Goal: Task Accomplishment & Management: Use online tool/utility

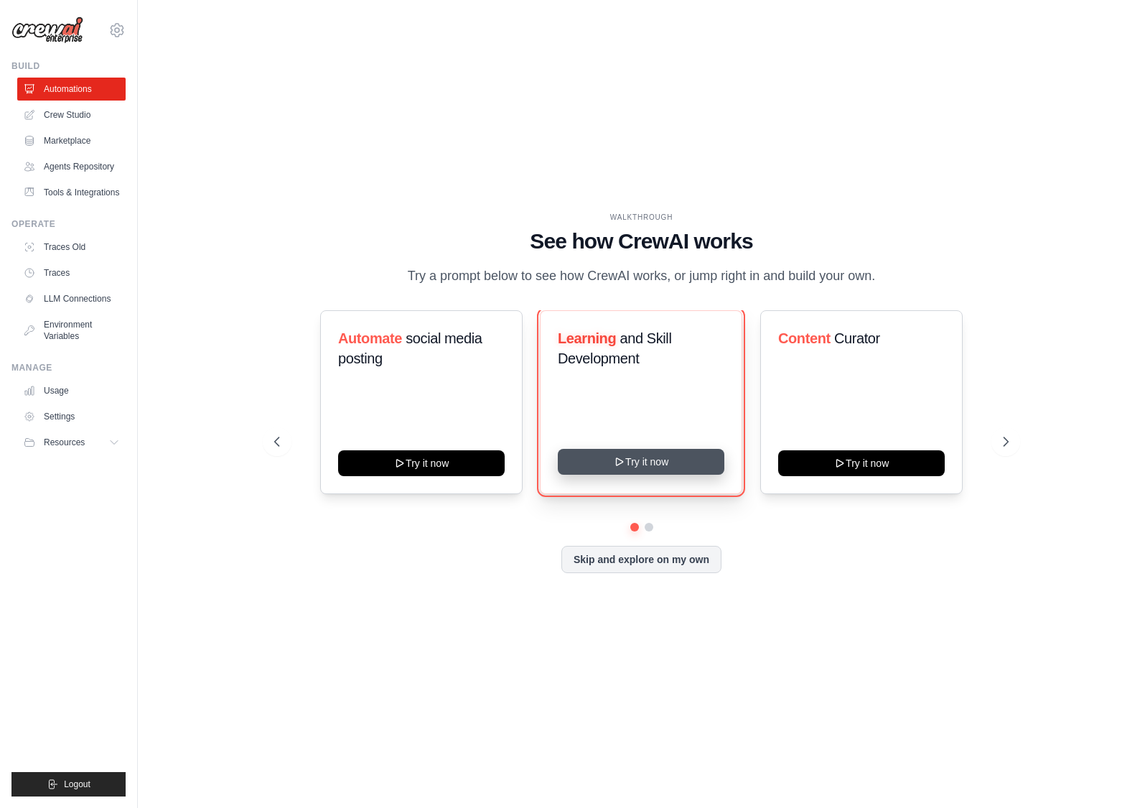
click at [684, 457] on button "Try it now" at bounding box center [641, 462] width 167 height 26
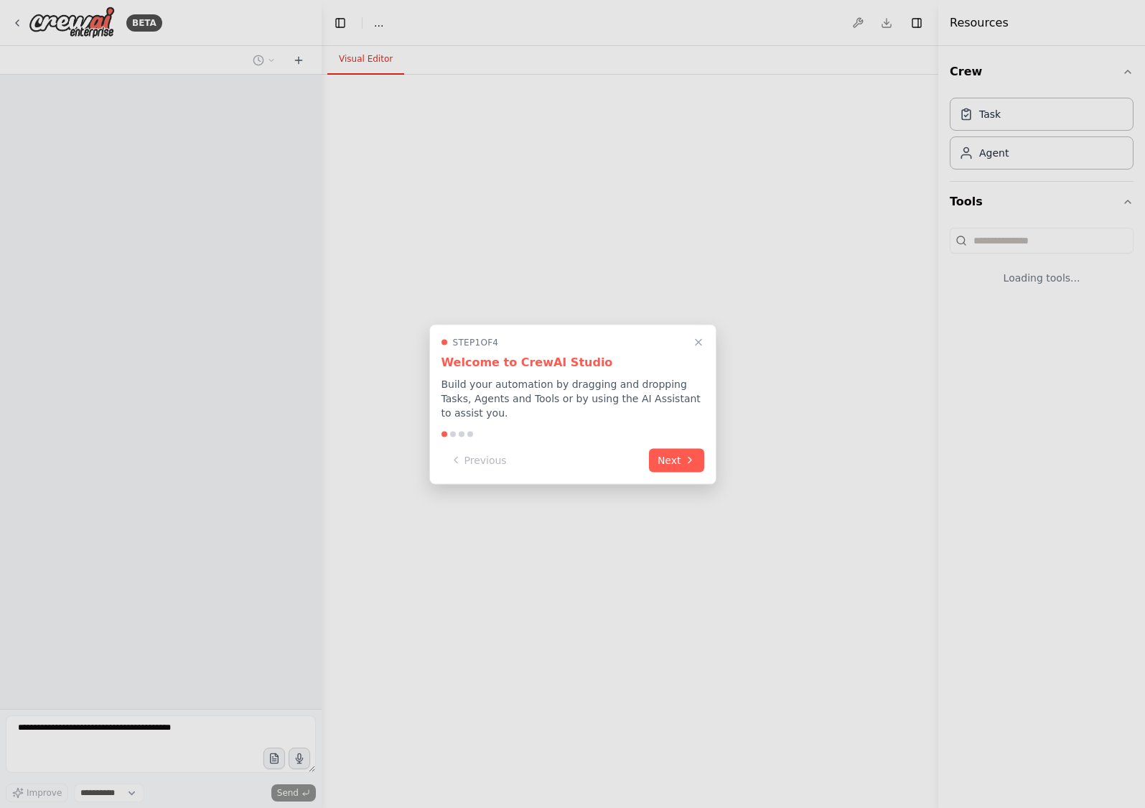
select select "****"
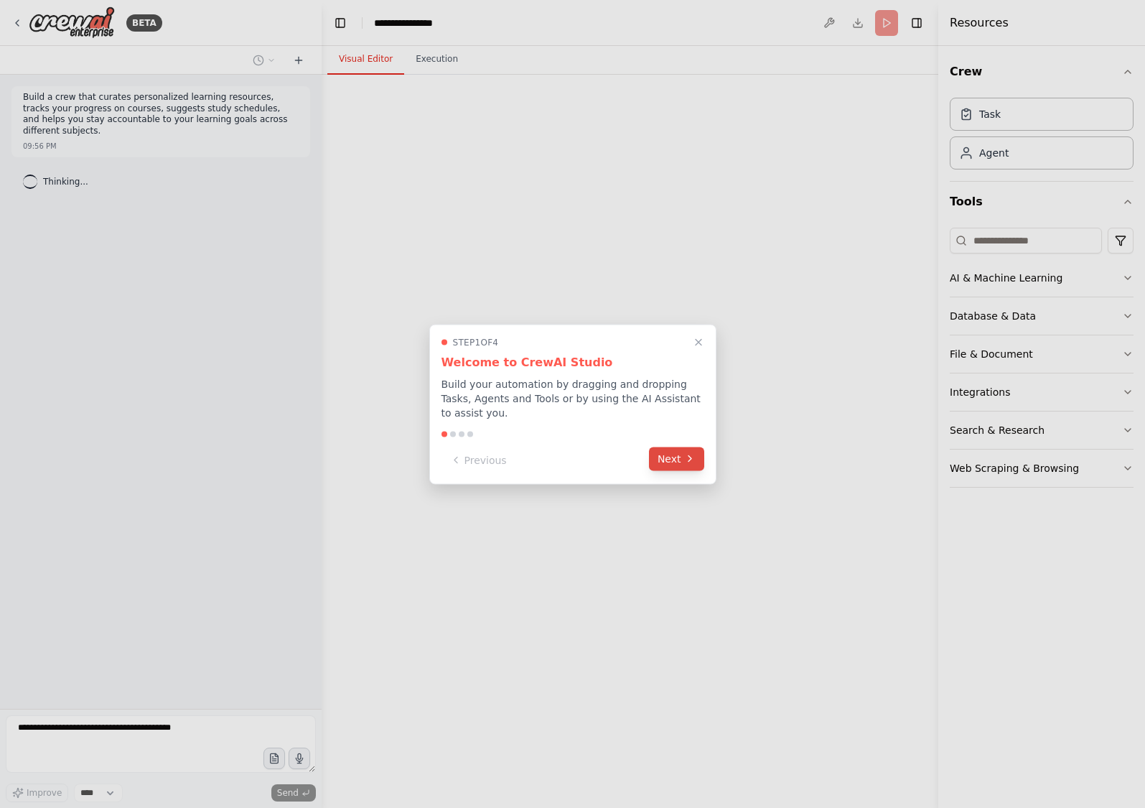
click at [687, 453] on icon at bounding box center [689, 458] width 11 height 11
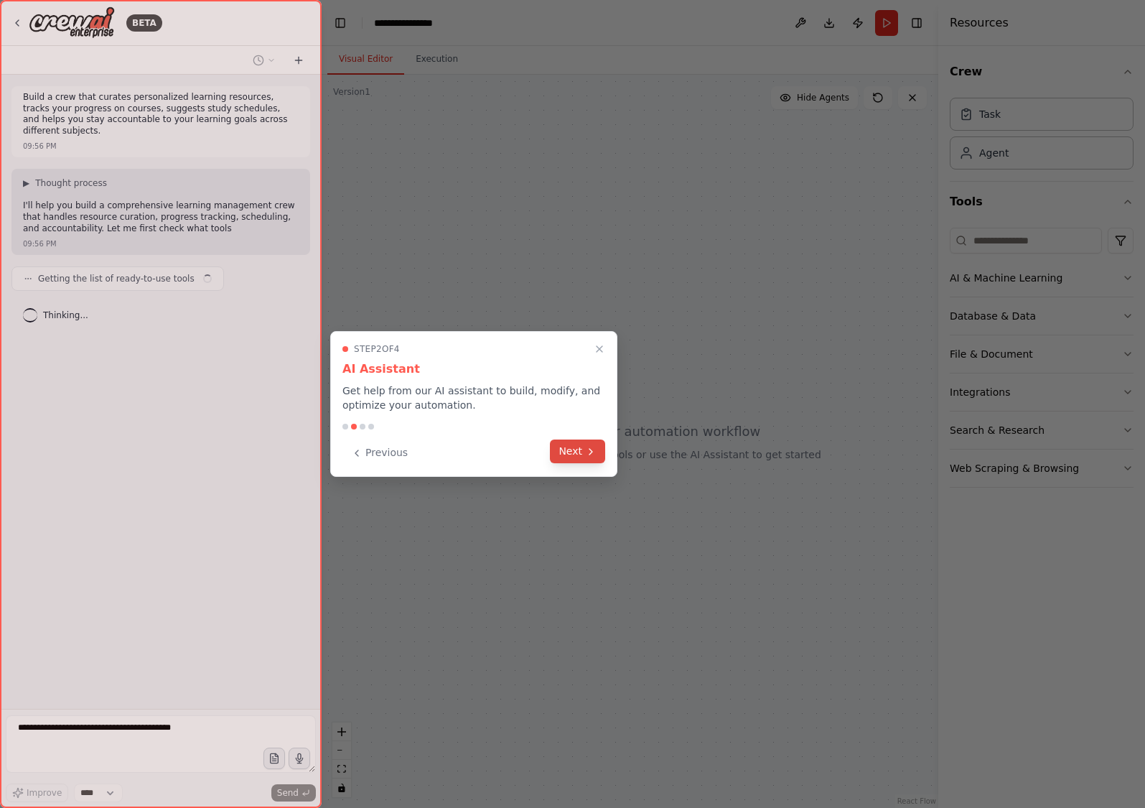
click at [590, 451] on icon at bounding box center [590, 451] width 11 height 11
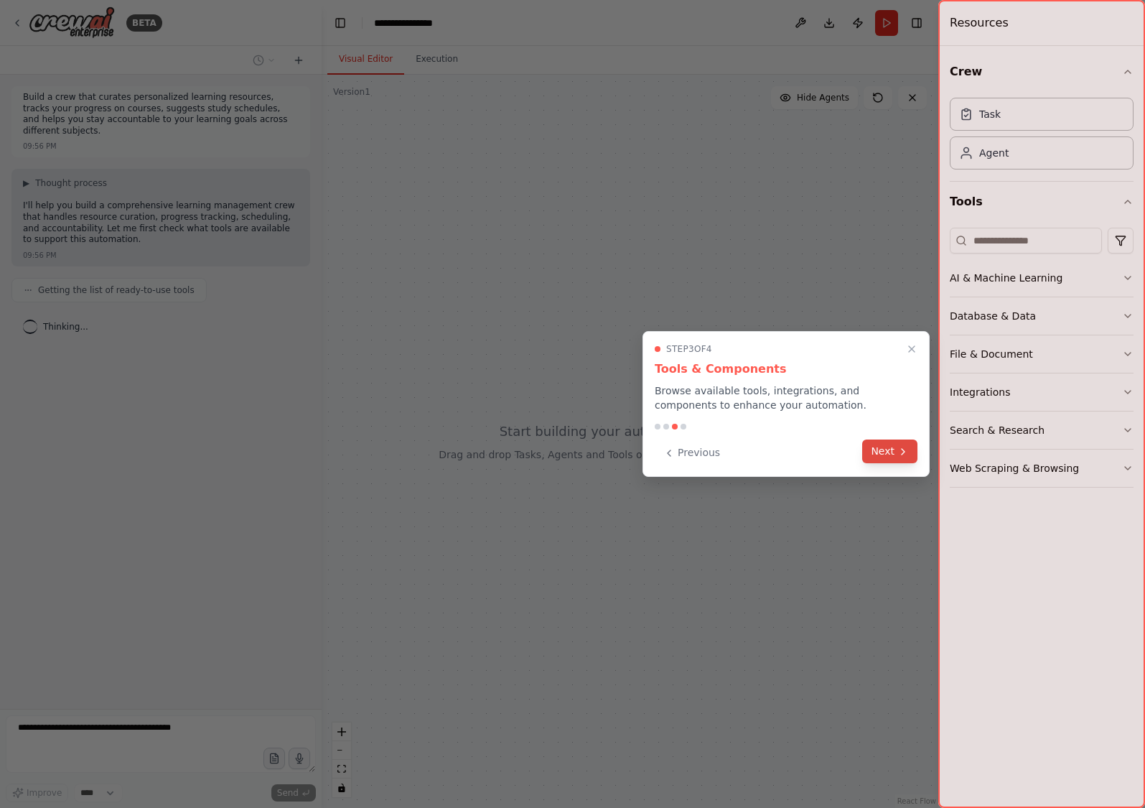
click at [903, 451] on icon at bounding box center [902, 451] width 11 height 11
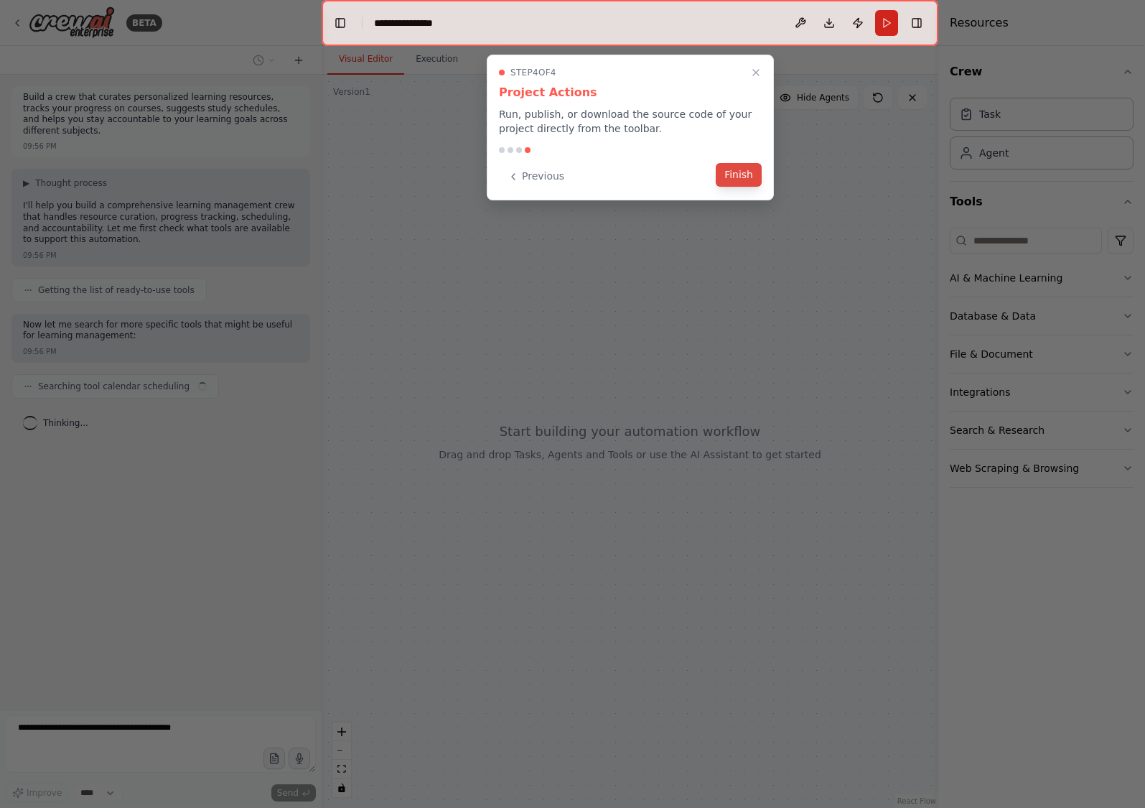
click at [749, 184] on button "Finish" at bounding box center [739, 175] width 46 height 24
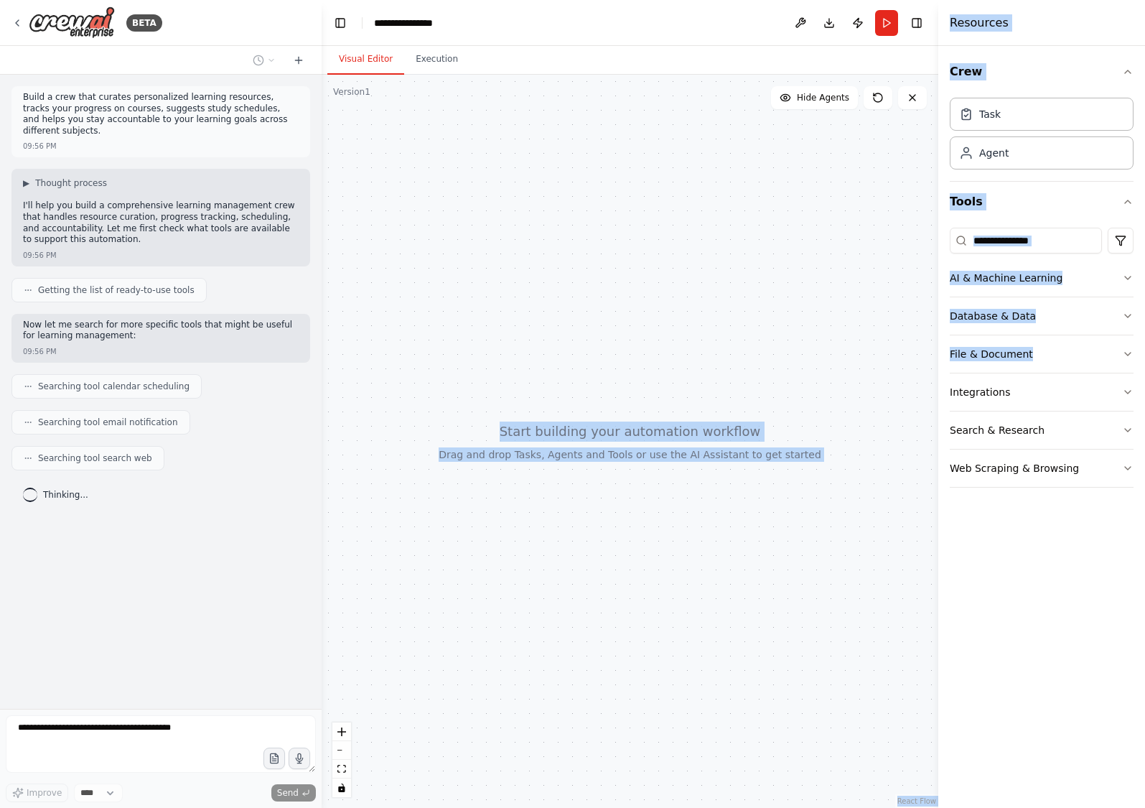
drag, startPoint x: 1144, startPoint y: 360, endPoint x: 1153, endPoint y: 361, distance: 8.6
click at [1144, 361] on html "**********" at bounding box center [572, 404] width 1145 height 808
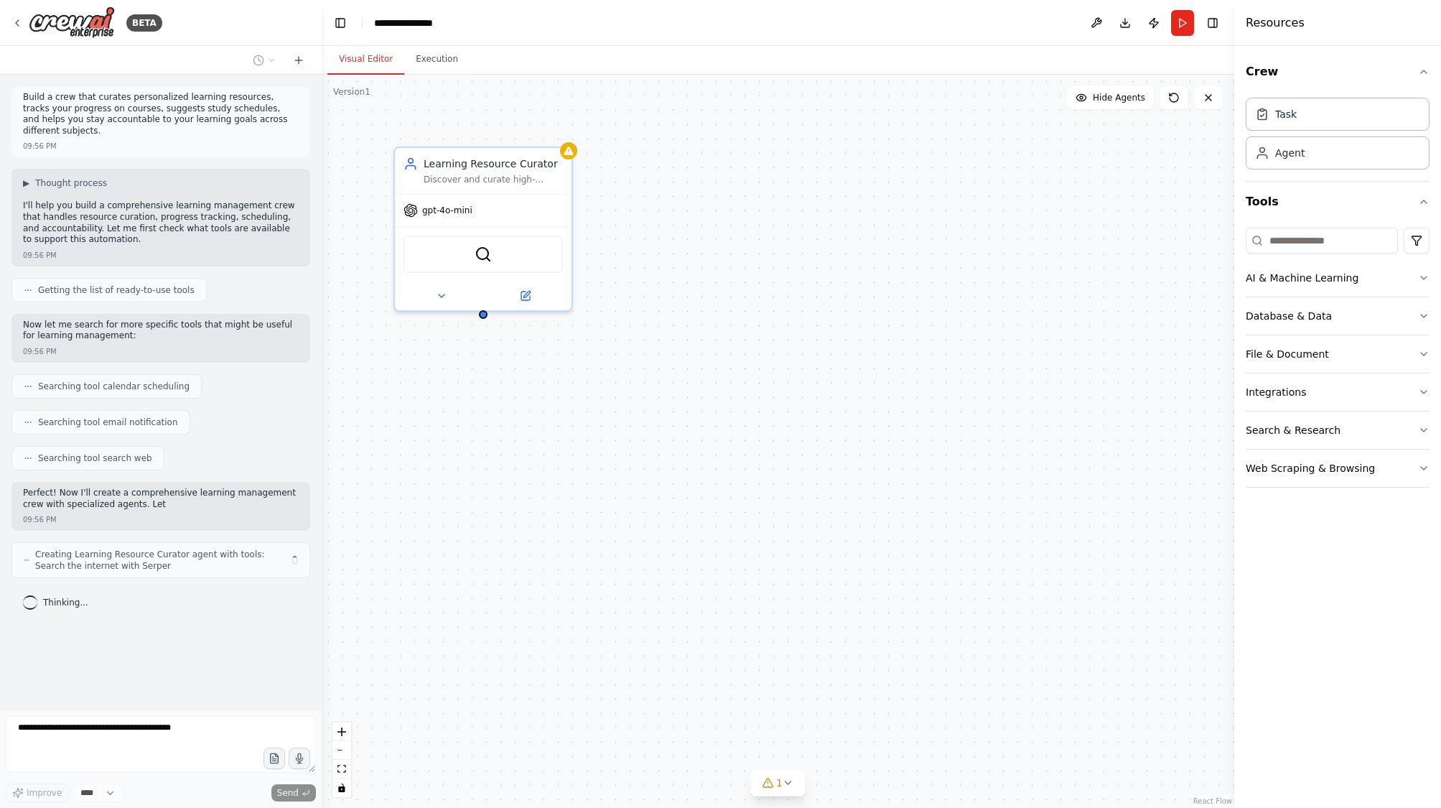
click at [902, 543] on div "Learning Resource Curator Discover and curate high-quality, personalized learni…" at bounding box center [778, 441] width 912 height 733
click at [457, 23] on icon "breadcrumb" at bounding box center [457, 22] width 11 height 11
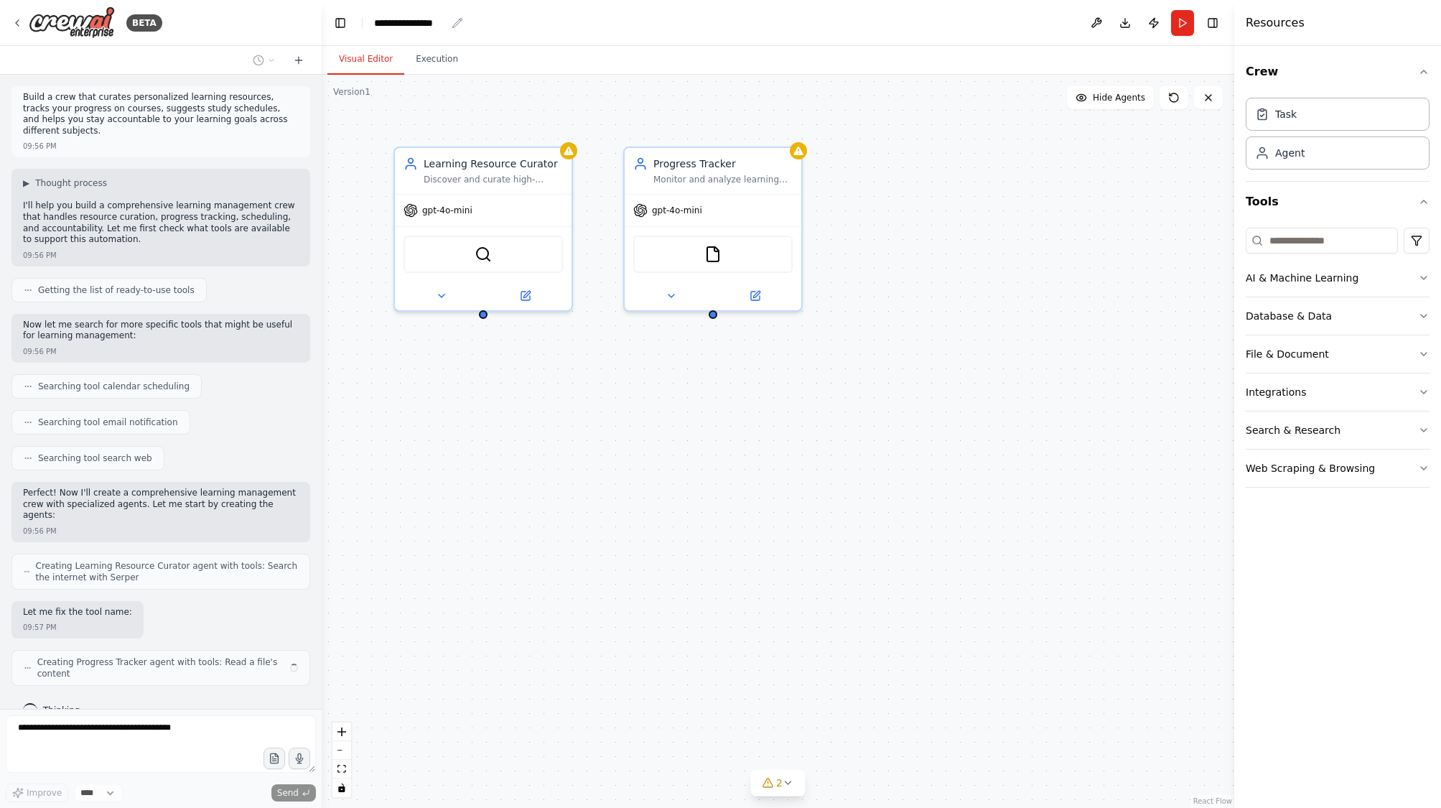
click at [431, 24] on div "**********" at bounding box center [410, 23] width 72 height 14
click at [431, 24] on div "**********" at bounding box center [428, 23] width 108 height 14
click at [546, 116] on div "Learning Resource Curator Discover and curate high-quality, personalized learni…" at bounding box center [778, 441] width 912 height 733
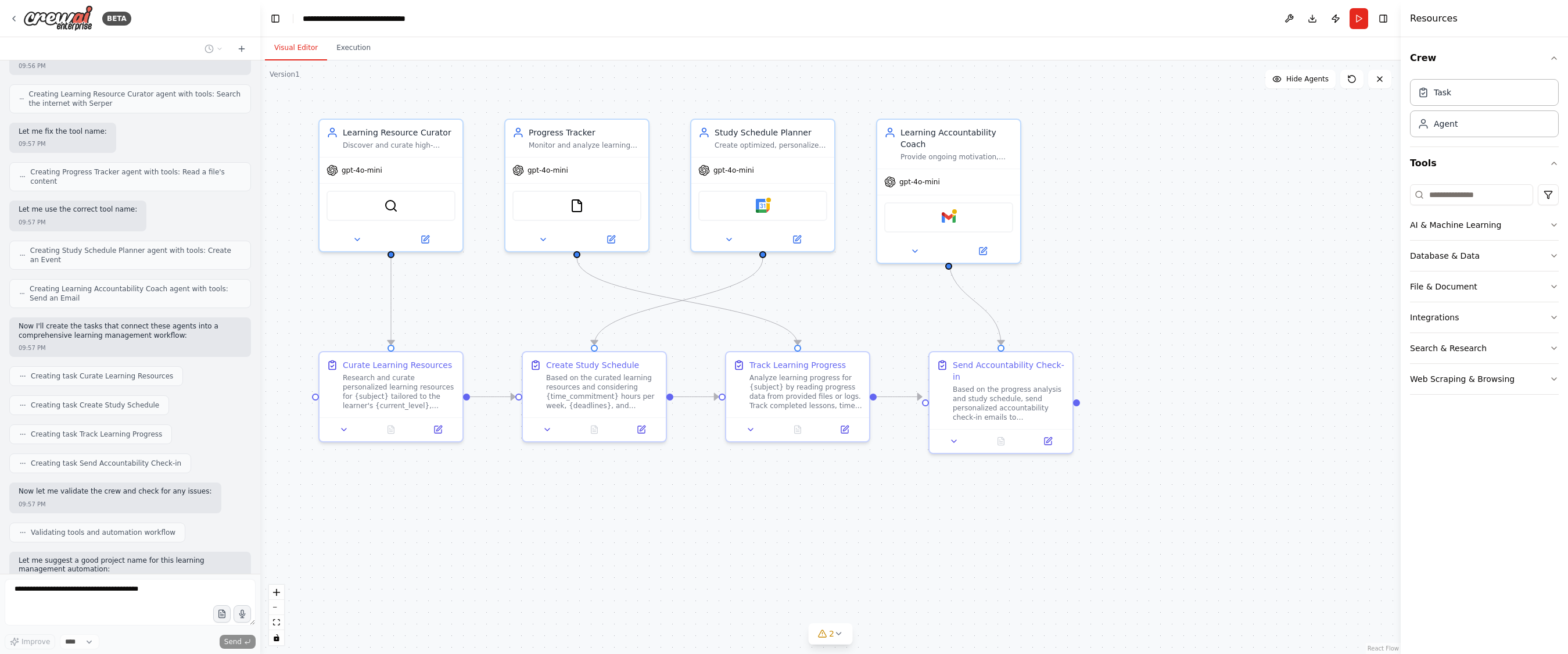
scroll to position [422, 0]
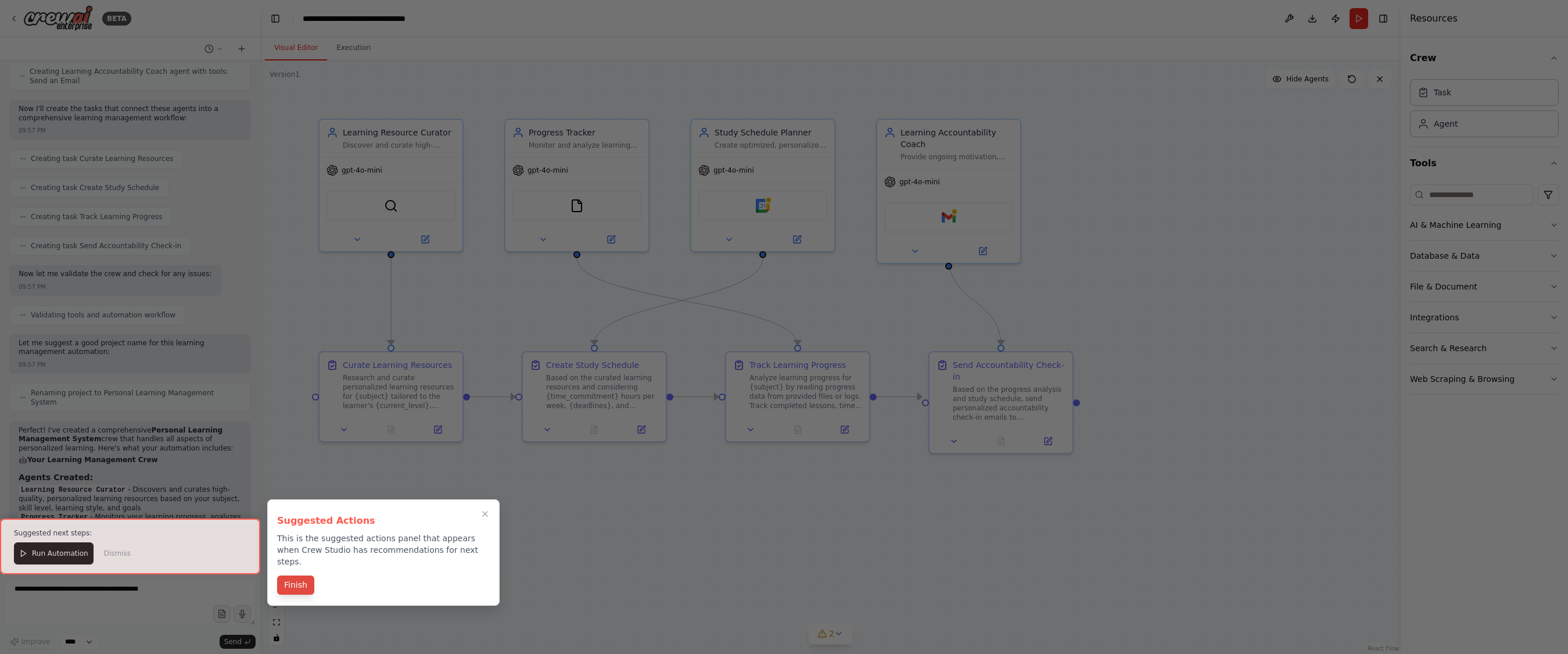
click at [298, 576] on button "Finish" at bounding box center [295, 585] width 37 height 19
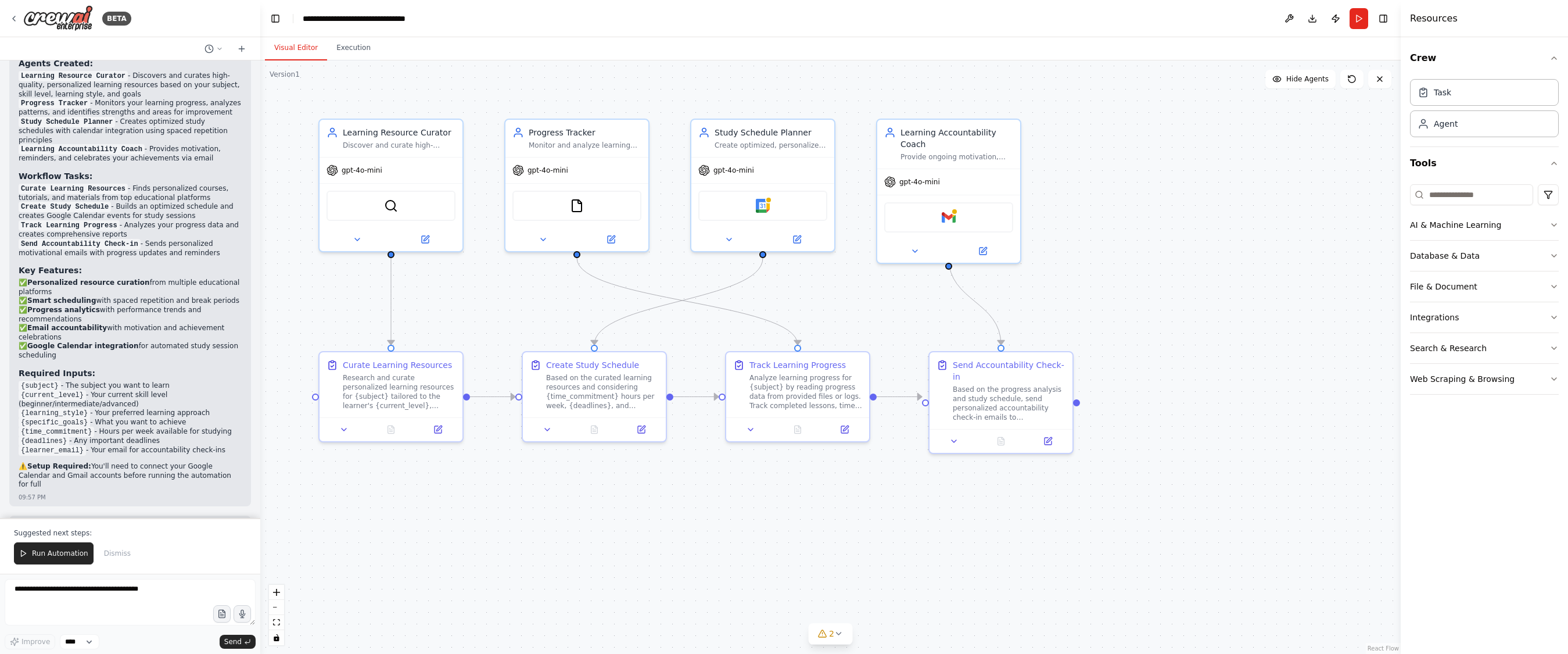
scroll to position [1004, 0]
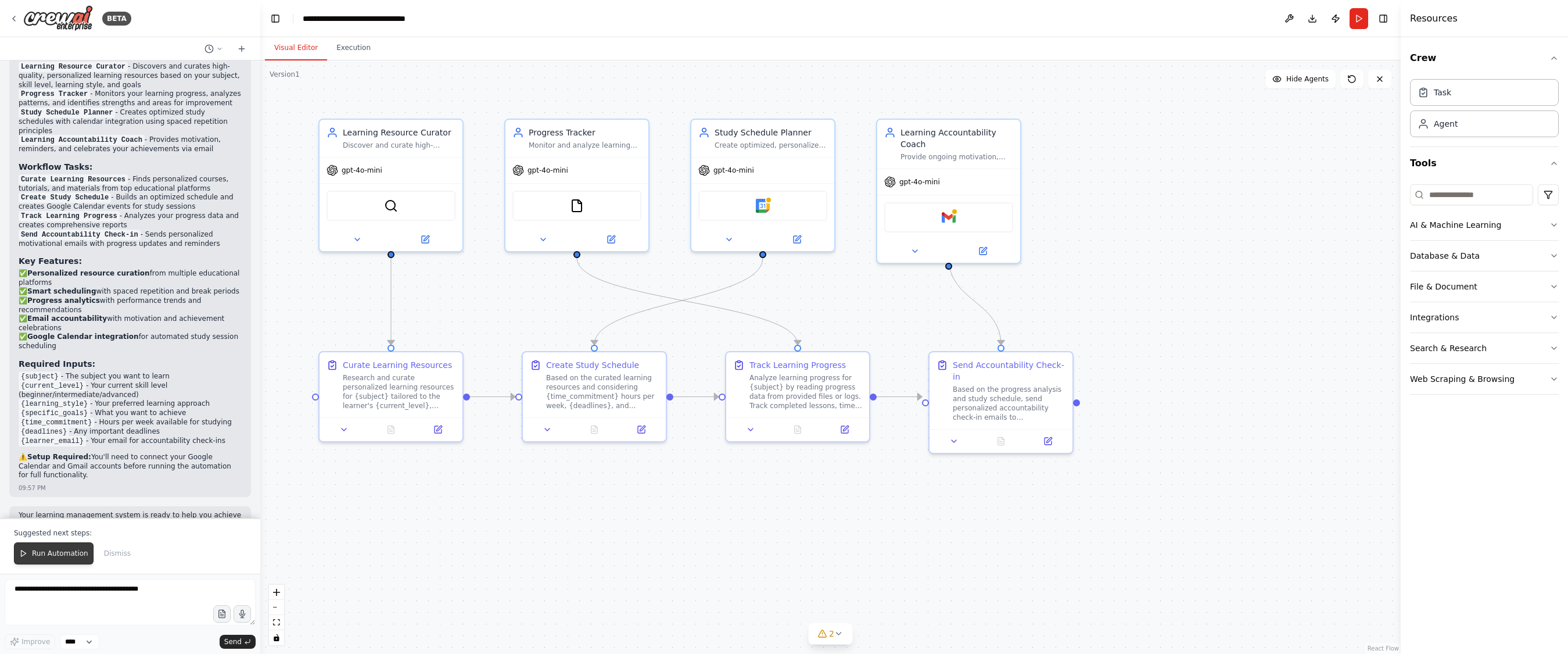
click at [54, 553] on span "Run Automation" at bounding box center [60, 553] width 57 height 9
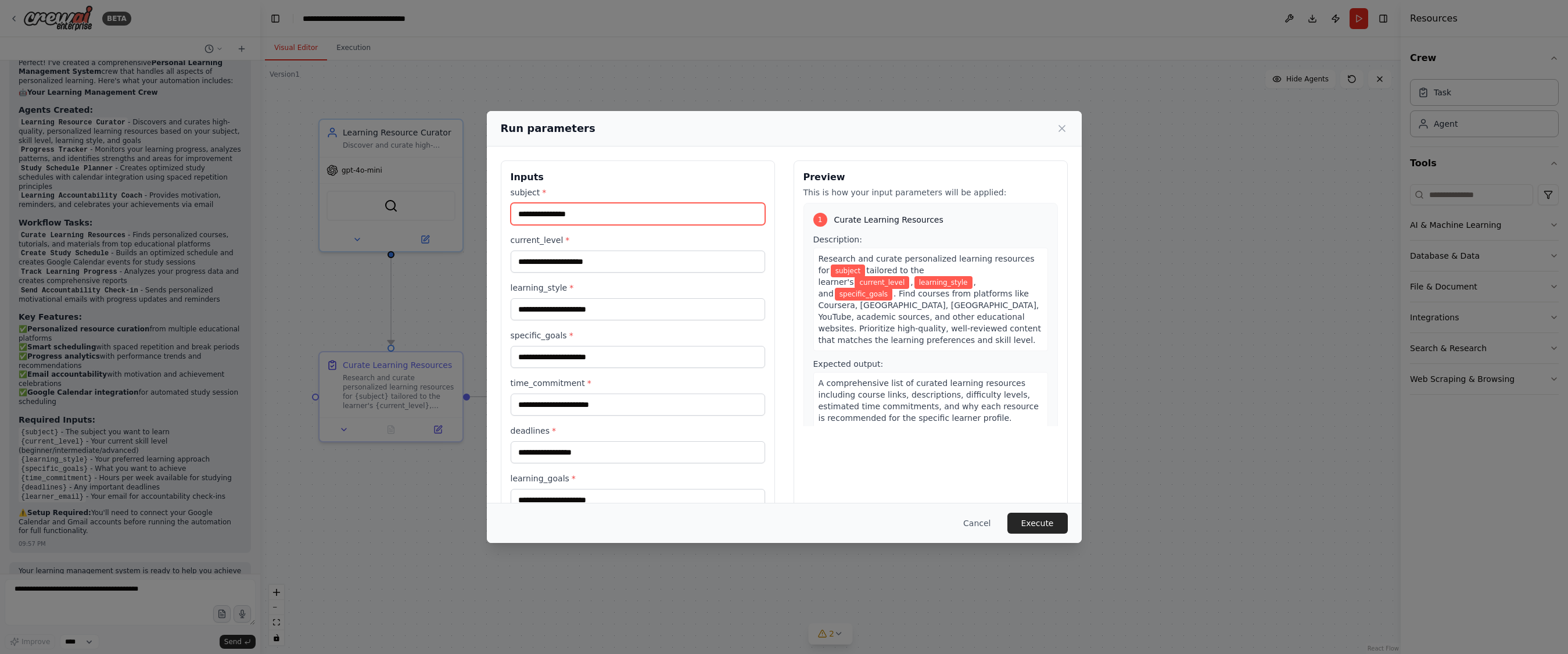
click at [610, 213] on input "subject *" at bounding box center [638, 214] width 254 height 22
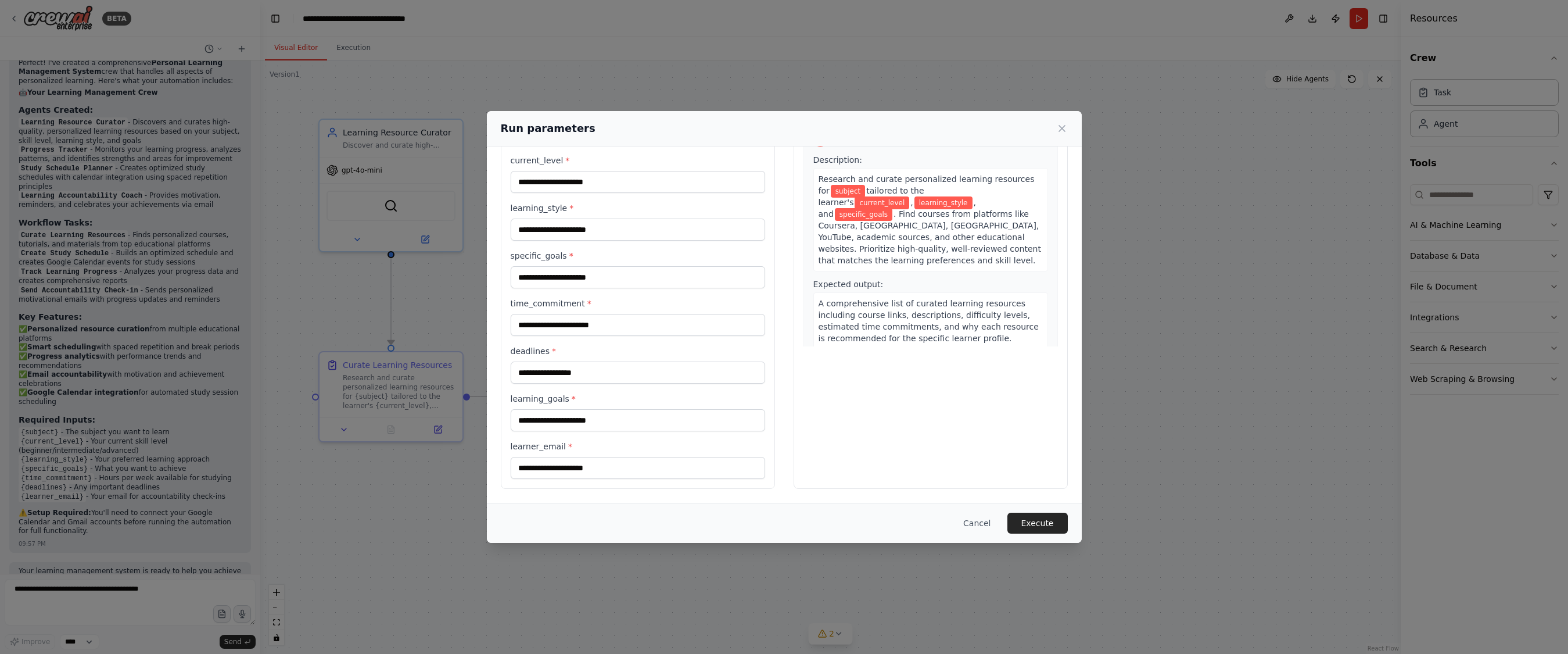
scroll to position [0, 0]
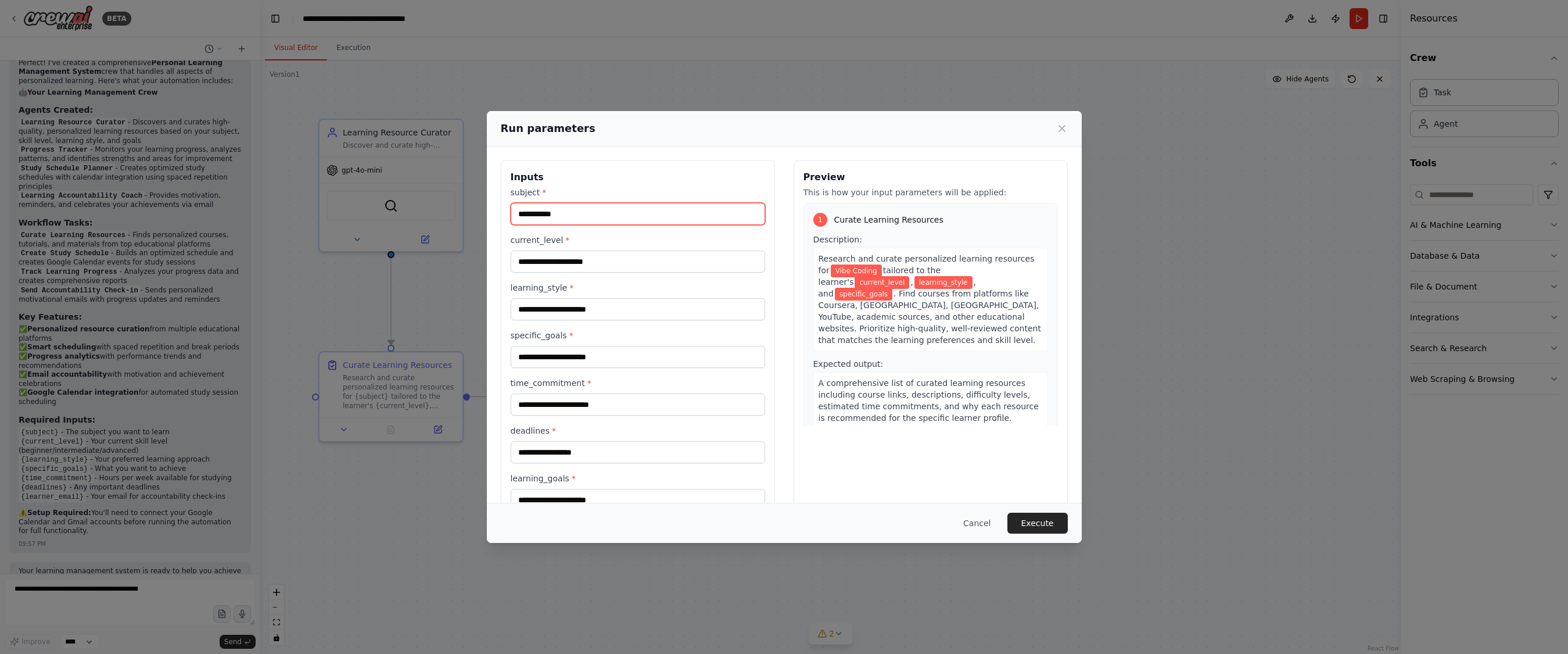
type input "**********"
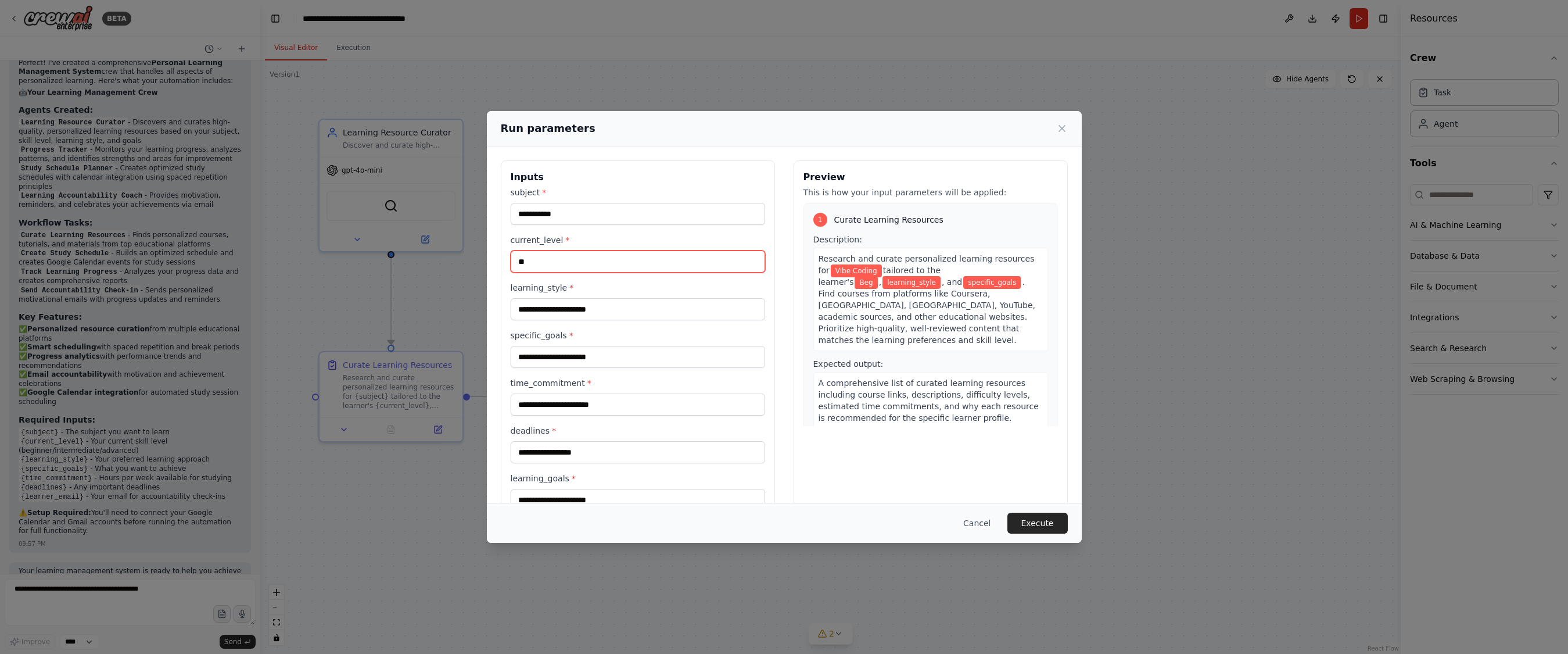
type input "*"
type input "**********"
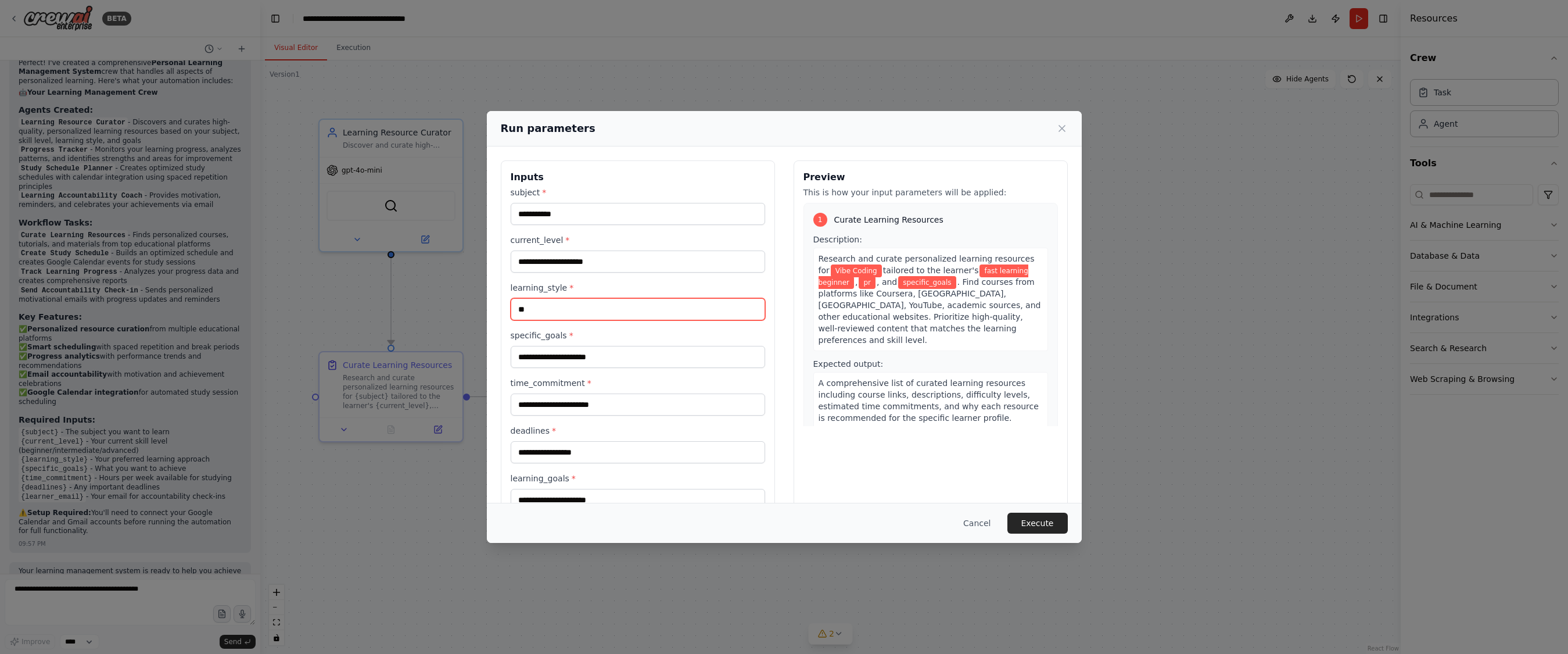
type input "*"
type input "**********"
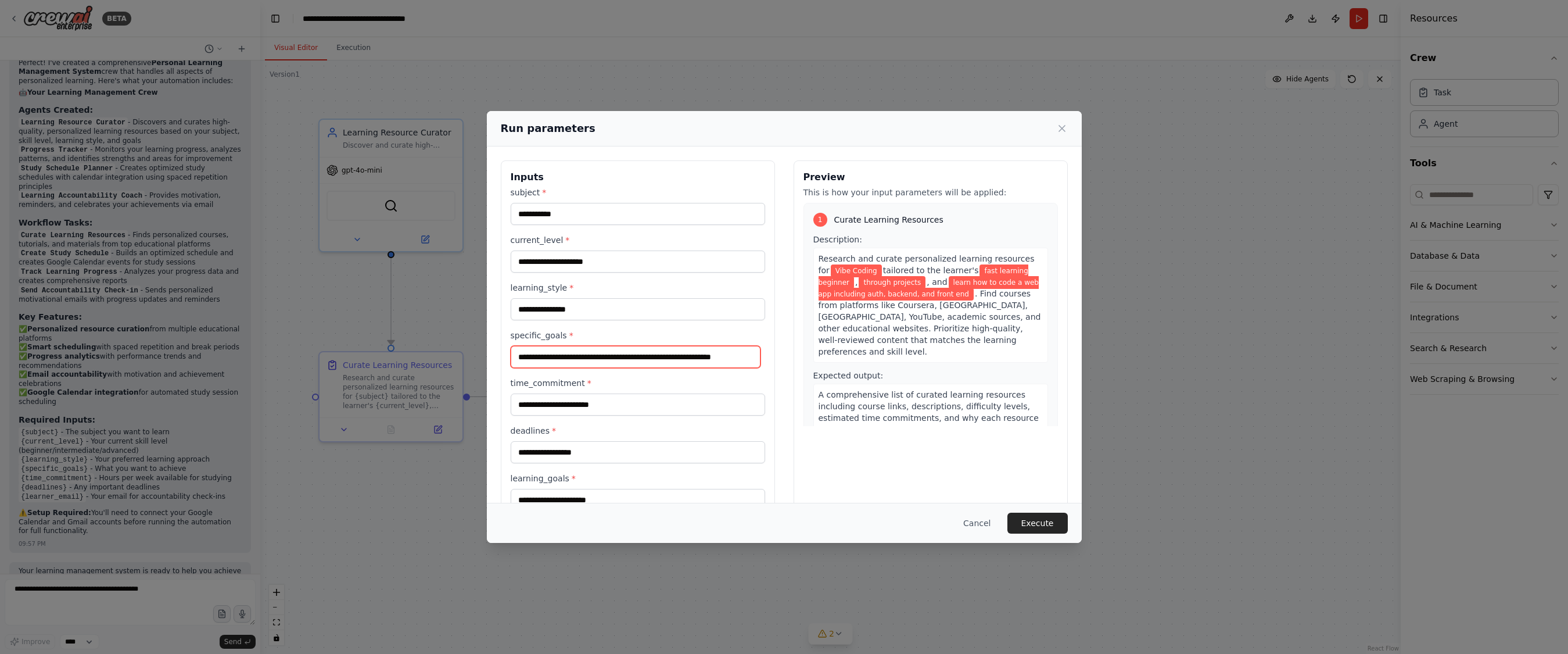
scroll to position [0, 10]
type input "**********"
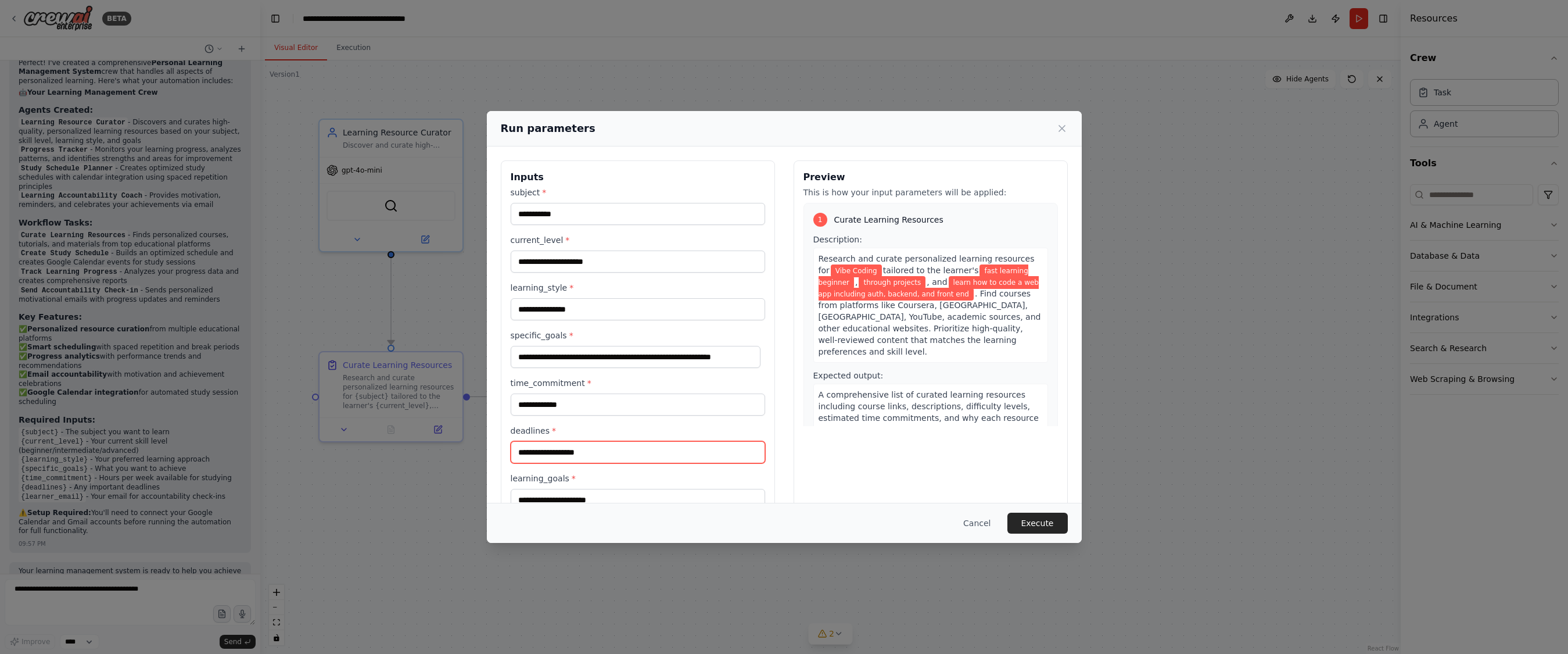
type input "**********"
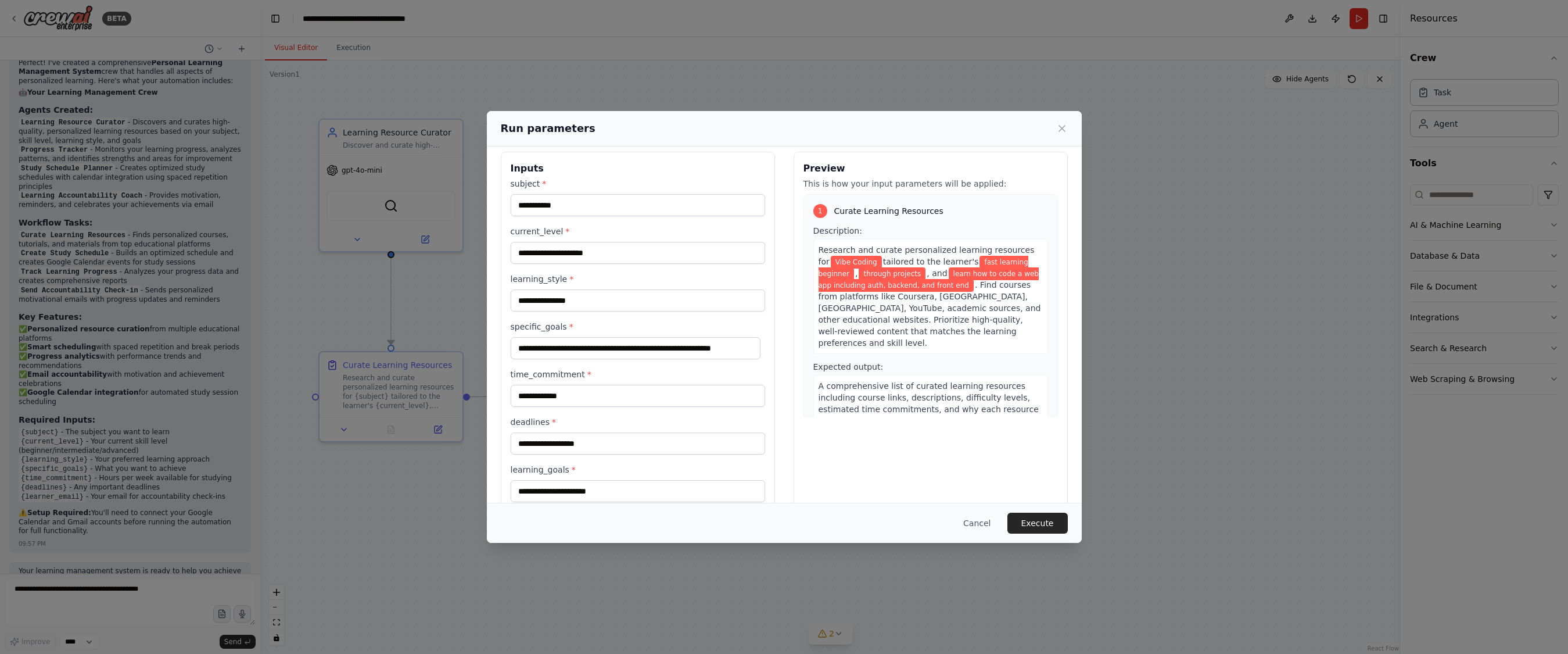
scroll to position [79, 0]
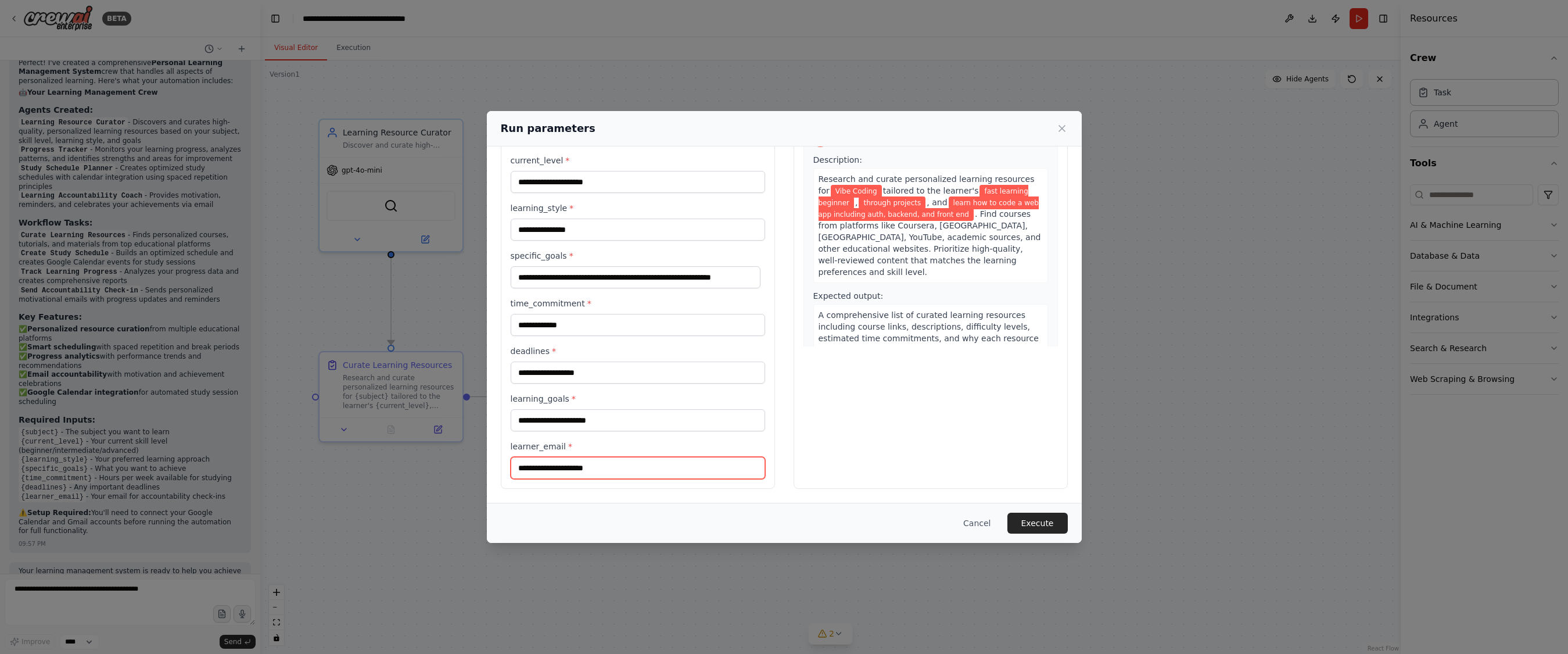
type input "*"
type input "**********"
click at [613, 420] on input "learning_goals *" at bounding box center [638, 419] width 254 height 22
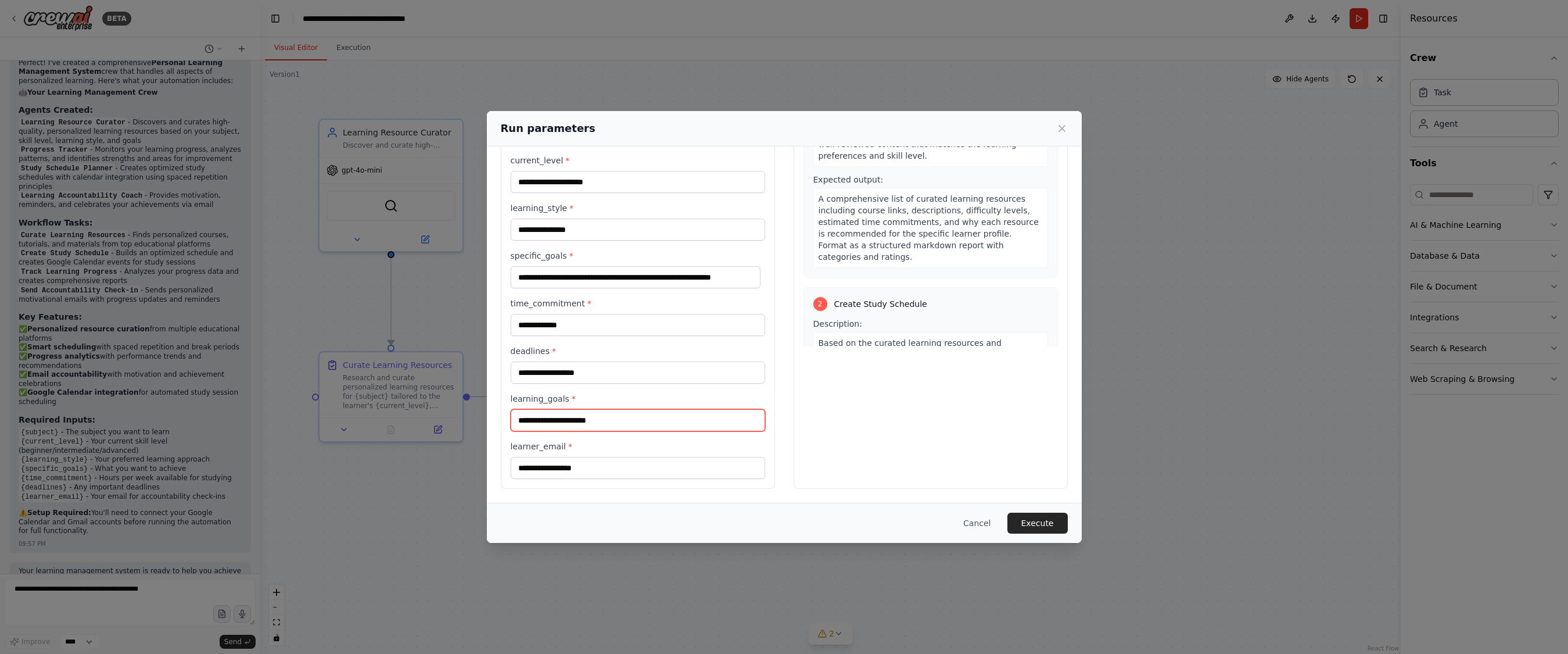
scroll to position [174, 0]
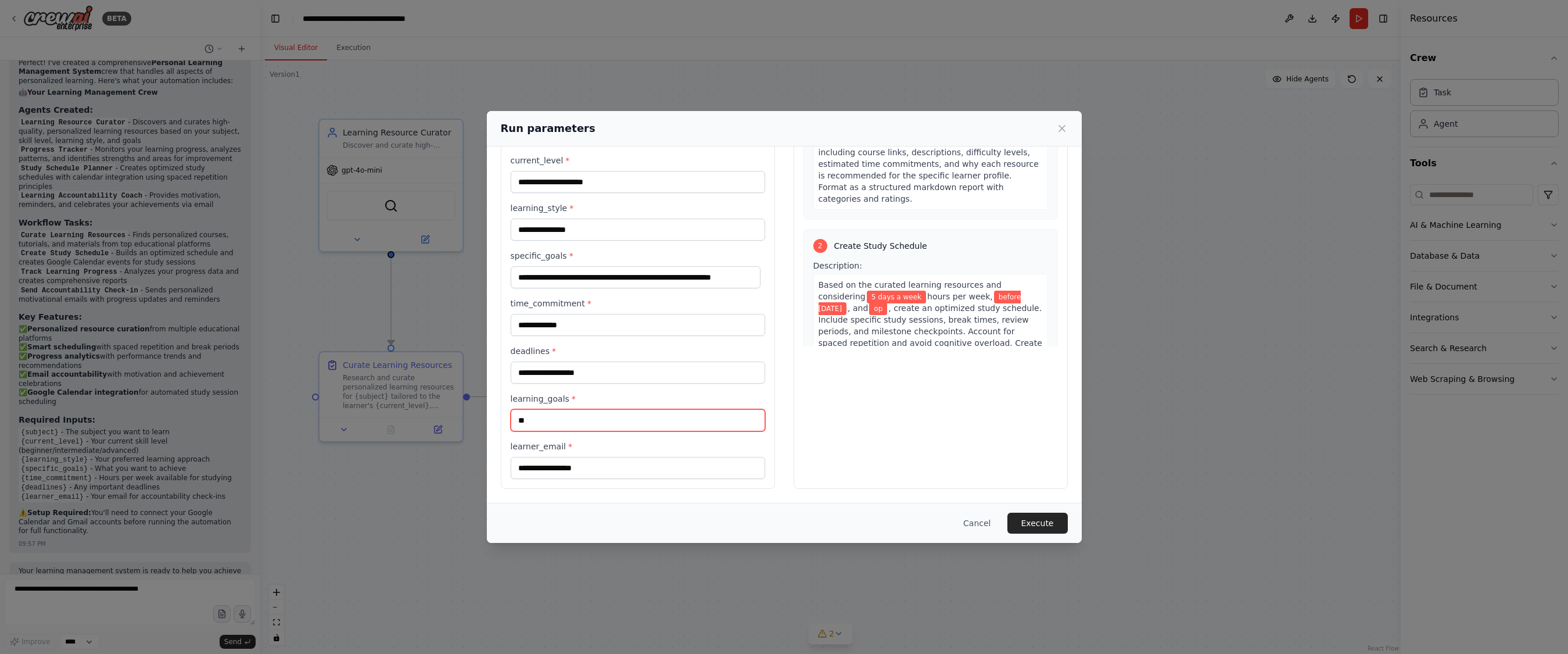
type input "*"
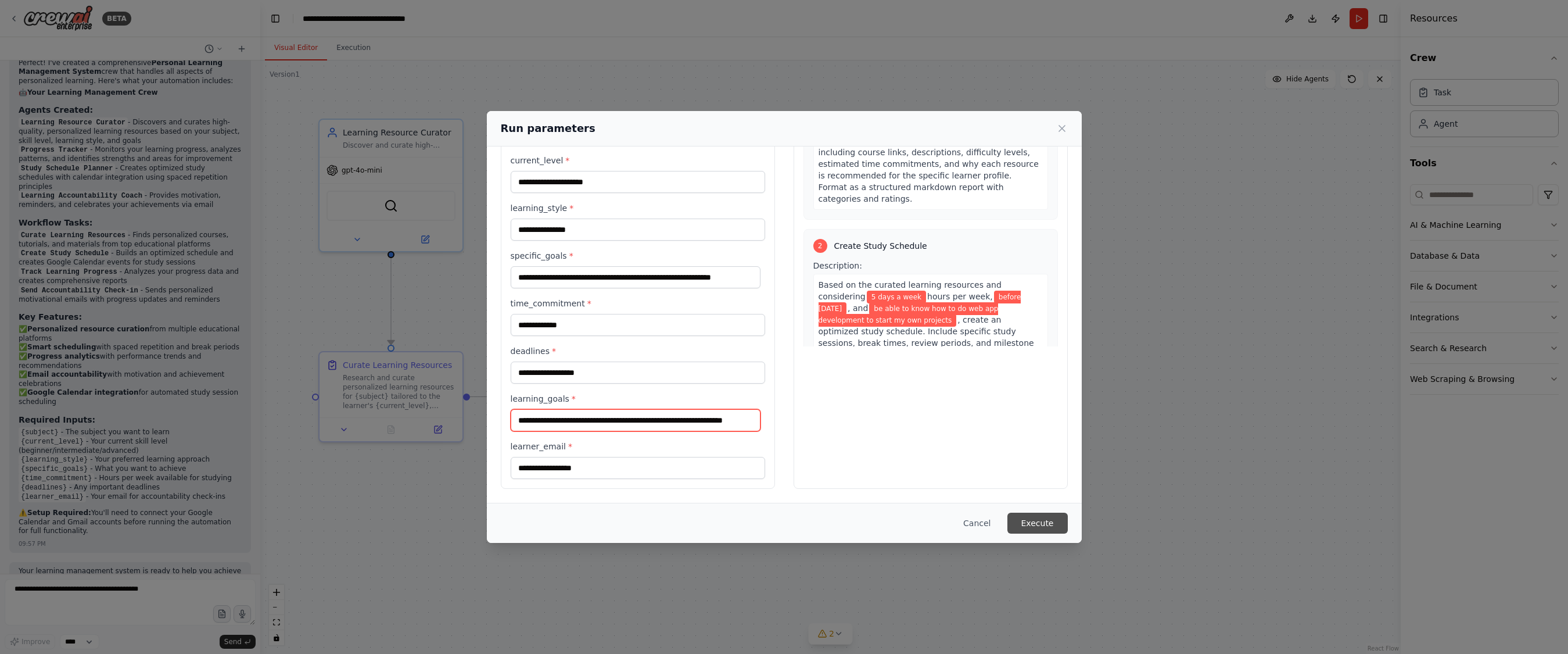
type input "**********"
click at [926, 524] on button "Execute" at bounding box center [1037, 523] width 61 height 21
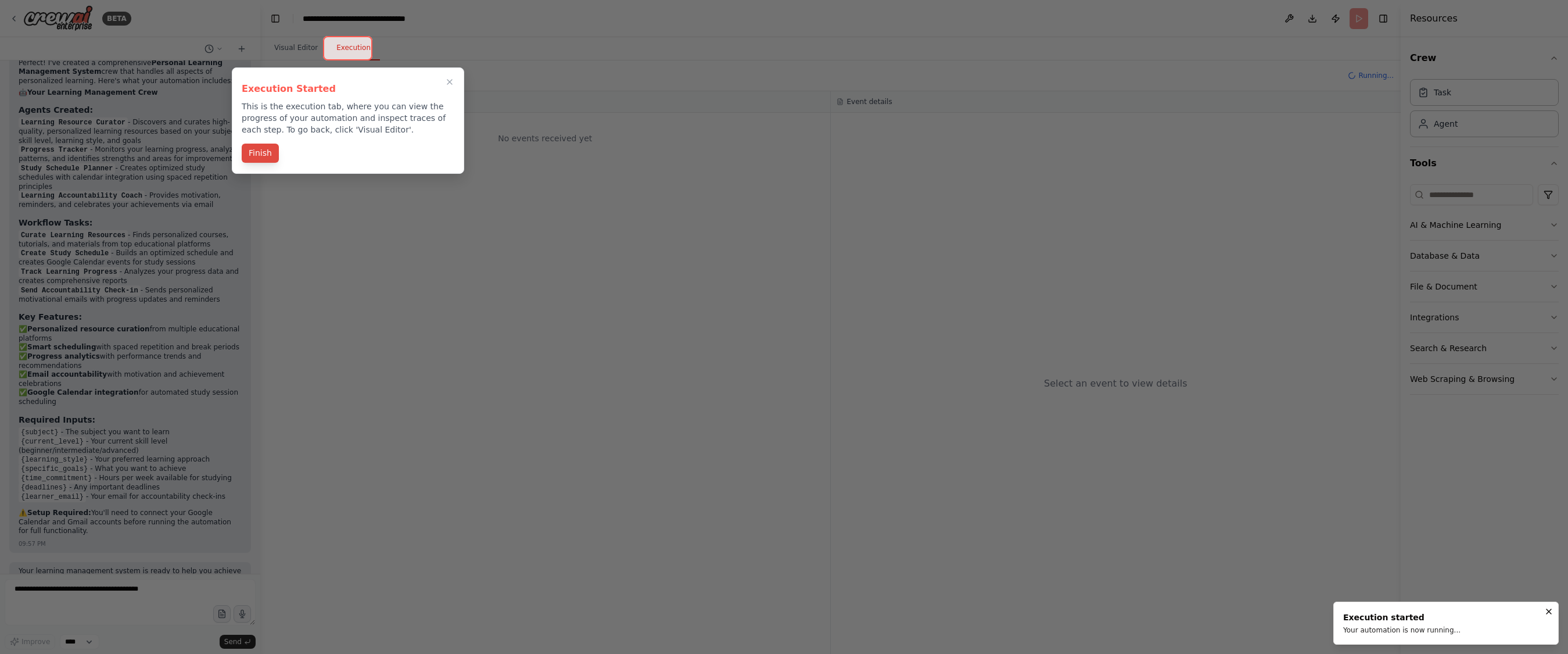
click at [269, 158] on button "Finish" at bounding box center [261, 153] width 37 height 19
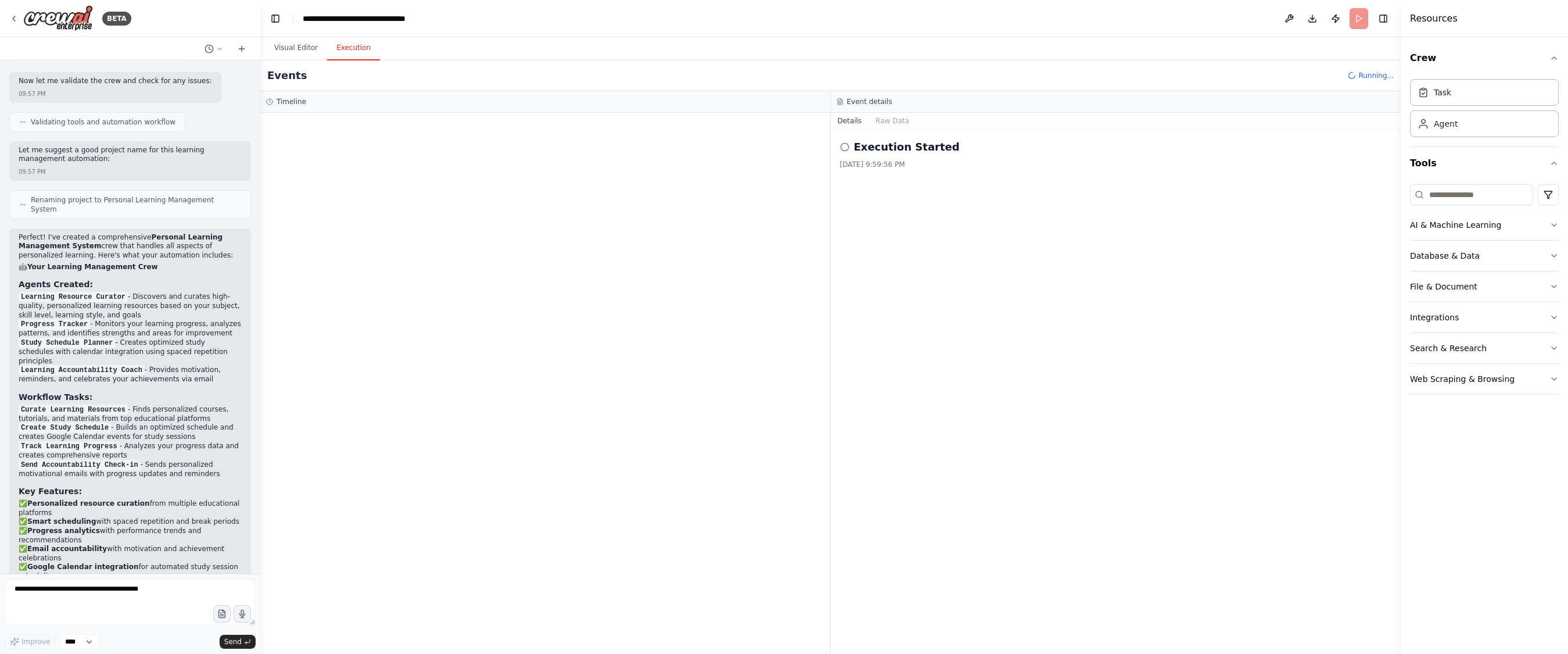
scroll to position [949, 0]
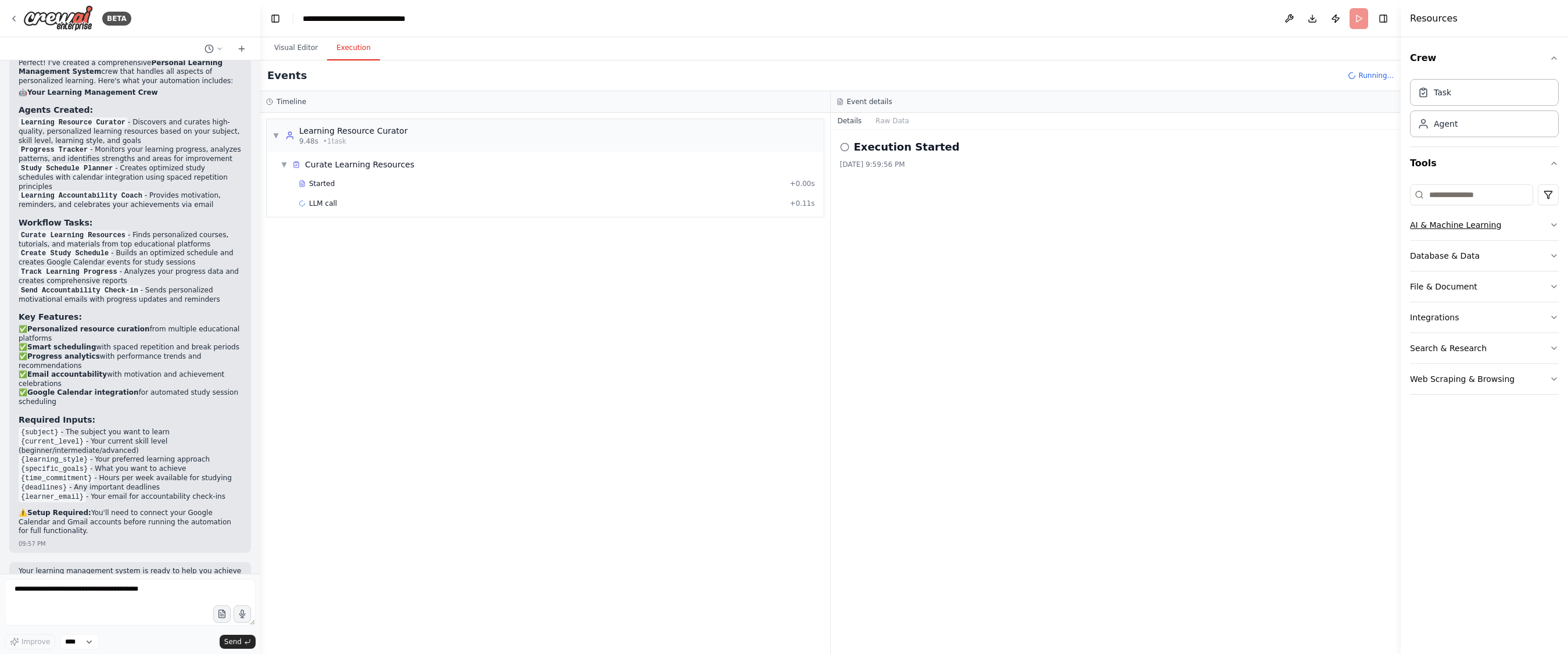
click at [926, 231] on button "AI & Machine Learning" at bounding box center [1484, 224] width 149 height 30
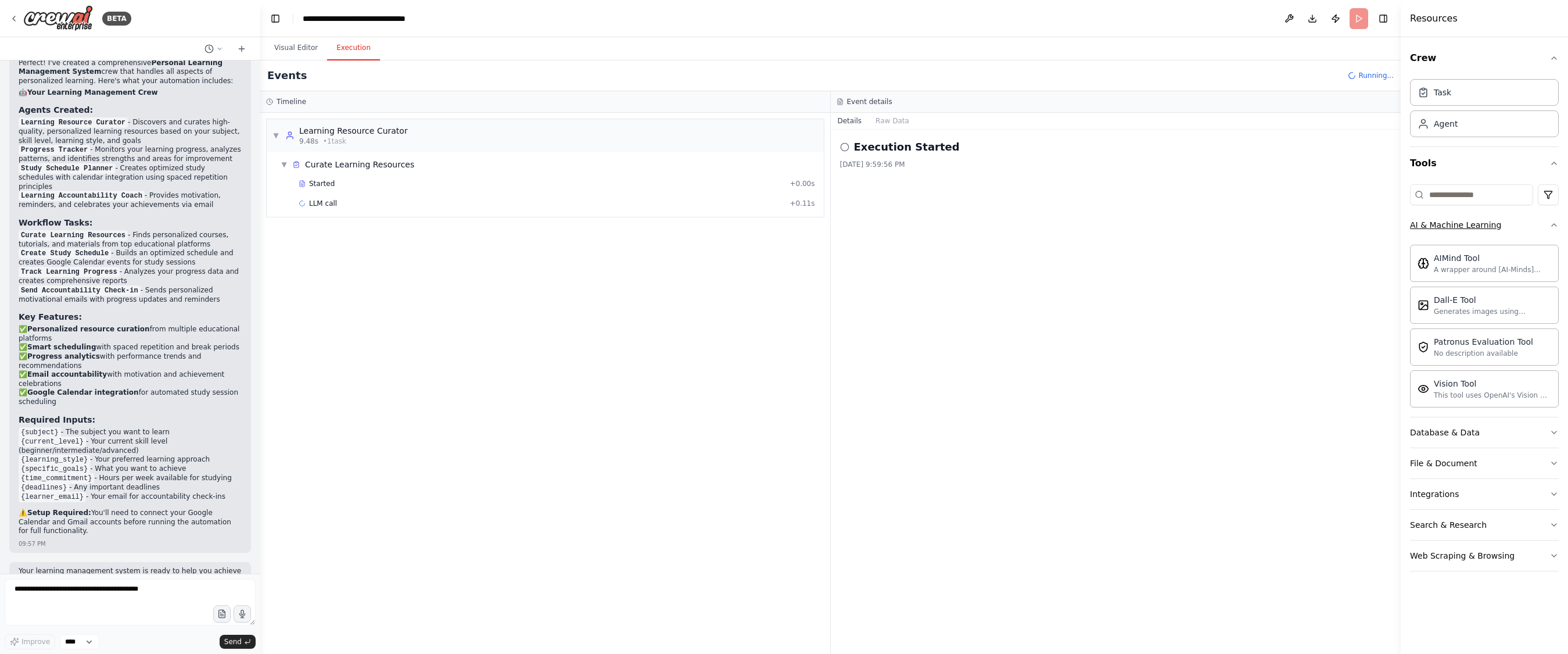
click at [926, 229] on button "AI & Machine Learning" at bounding box center [1484, 224] width 149 height 30
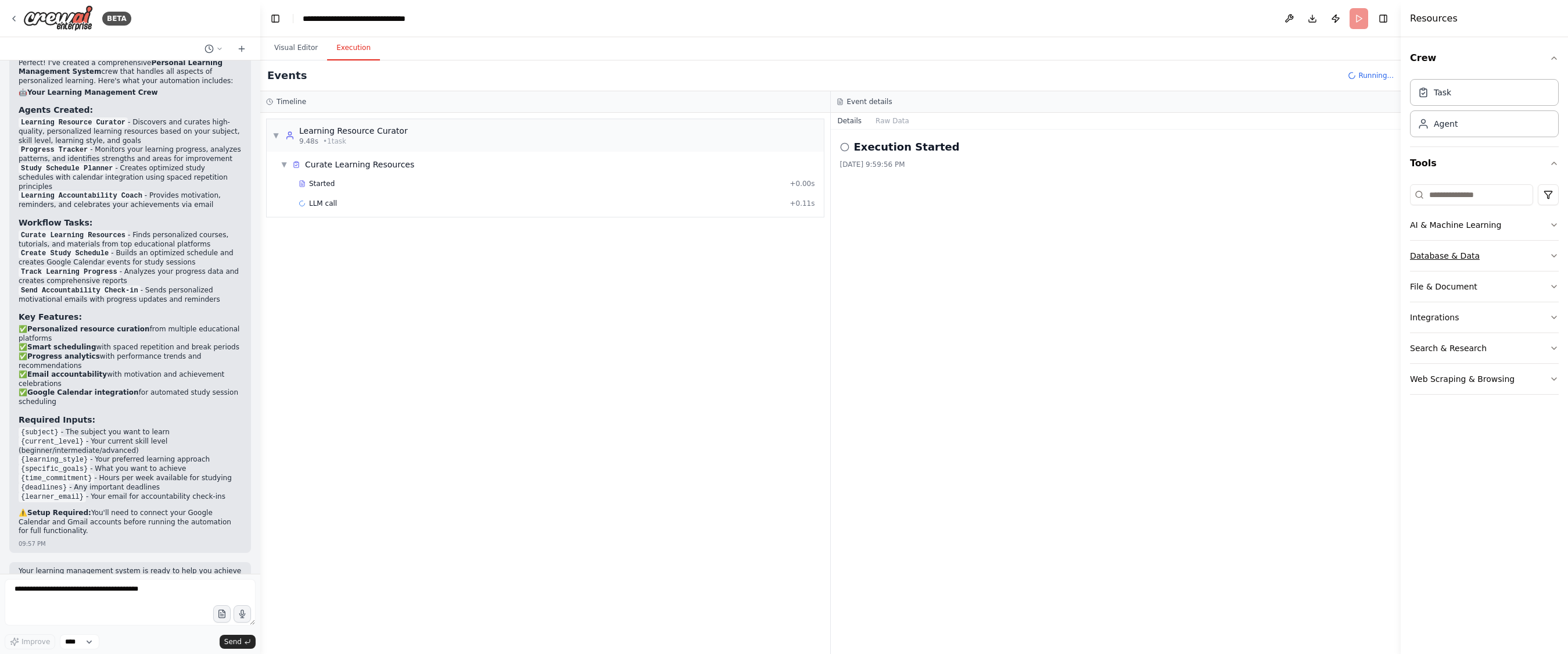
click at [926, 250] on button "Database & Data" at bounding box center [1484, 255] width 149 height 30
click at [926, 283] on button "File & Document" at bounding box center [1484, 286] width 149 height 30
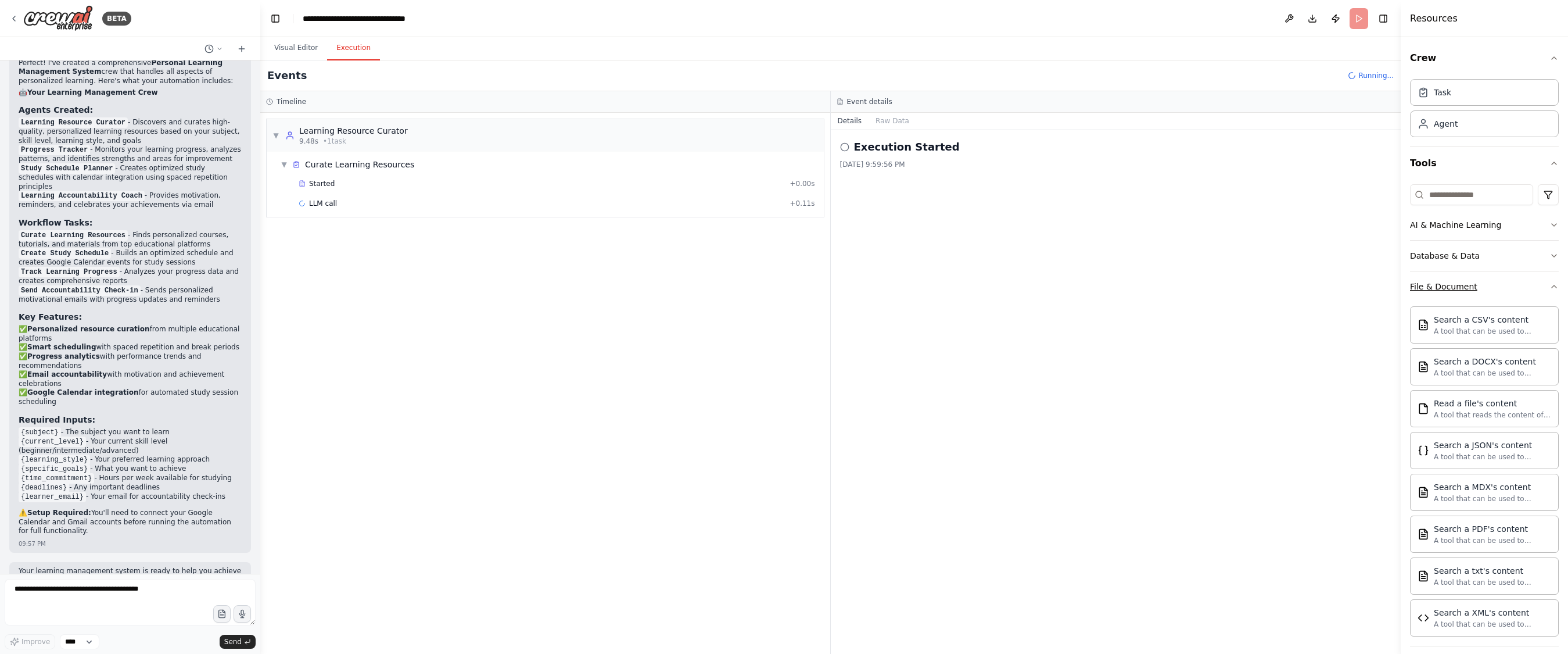
scroll to position [104, 0]
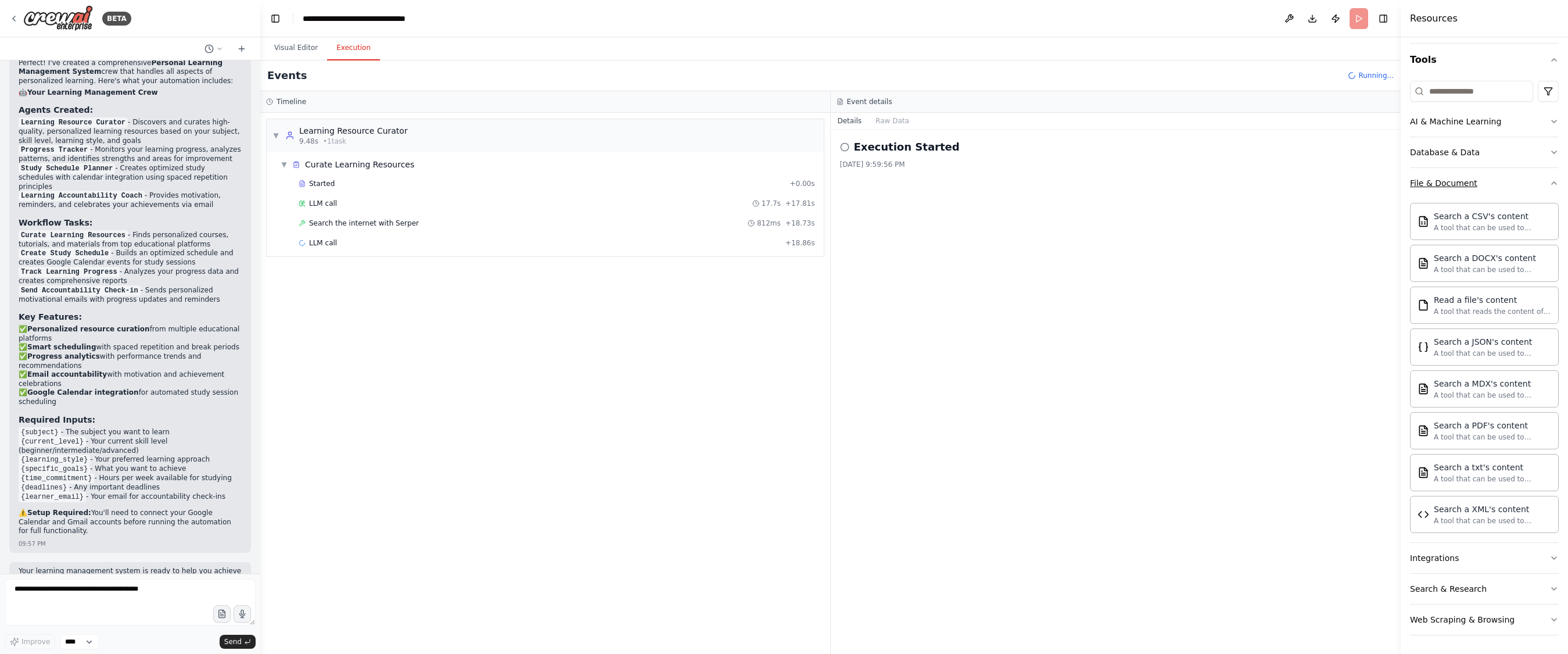
click at [926, 193] on button "File & Document" at bounding box center [1484, 182] width 149 height 30
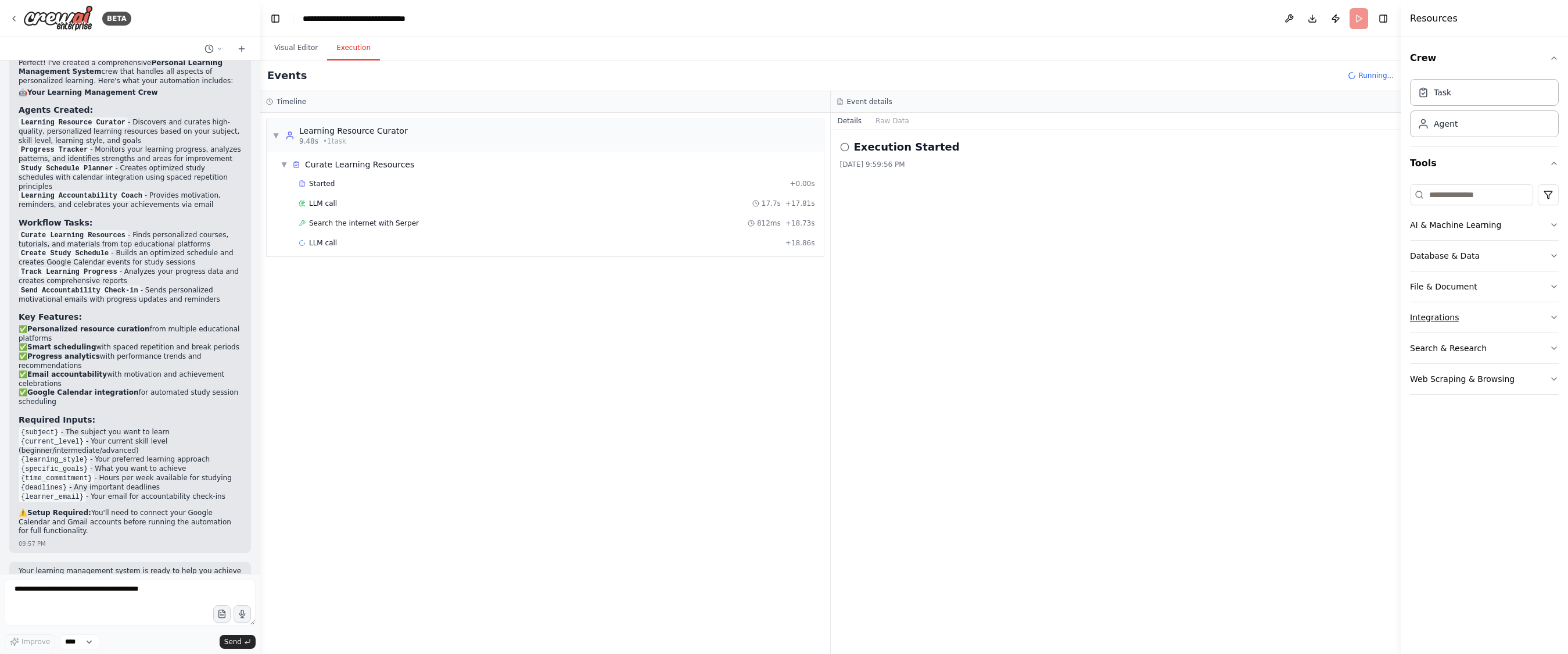
click at [926, 318] on button "Integrations" at bounding box center [1484, 316] width 149 height 30
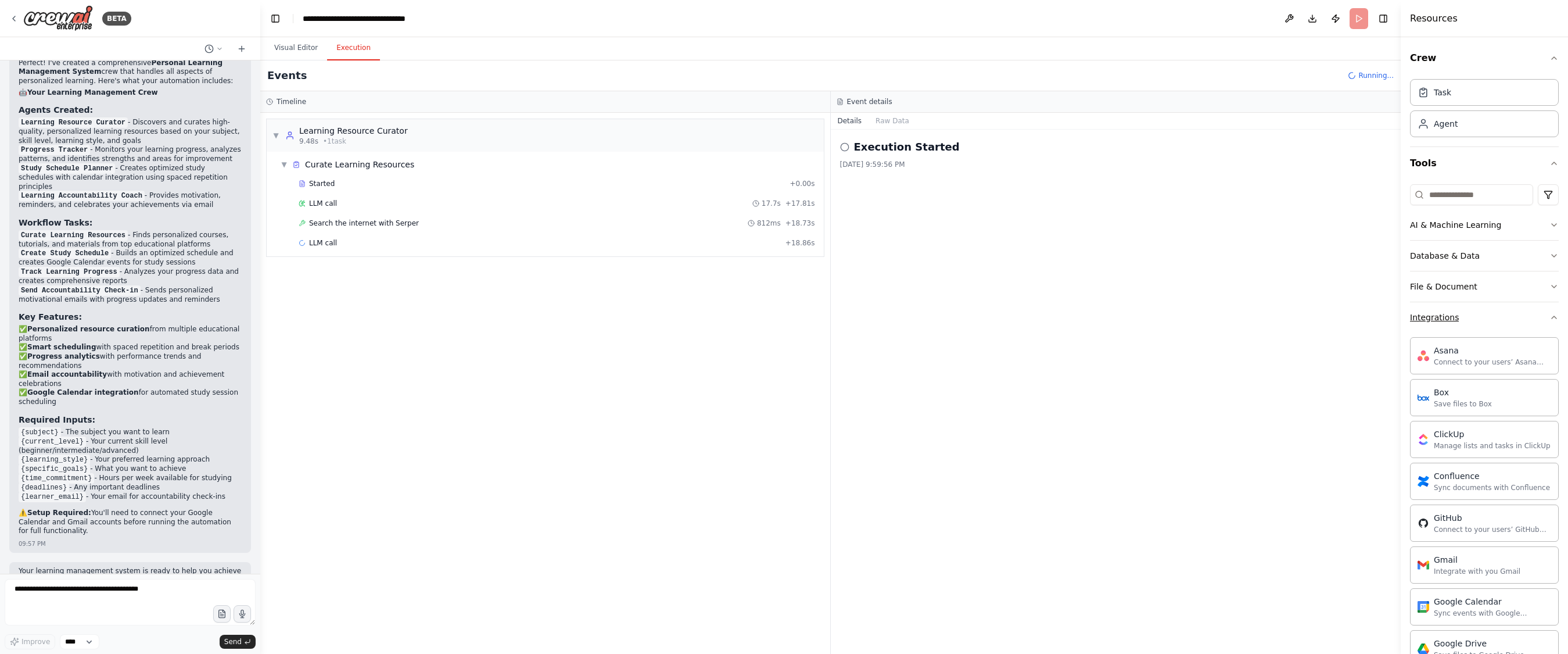
click at [926, 316] on button "Integrations" at bounding box center [1484, 316] width 149 height 30
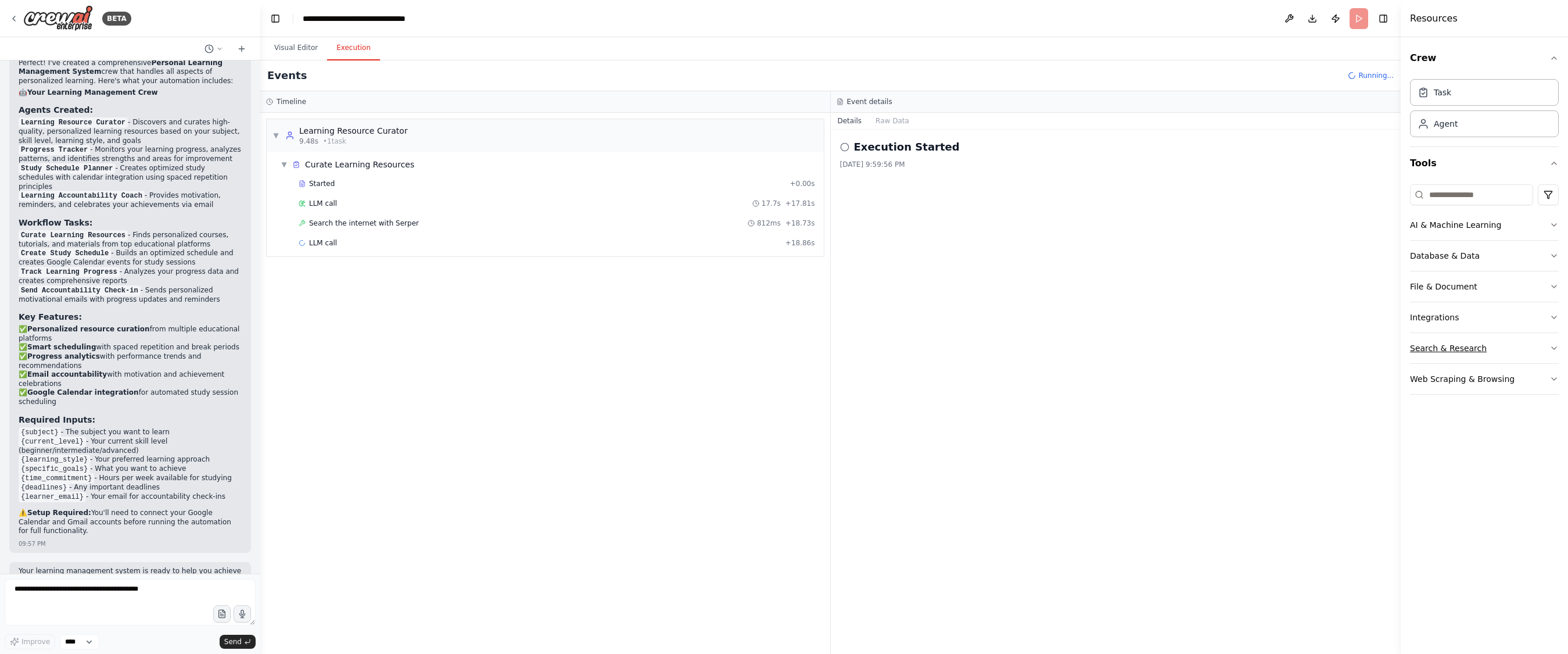
click at [926, 343] on button "Search & Research" at bounding box center [1484, 347] width 149 height 30
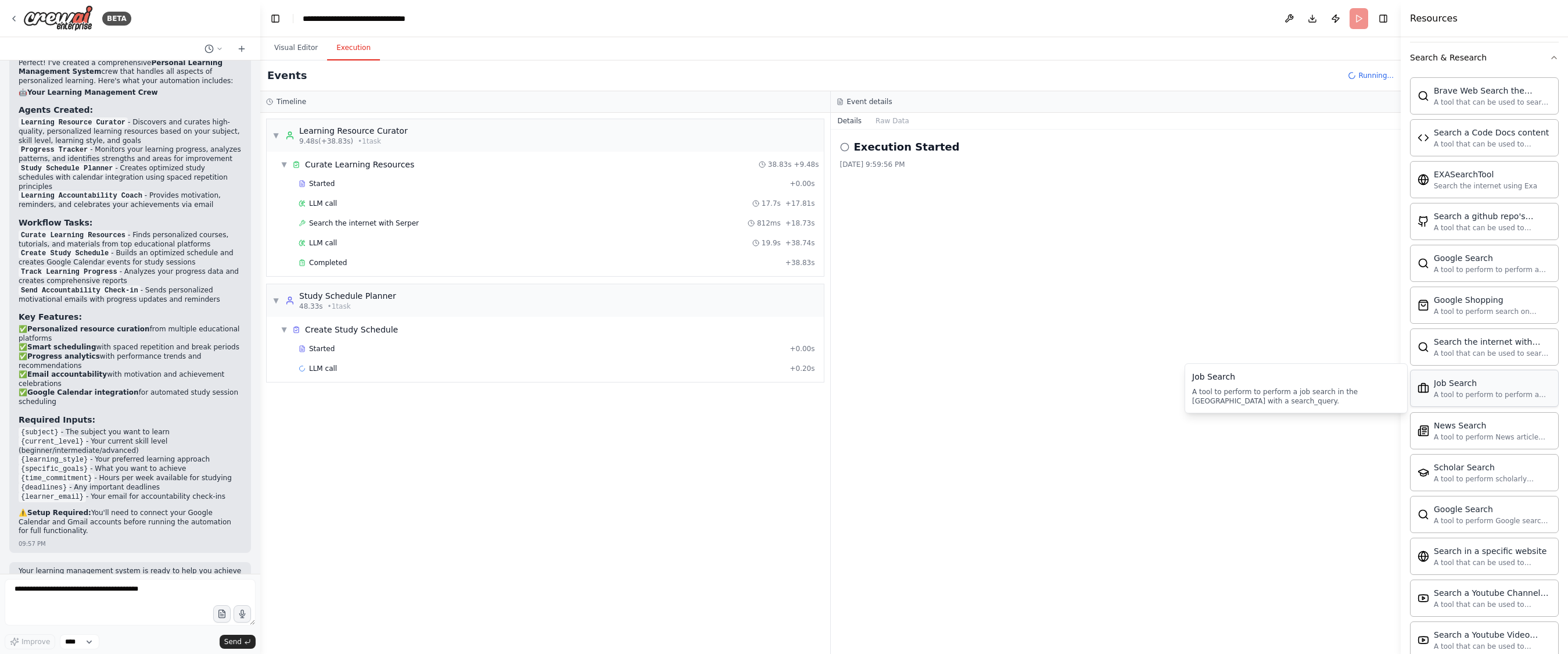
scroll to position [349, 0]
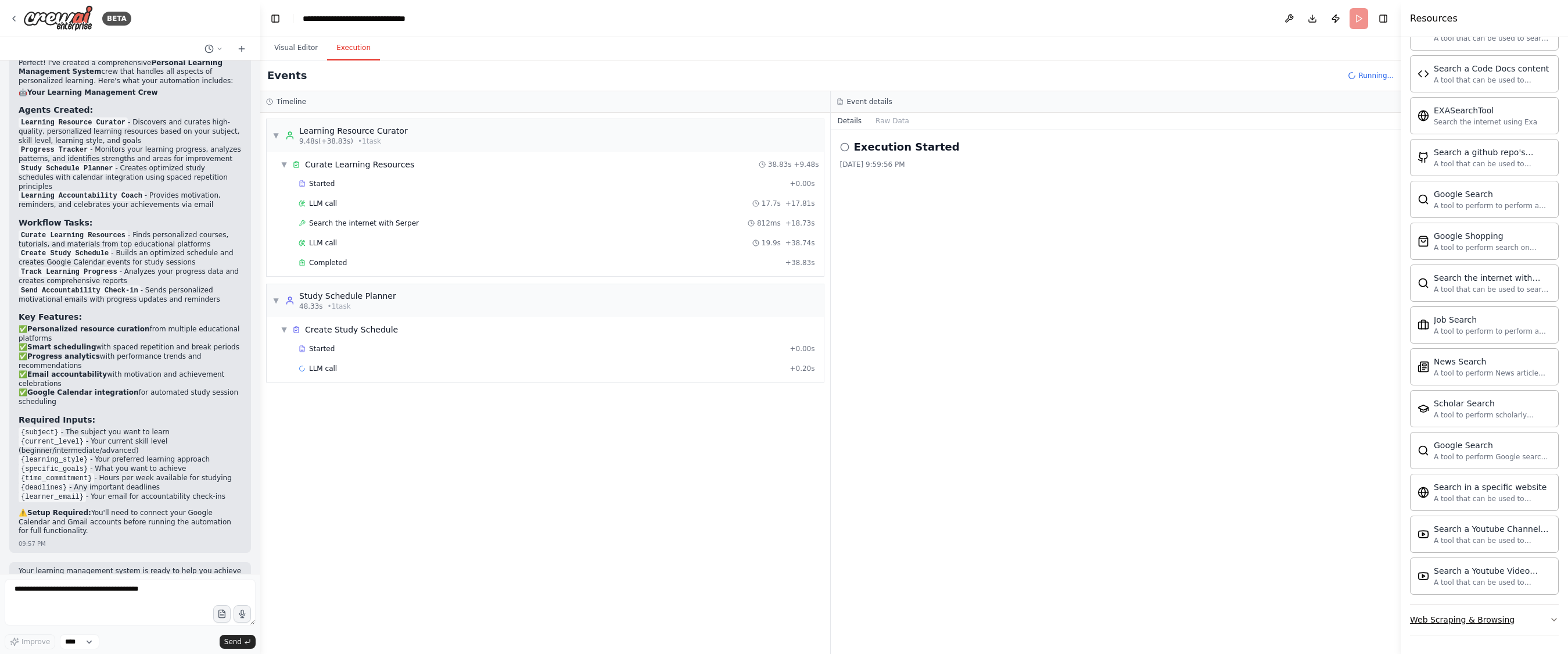
click at [926, 618] on div "Web Scraping & Browsing" at bounding box center [1461, 619] width 104 height 11
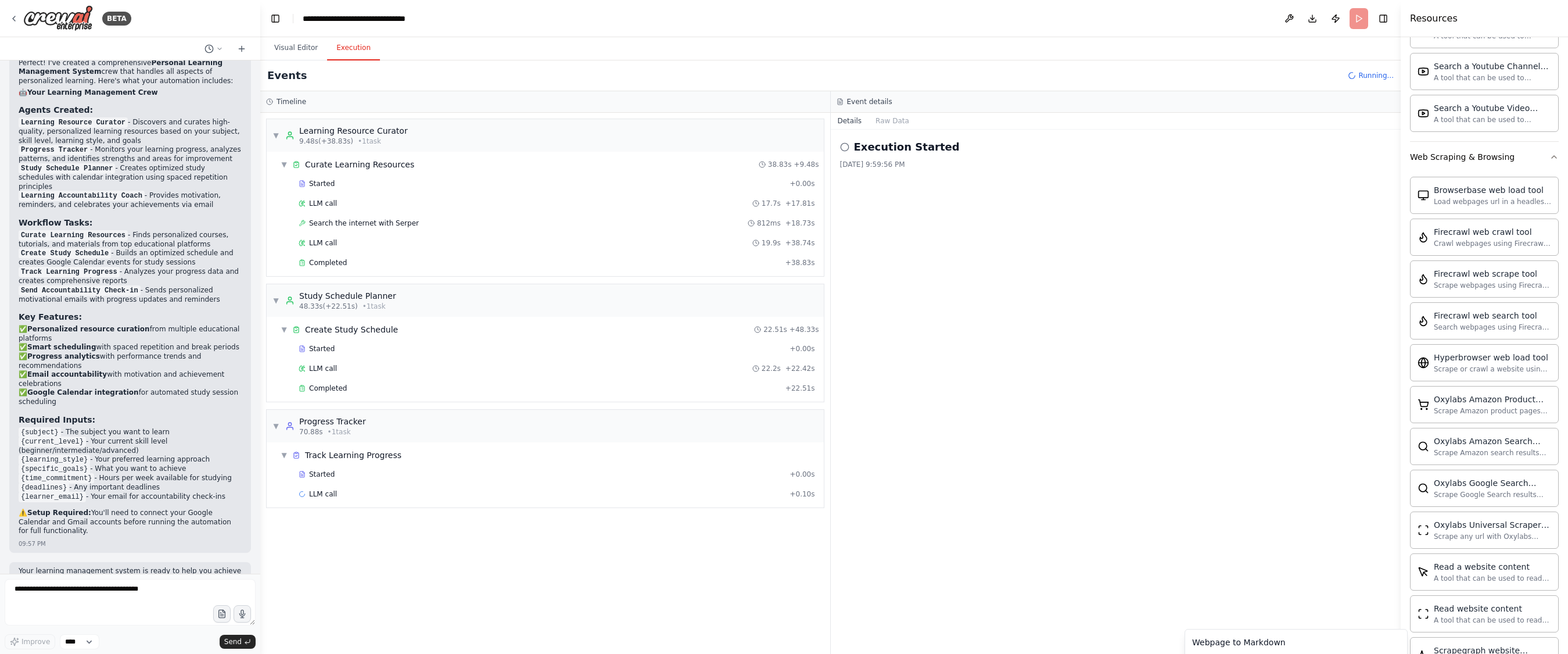
scroll to position [526, 0]
click at [926, 441] on button "Web Scraping & Browsing" at bounding box center [1484, 447] width 149 height 30
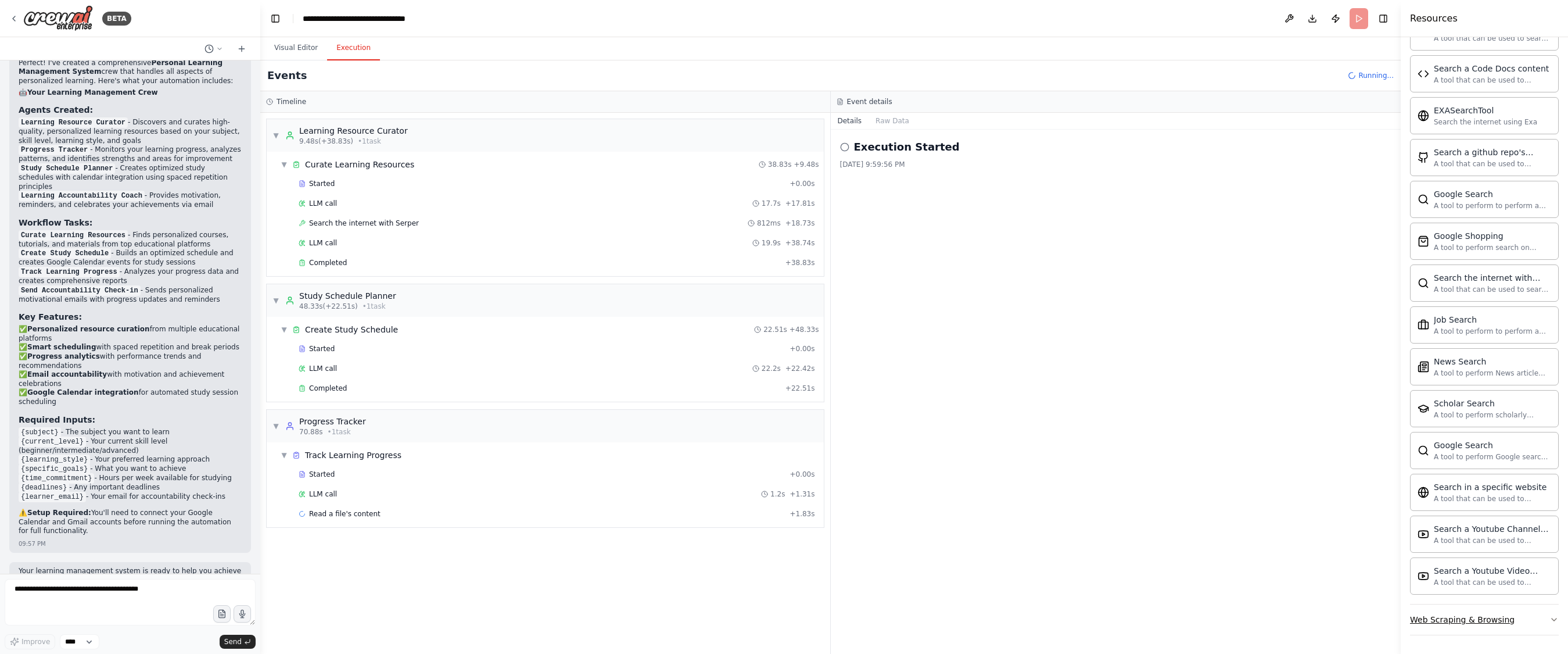
scroll to position [0, 0]
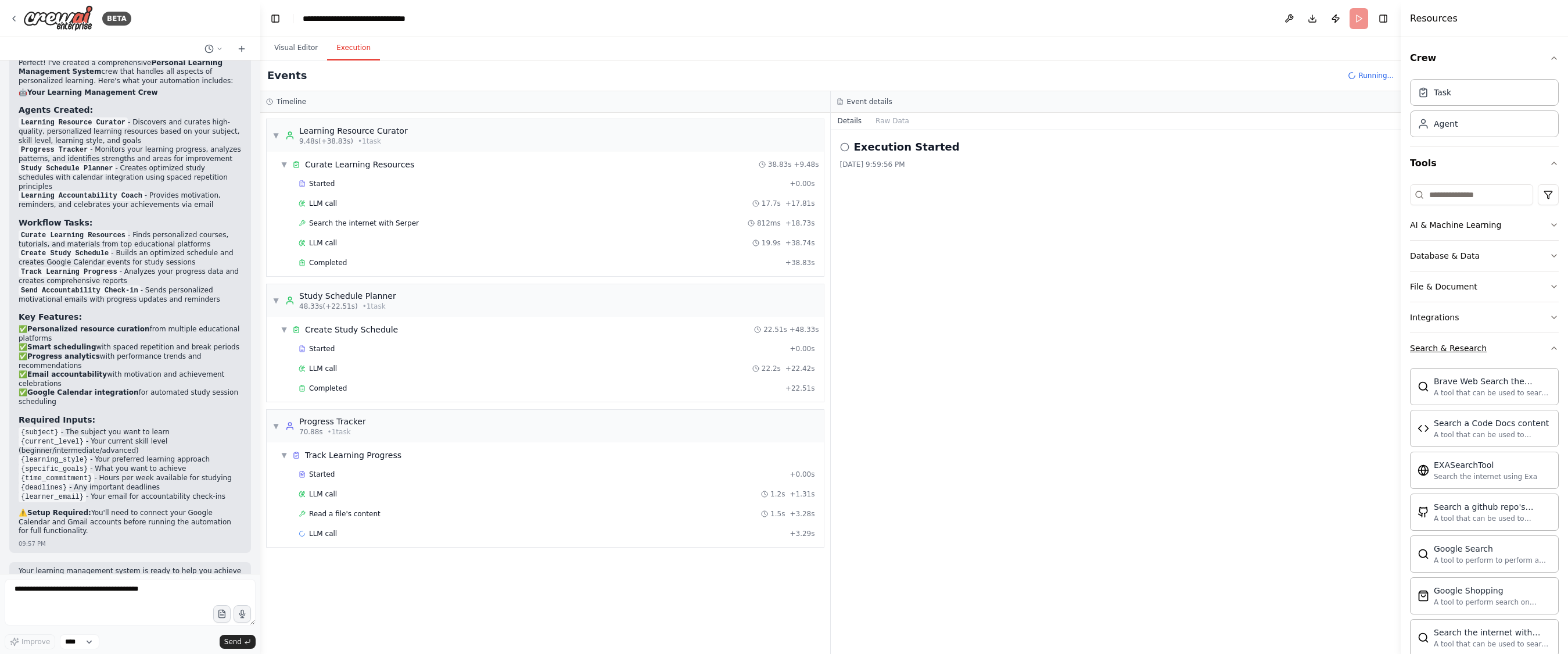
click at [926, 353] on button "Search & Research" at bounding box center [1484, 347] width 149 height 30
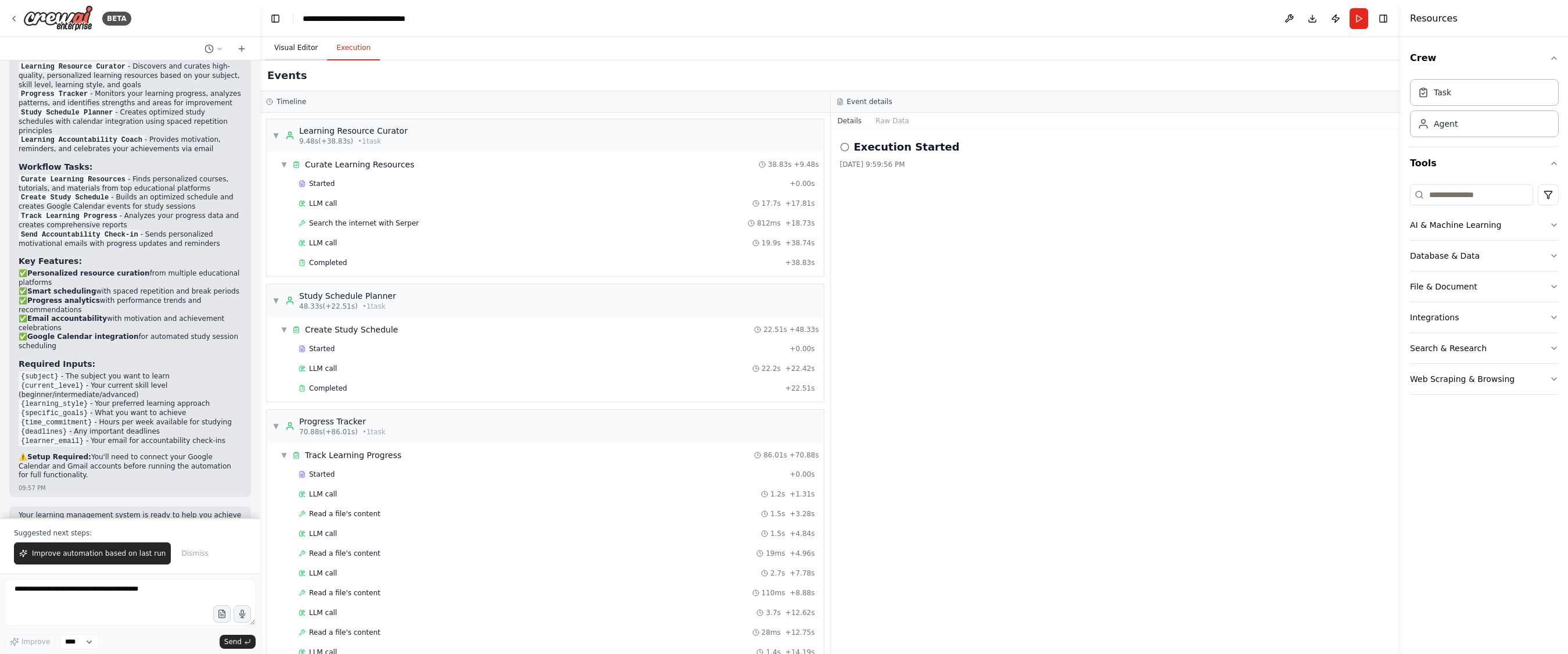
click at [299, 54] on button "Visual Editor" at bounding box center [295, 49] width 62 height 24
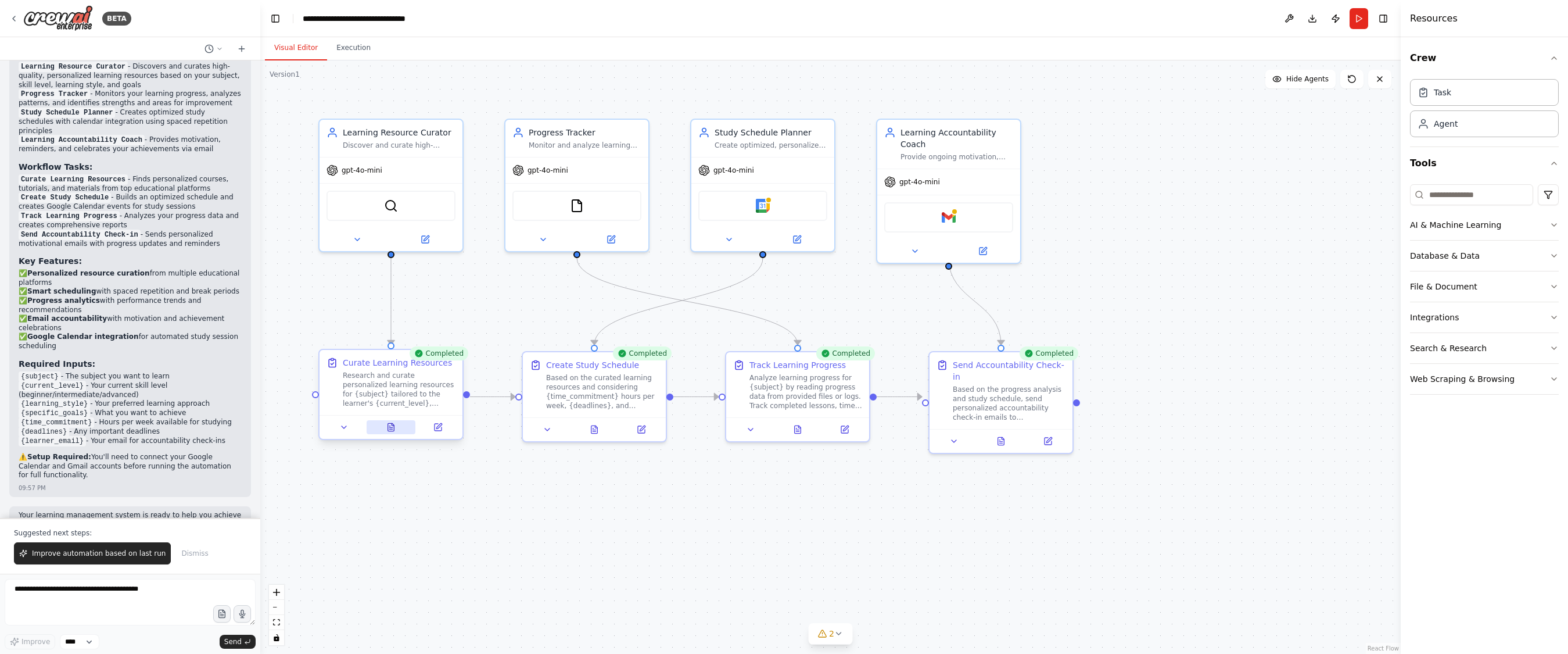
click at [400, 428] on button at bounding box center [391, 427] width 49 height 14
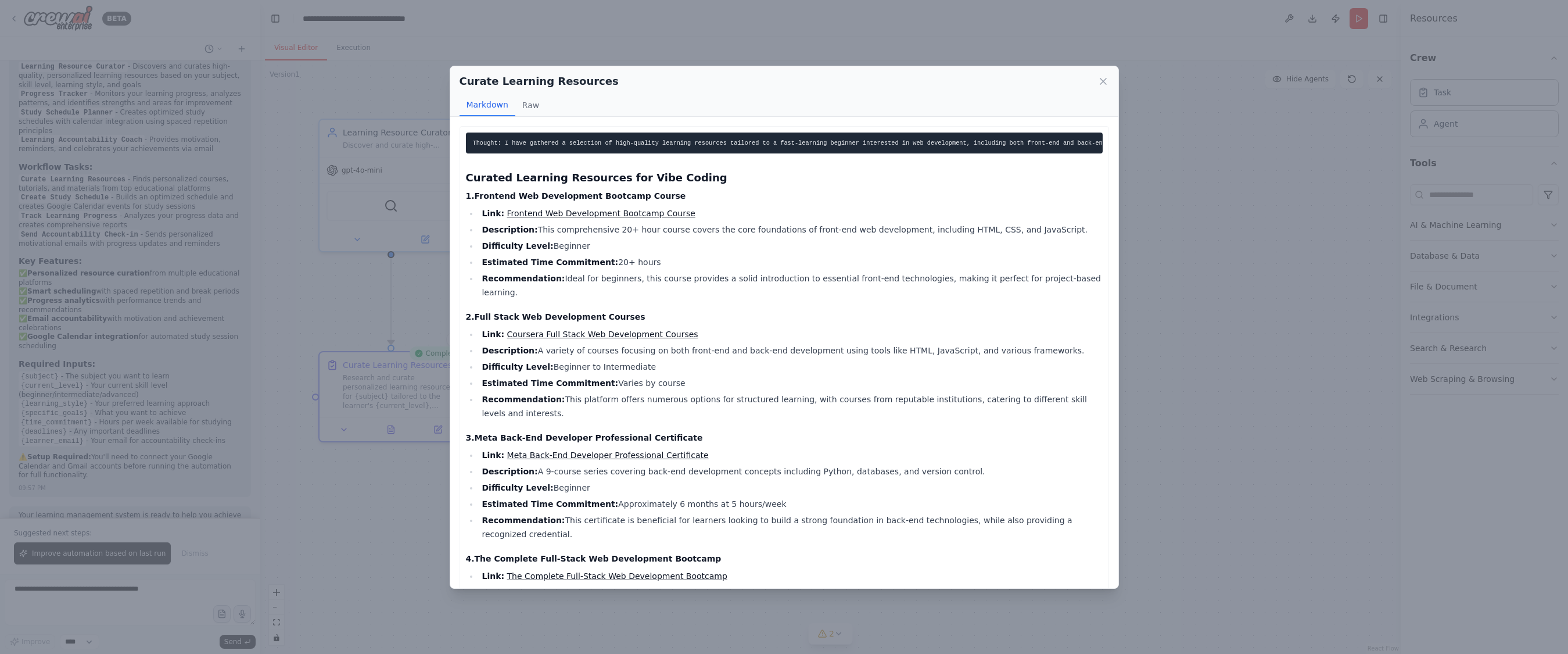
scroll to position [117, 0]
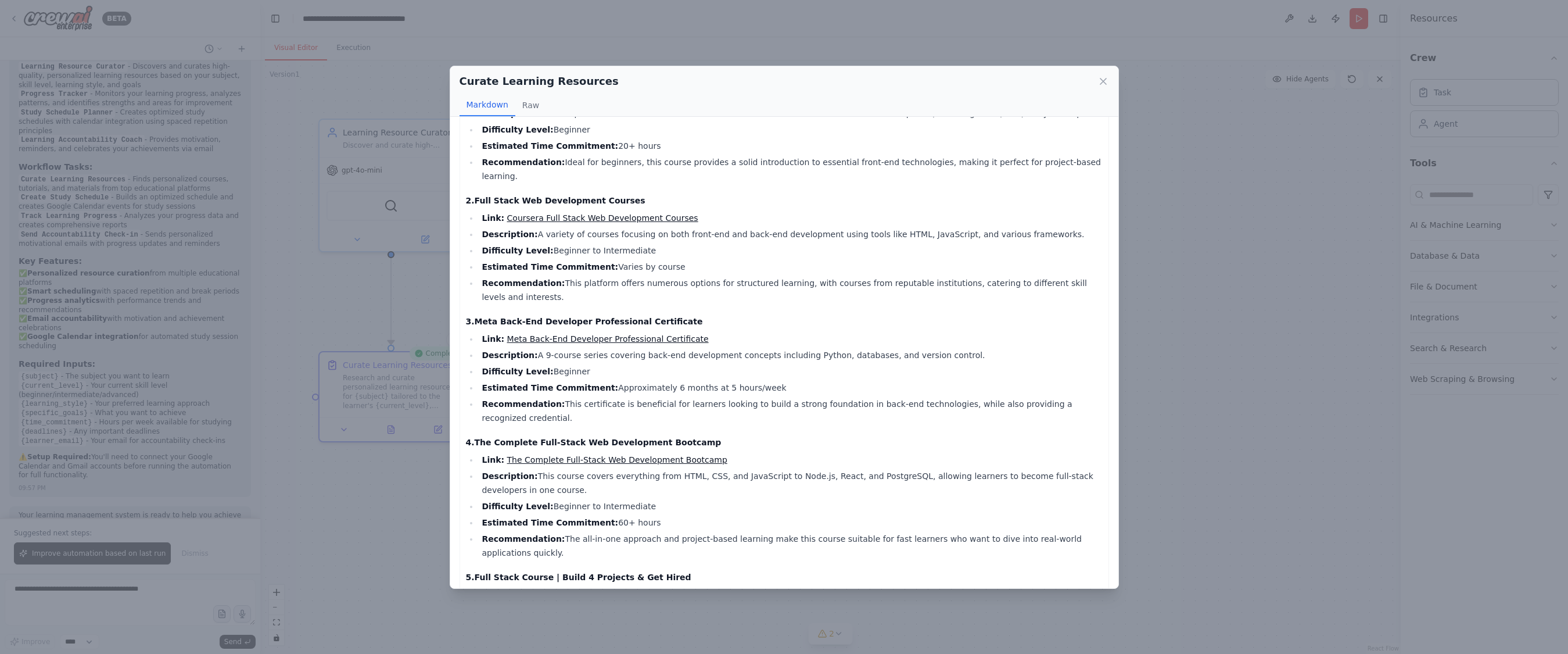
click at [644, 334] on link "Meta Back-End Developer Professional Certificate" at bounding box center [608, 338] width 201 height 9
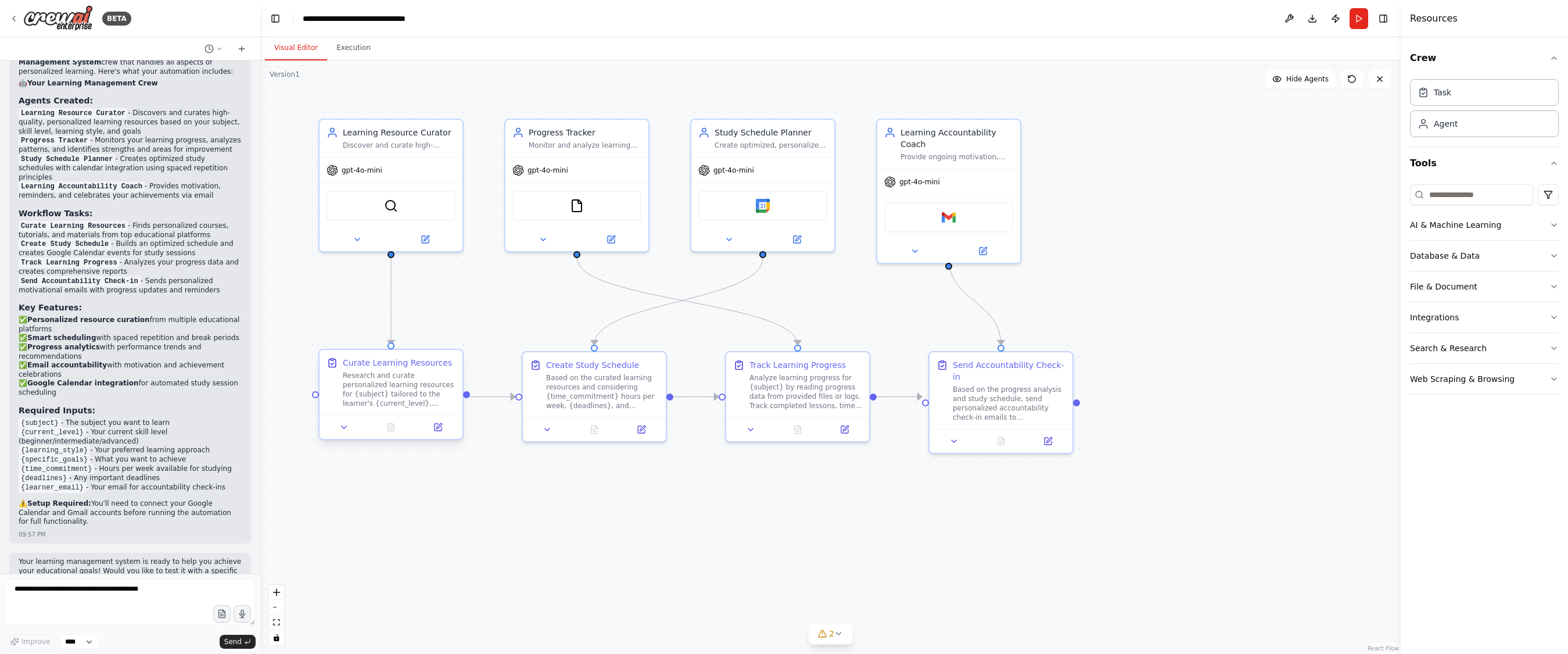
scroll to position [949, 0]
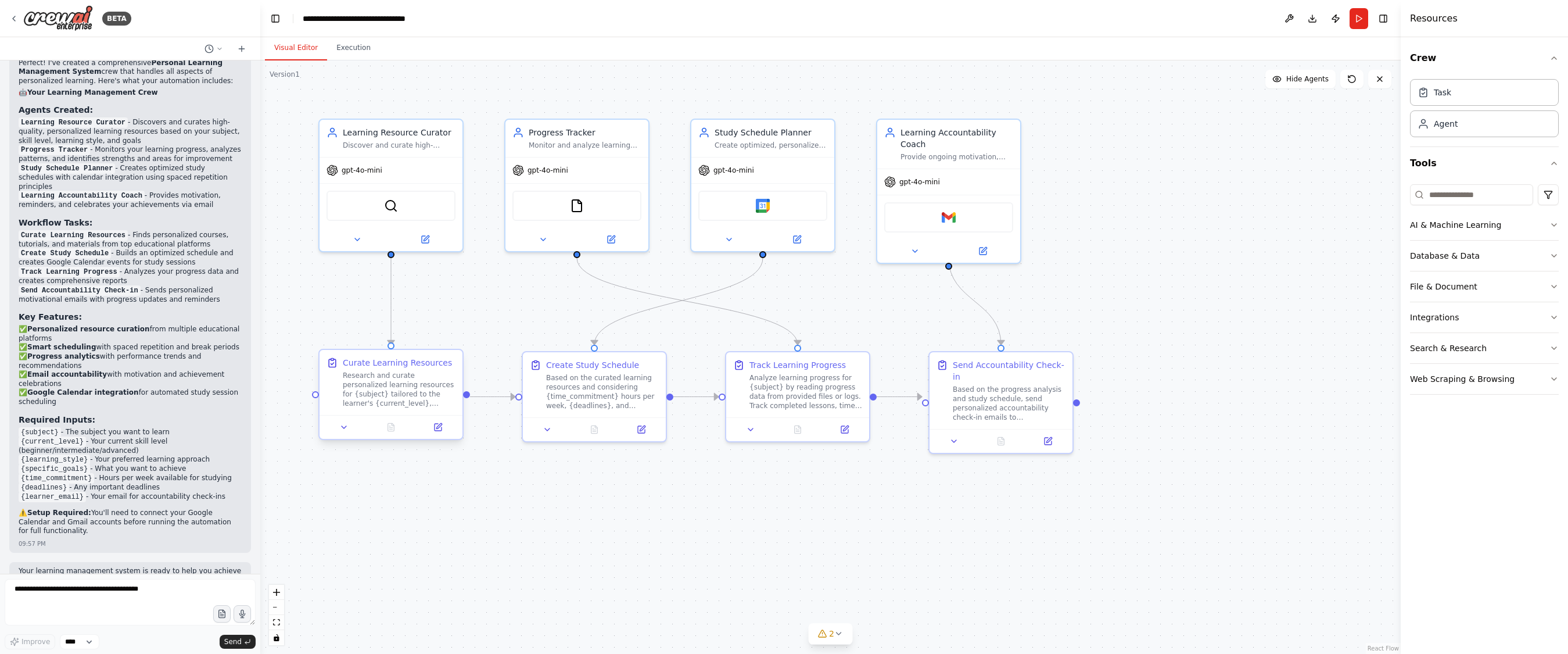
click at [417, 362] on div "Curate Learning Resources" at bounding box center [397, 363] width 109 height 11
click at [391, 435] on div at bounding box center [391, 427] width 143 height 23
click at [601, 382] on div "Based on the curated learning resources and considering {time_commitment} hours…" at bounding box center [602, 389] width 112 height 37
click at [789, 389] on div "Analyze learning progress for {subject} by reading progress data from provided …" at bounding box center [805, 389] width 112 height 37
click at [351, 52] on button "Execution" at bounding box center [353, 49] width 53 height 24
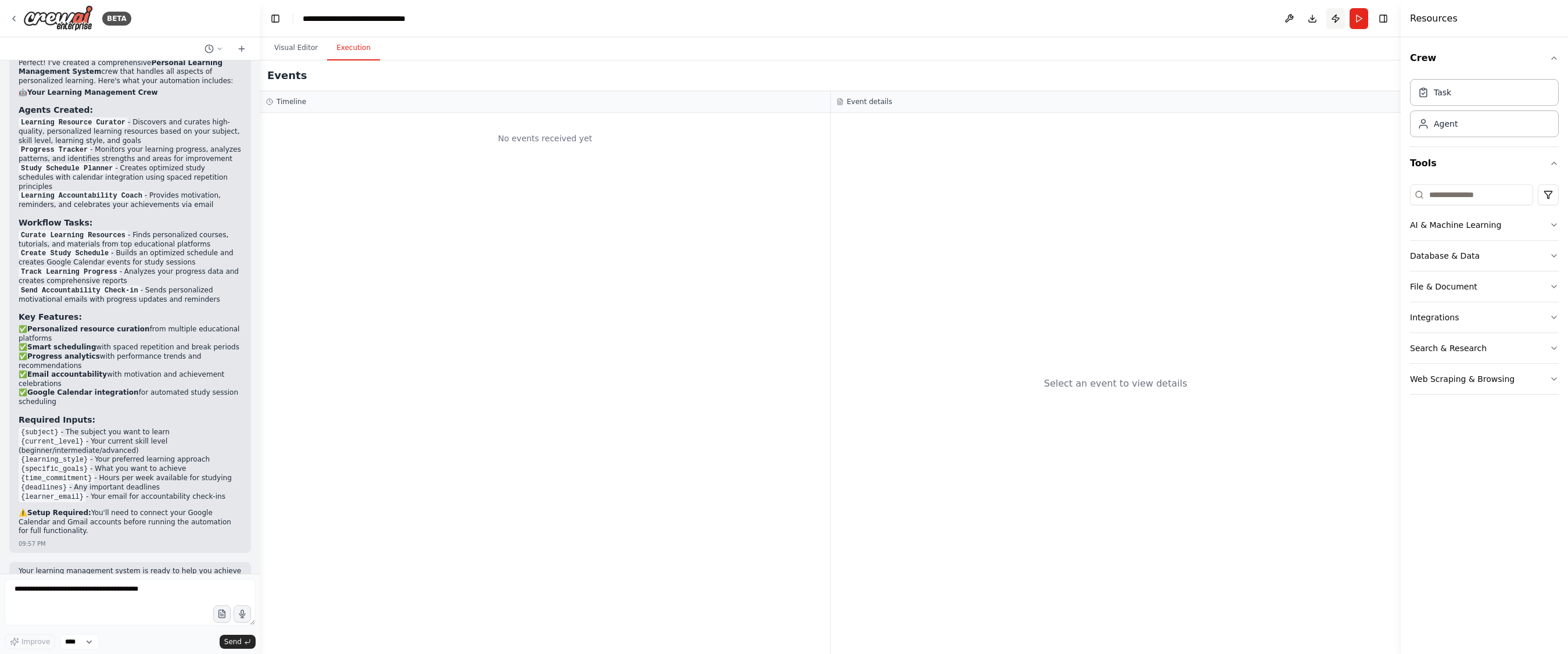
click at [1333, 14] on button "Publish" at bounding box center [1335, 19] width 19 height 21
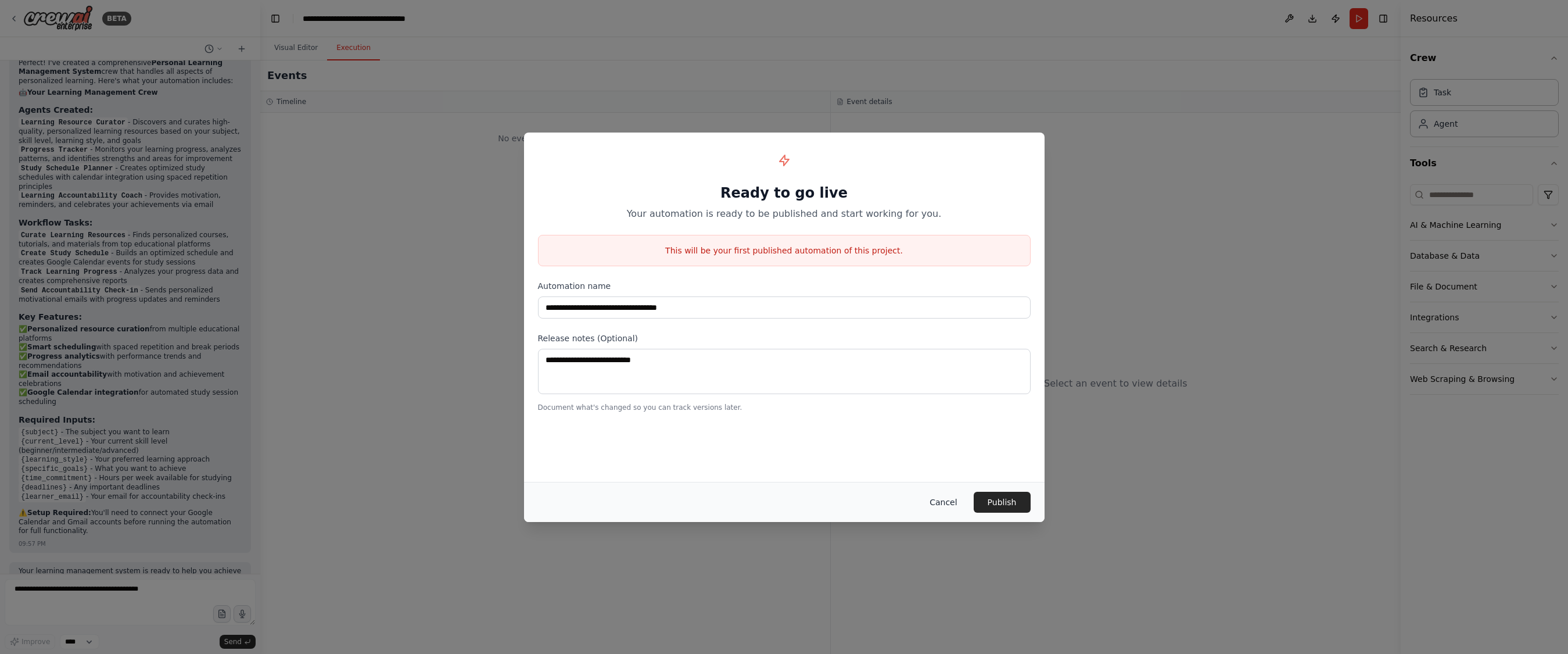
click at [956, 503] on button "Cancel" at bounding box center [943, 502] width 46 height 21
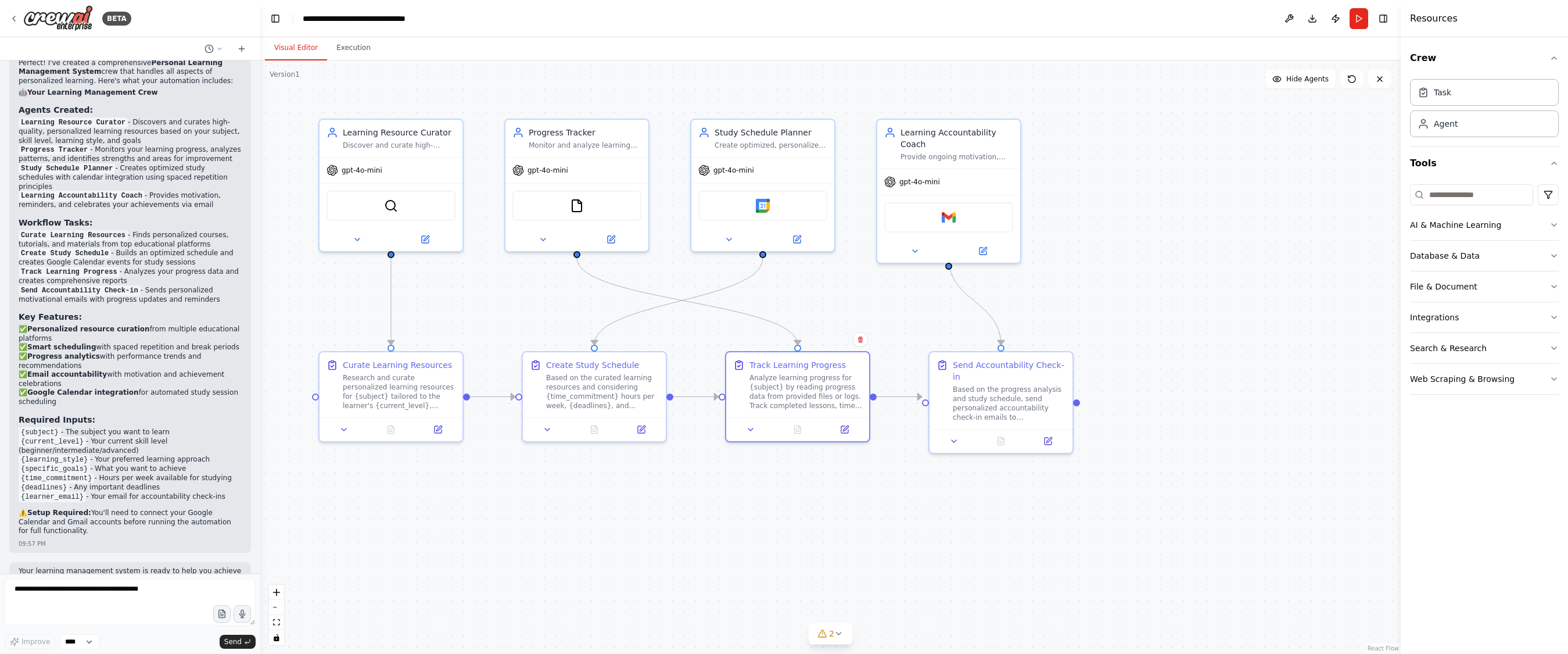
click at [299, 54] on button "Visual Editor" at bounding box center [295, 49] width 62 height 24
click at [1316, 77] on span "Hide Agents" at bounding box center [1307, 79] width 42 height 9
click at [1316, 77] on span "Show Agents" at bounding box center [1306, 79] width 45 height 9
click at [1350, 80] on icon at bounding box center [1351, 79] width 9 height 9
click at [351, 235] on button at bounding box center [357, 236] width 66 height 14
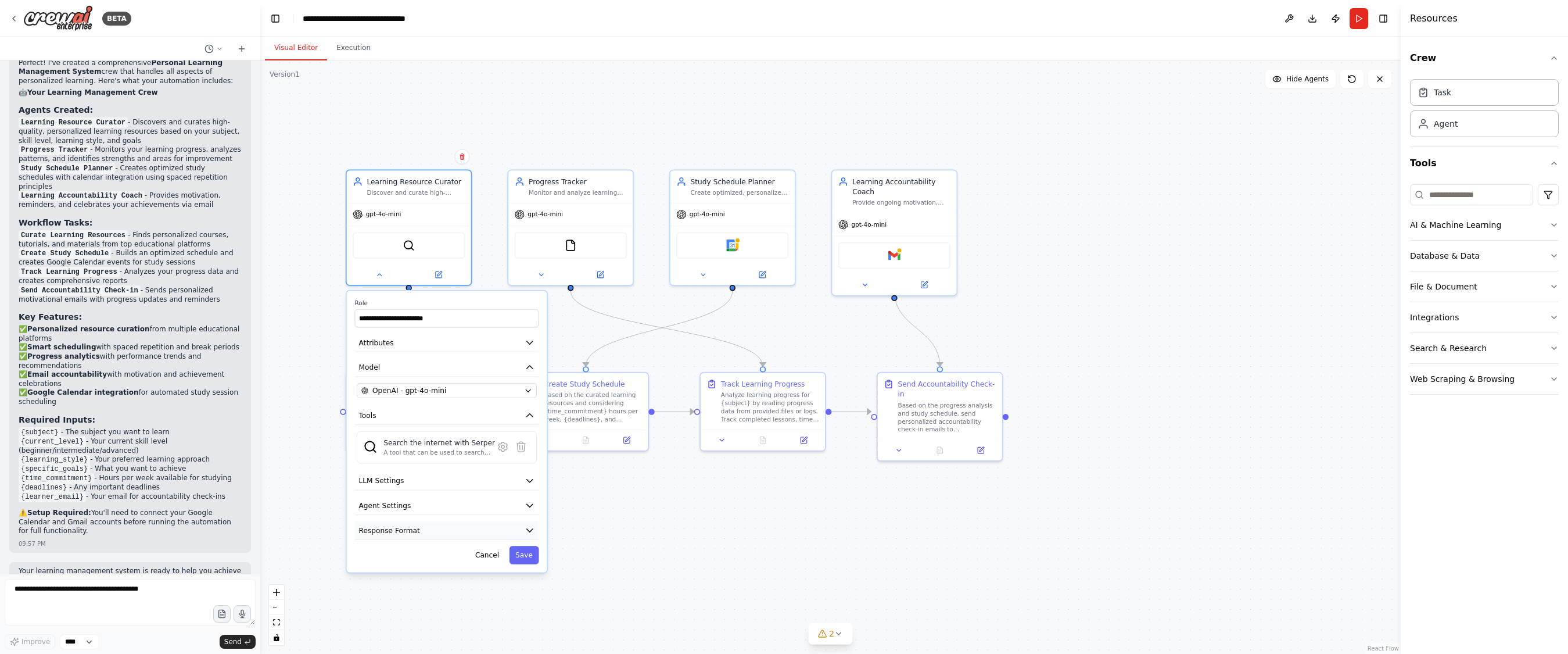
click at [526, 525] on icon "button" at bounding box center [529, 530] width 10 height 10
click at [526, 509] on icon "button" at bounding box center [529, 505] width 10 height 10
click at [621, 520] on div ".deletable-edge-delete-btn { width: 20px; height: 20px; border: 0px solid #ffff…" at bounding box center [830, 357] width 1140 height 593
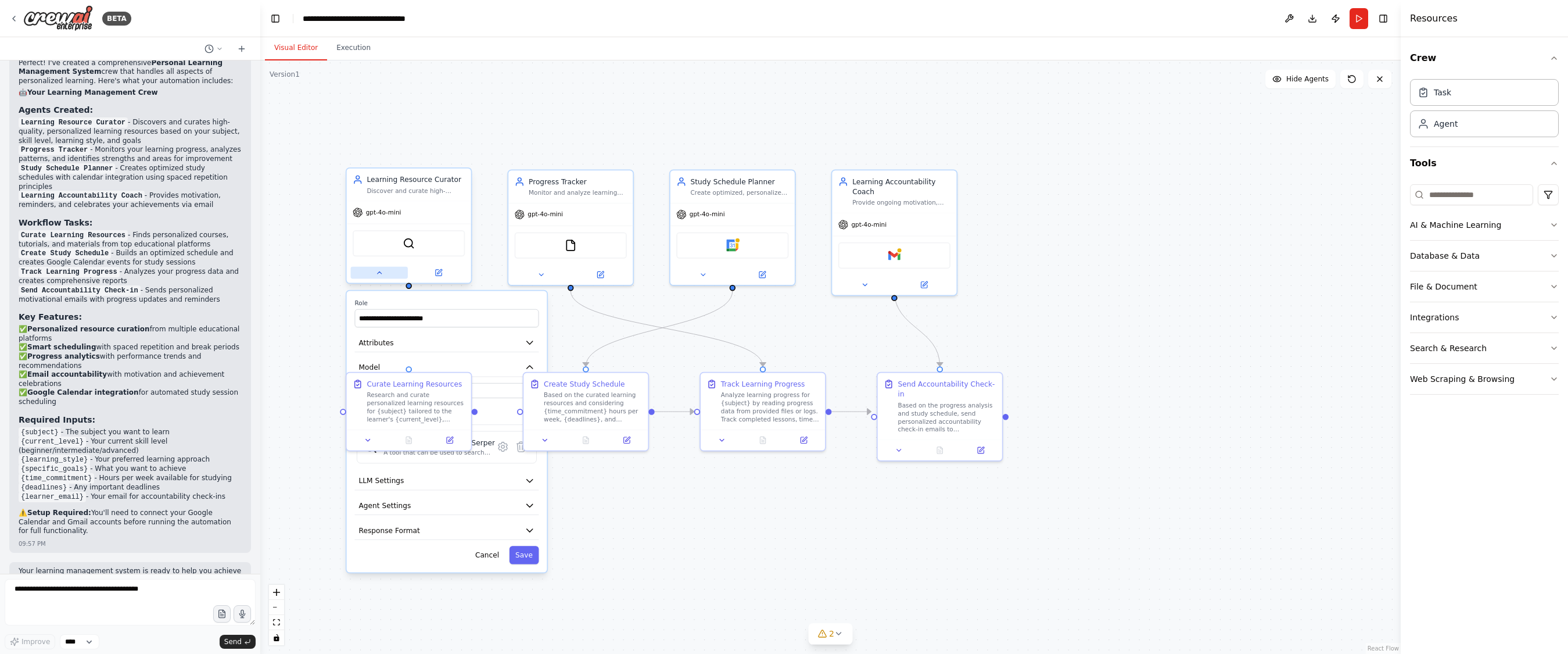
click at [381, 271] on icon at bounding box center [379, 273] width 8 height 8
click at [551, 274] on button at bounding box center [540, 273] width 57 height 12
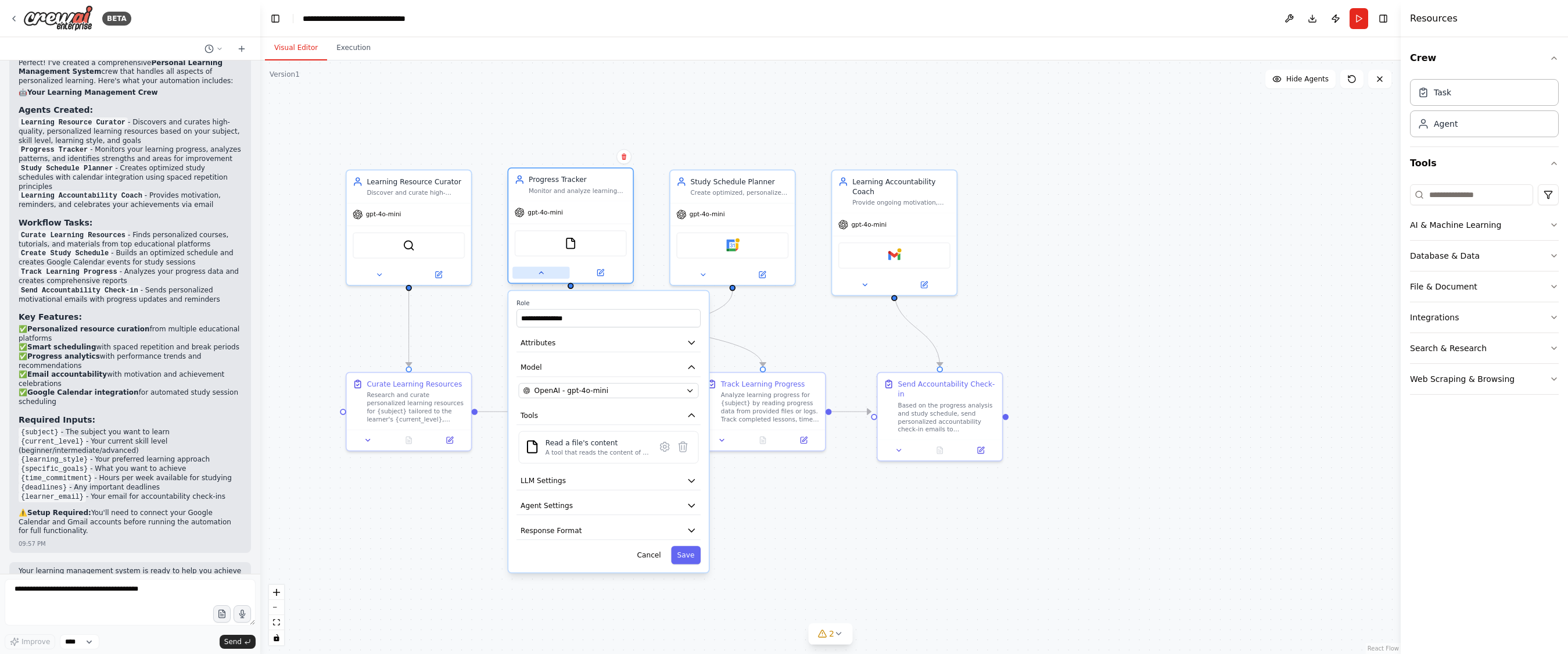
click at [551, 274] on button at bounding box center [540, 273] width 57 height 12
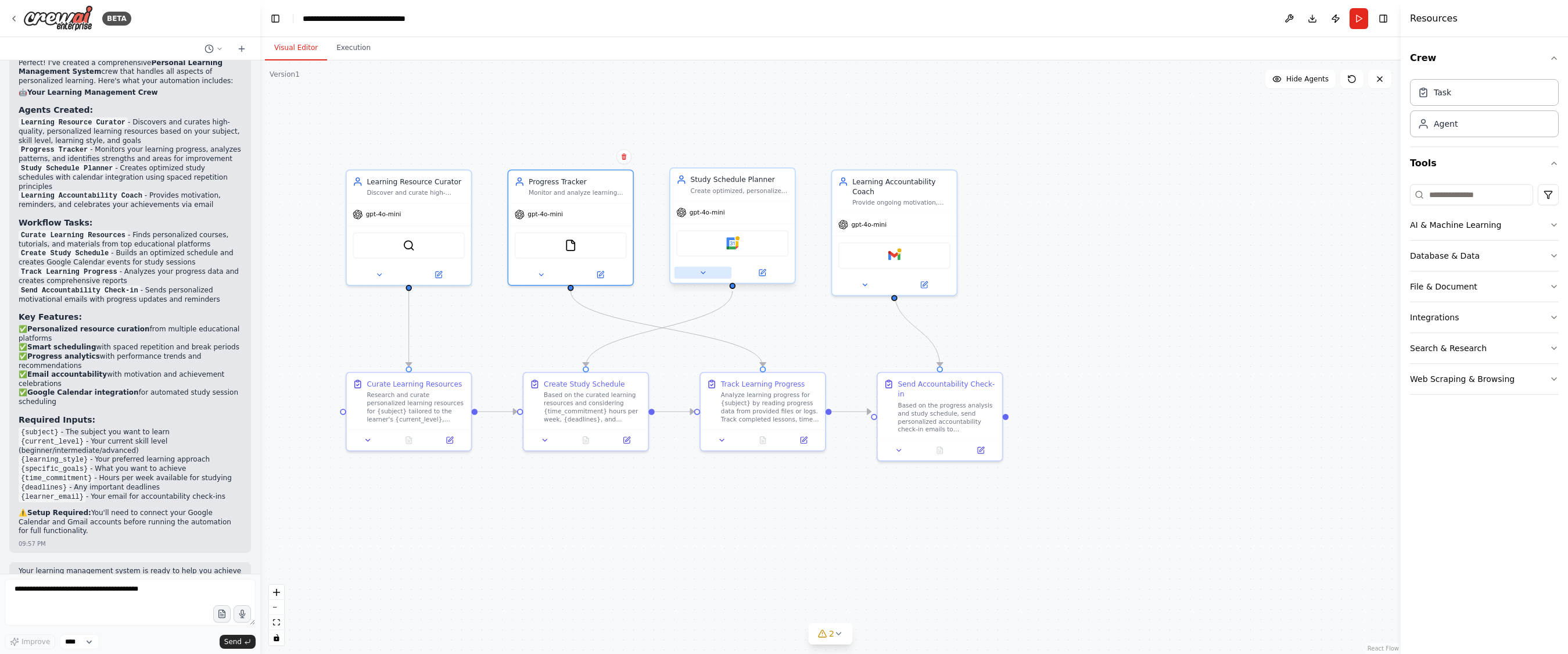
click at [701, 275] on icon at bounding box center [703, 273] width 8 height 8
click at [711, 274] on button at bounding box center [702, 273] width 57 height 12
click at [851, 277] on button at bounding box center [864, 282] width 57 height 12
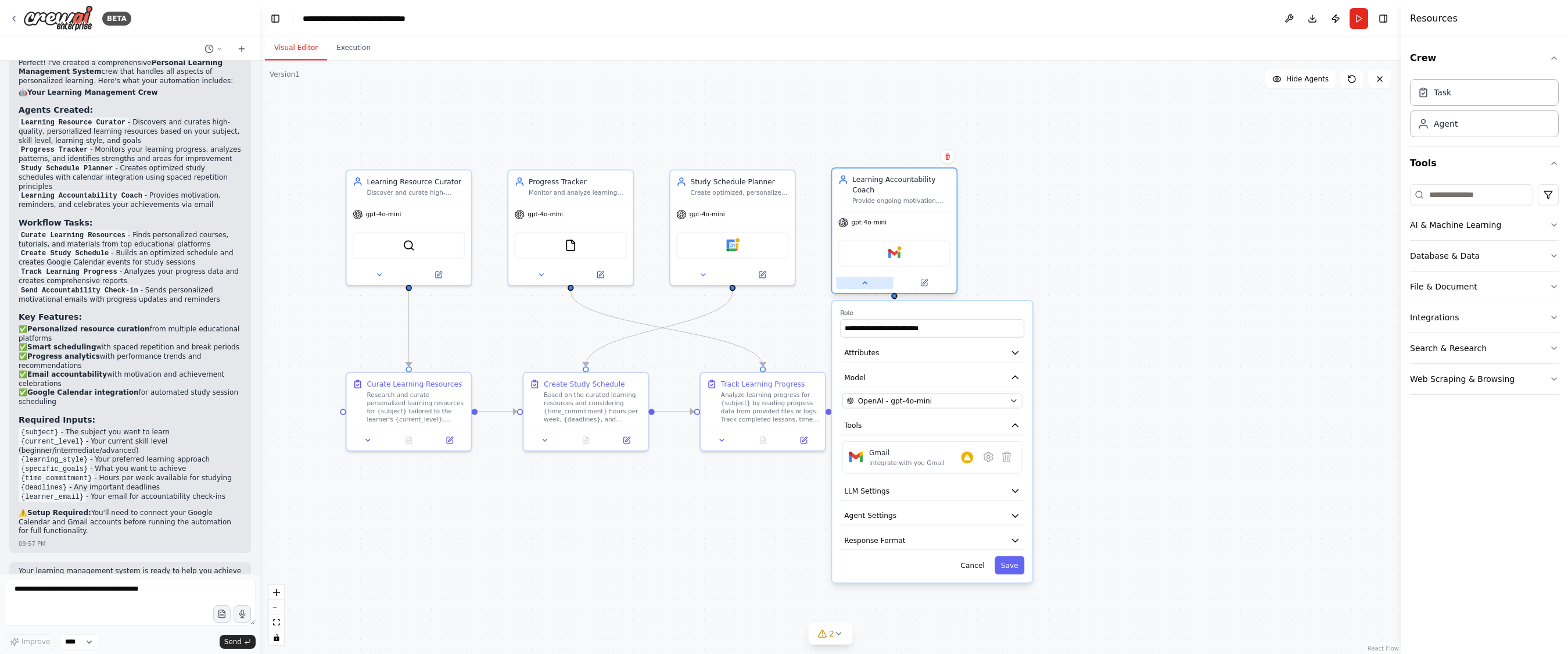
click at [851, 277] on button at bounding box center [864, 282] width 57 height 12
click at [534, 563] on div ".deletable-edge-delete-btn { width: 20px; height: 20px; border: 0px solid #ffff…" at bounding box center [830, 357] width 1140 height 593
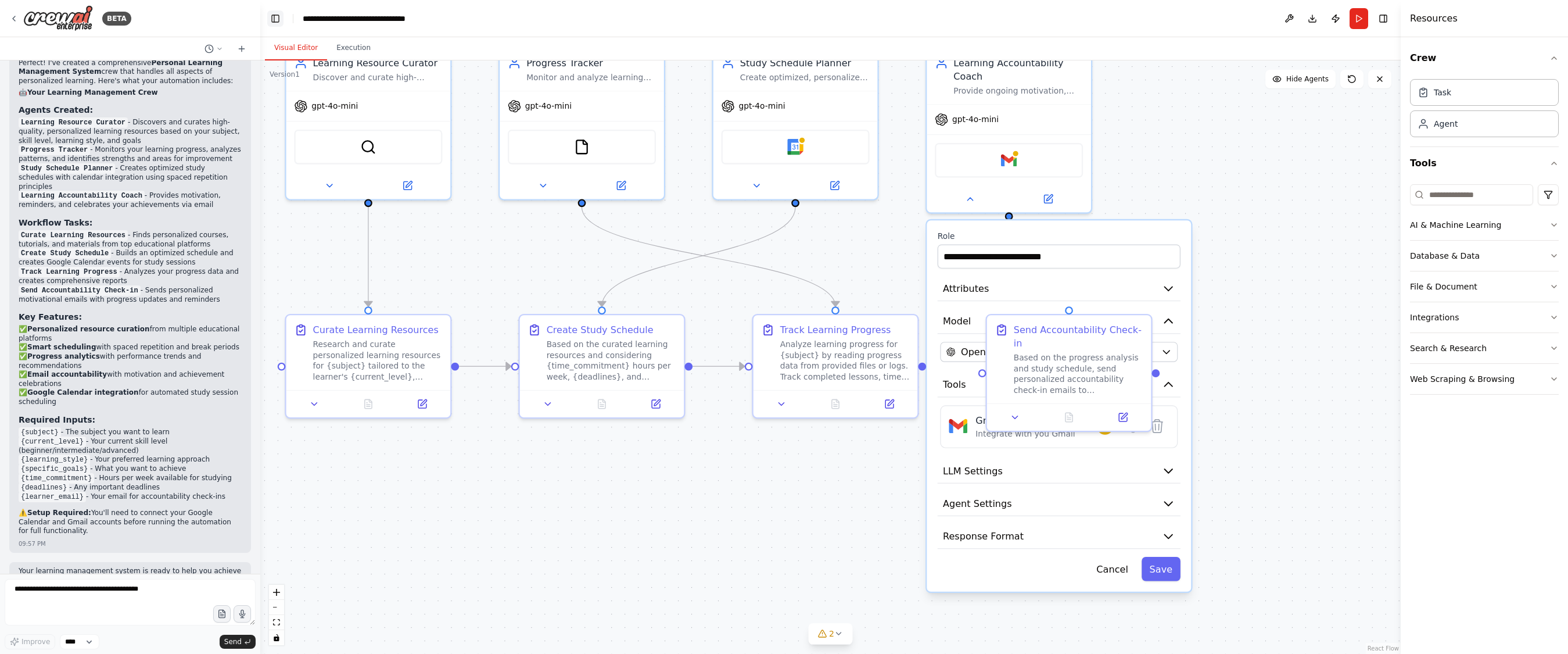
click at [273, 16] on button "Toggle Left Sidebar" at bounding box center [275, 19] width 16 height 16
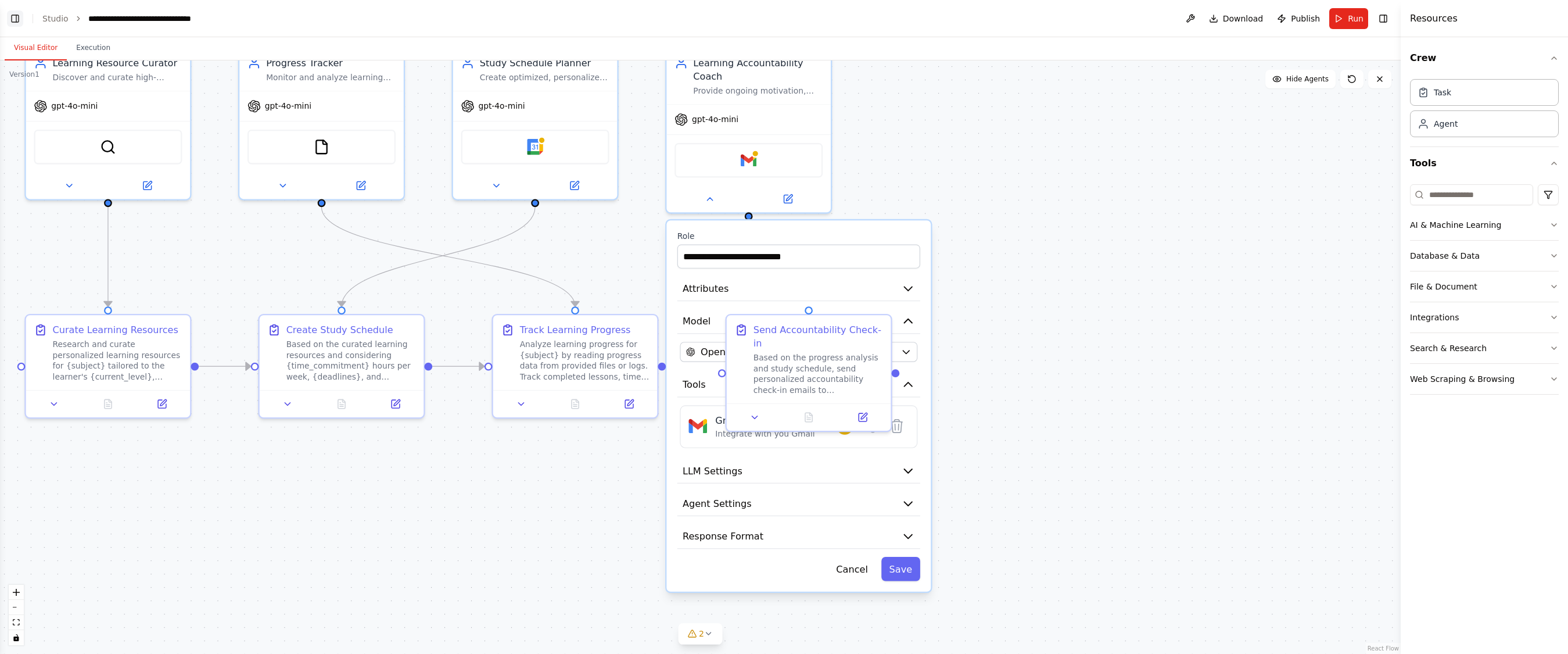
click at [273, 16] on header "**********" at bounding box center [700, 19] width 1401 height 37
click at [54, 18] on link "Studio" at bounding box center [55, 18] width 26 height 9
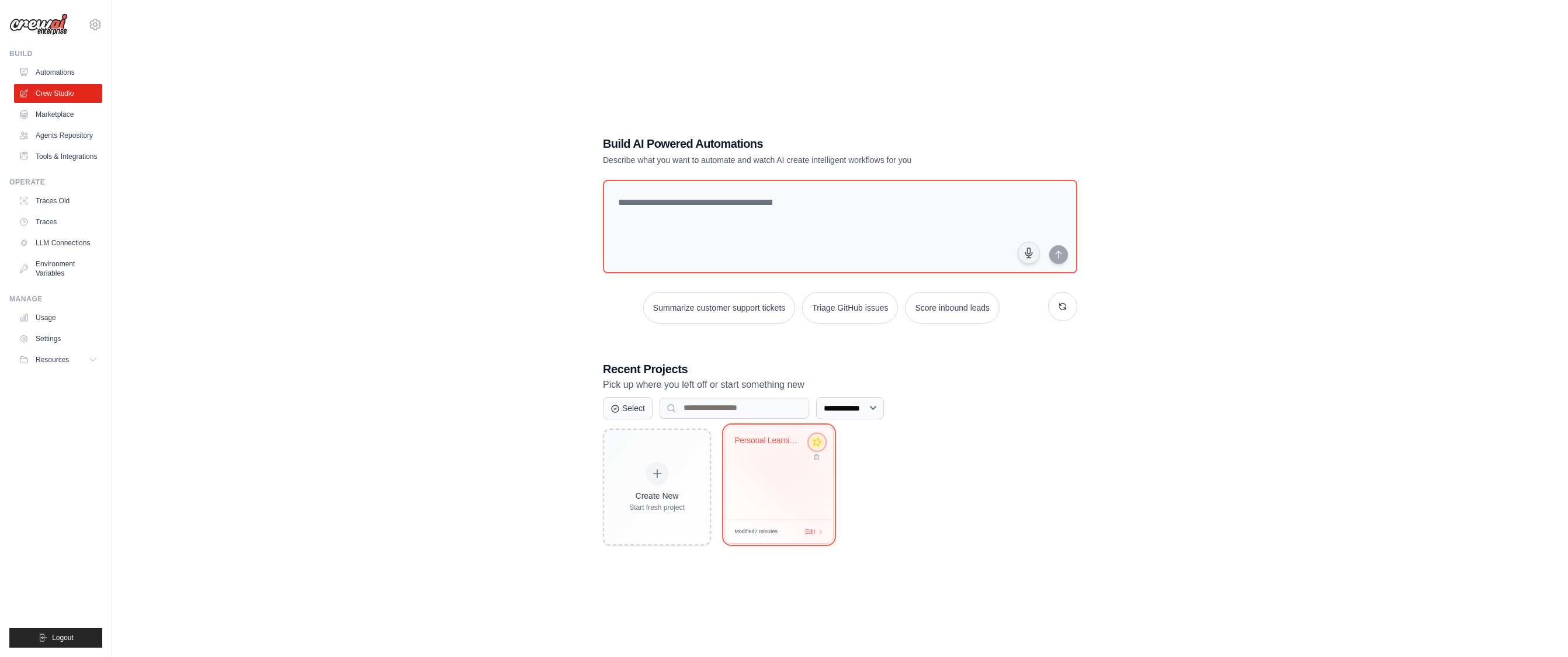
click at [814, 442] on icon at bounding box center [816, 442] width 12 height 12
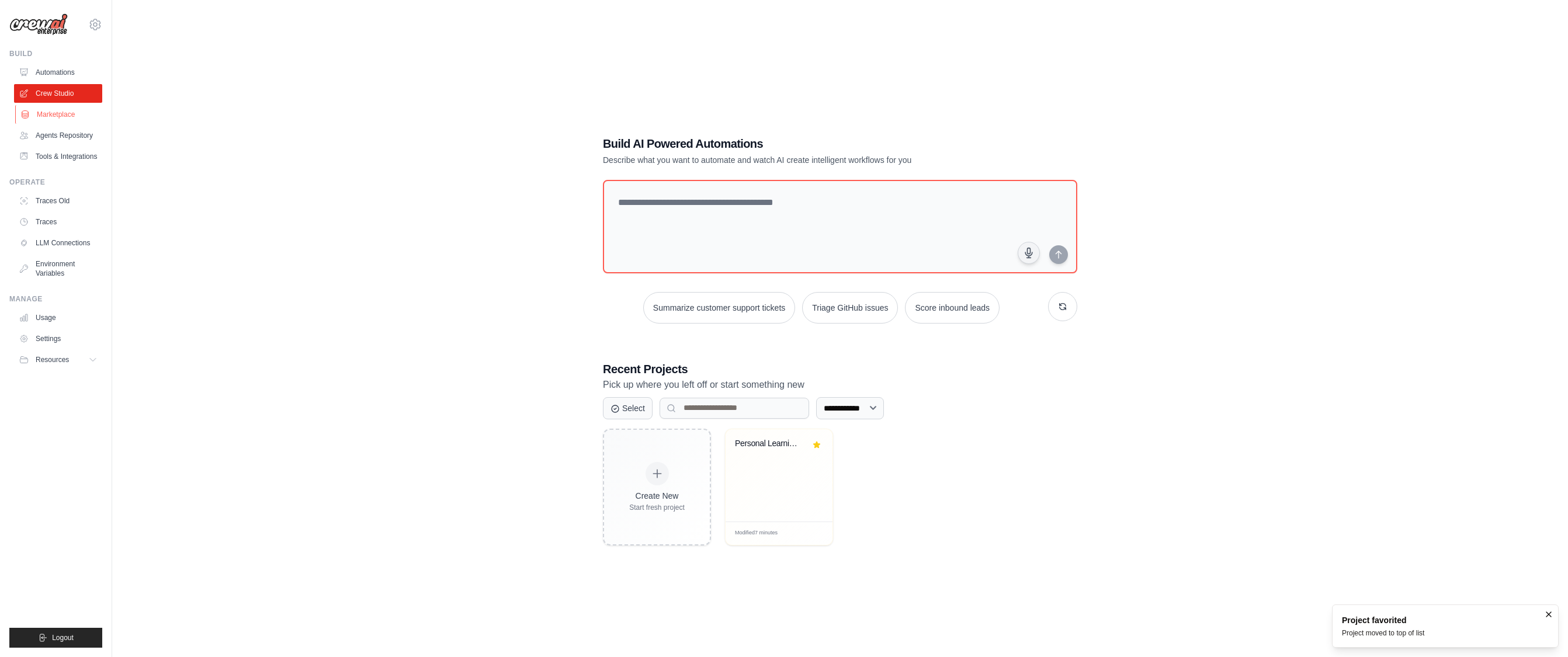
click at [68, 115] on link "Marketplace" at bounding box center [59, 114] width 88 height 19
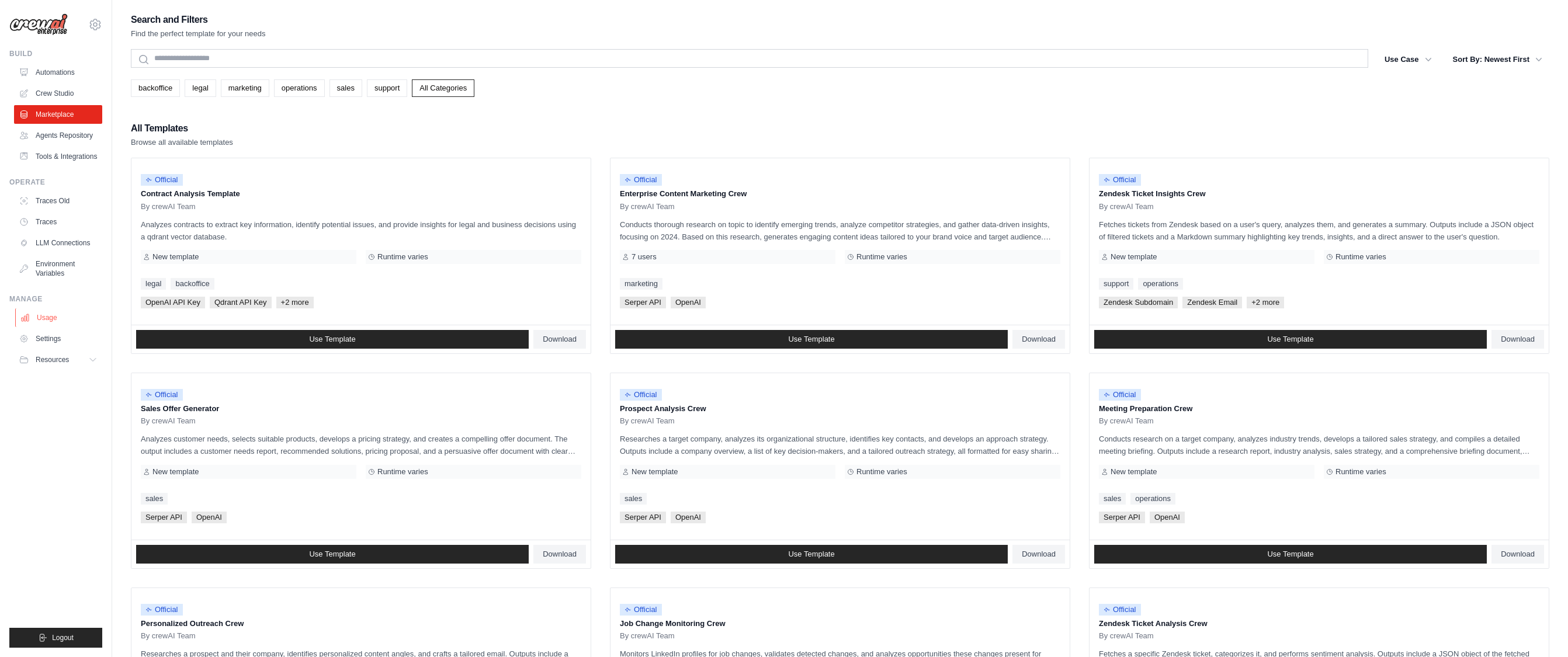
click at [61, 324] on link "Usage" at bounding box center [59, 317] width 88 height 19
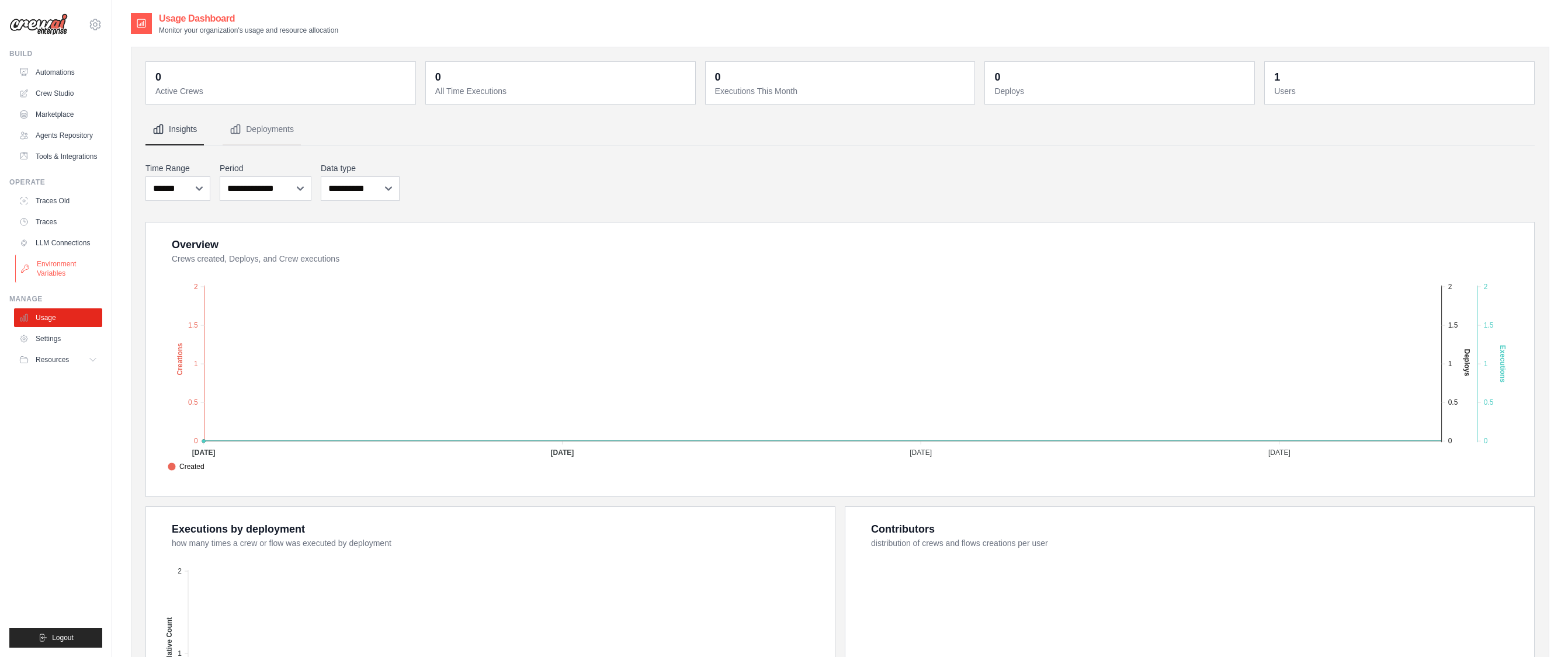
click at [68, 266] on link "Environment Variables" at bounding box center [59, 268] width 88 height 28
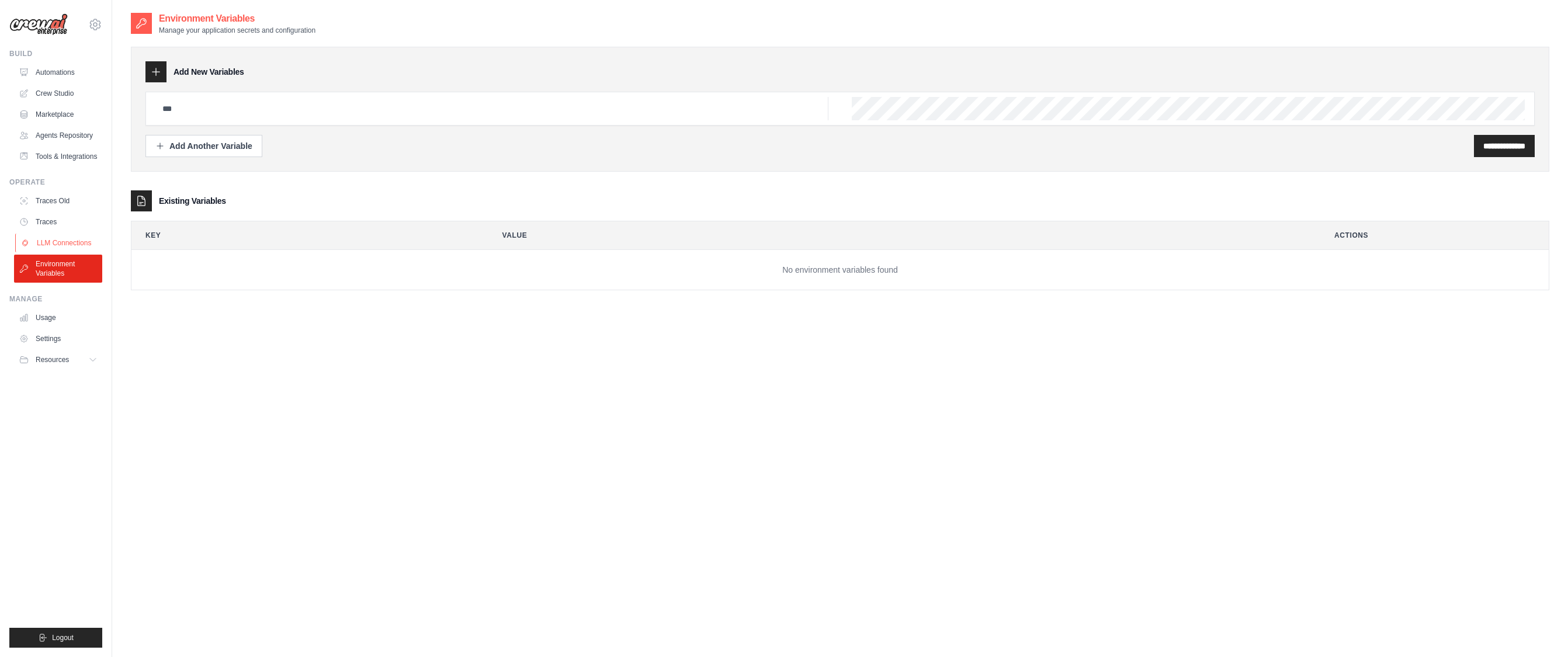
click at [76, 241] on link "LLM Connections" at bounding box center [59, 242] width 88 height 19
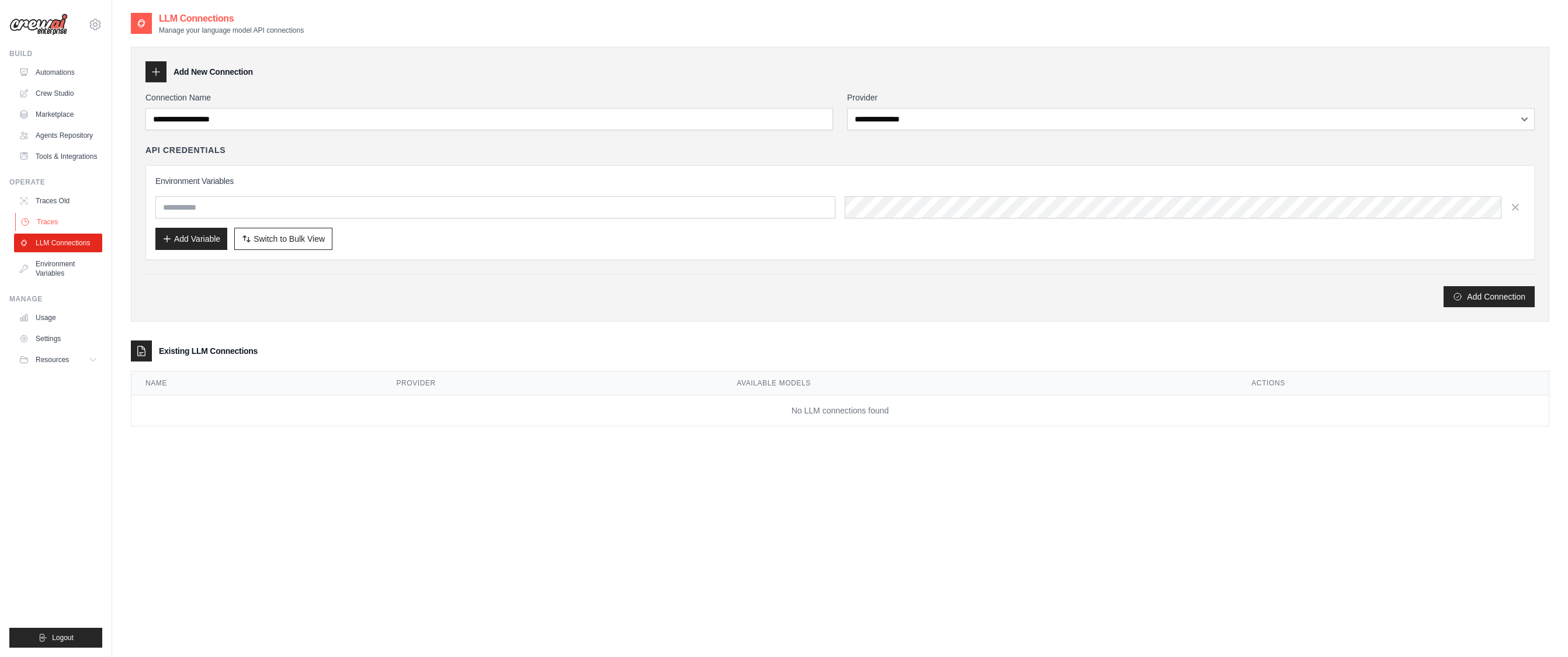
click at [68, 224] on link "Traces" at bounding box center [59, 221] width 88 height 19
click at [76, 76] on link "Automations" at bounding box center [59, 72] width 88 height 19
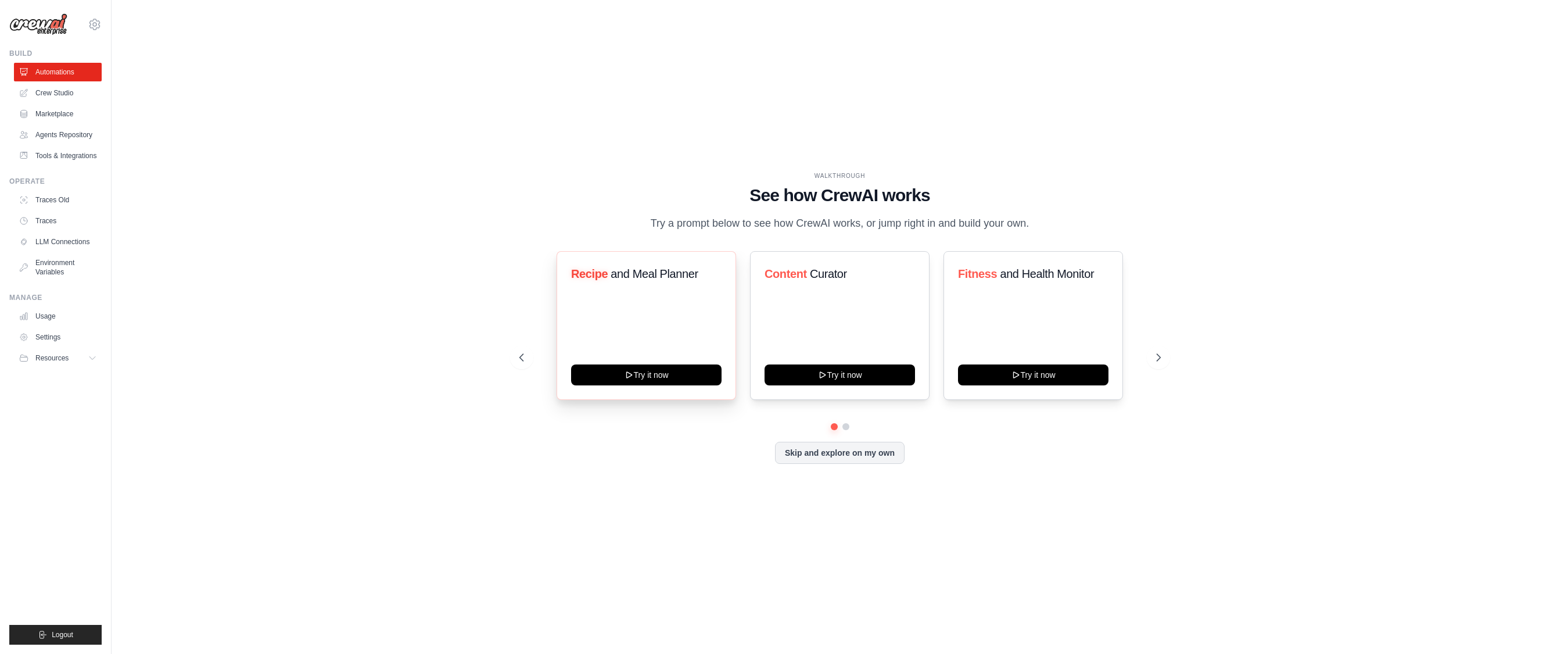
click at [665, 329] on div "Recipe and Meal Planner Try it now" at bounding box center [646, 325] width 180 height 149
click at [672, 372] on button "Try it now" at bounding box center [646, 374] width 150 height 21
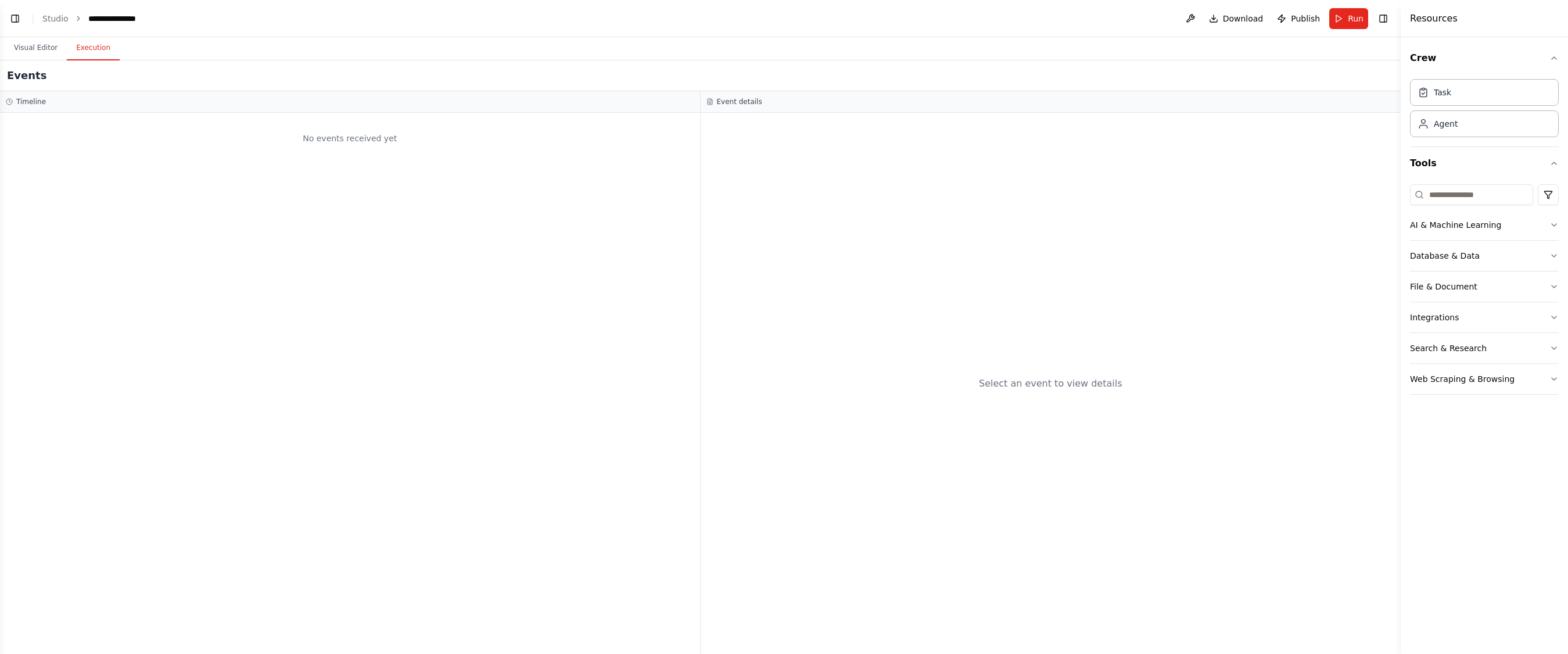
click at [83, 50] on button "Execution" at bounding box center [93, 49] width 53 height 24
click at [36, 45] on button "Visual Editor" at bounding box center [36, 49] width 62 height 24
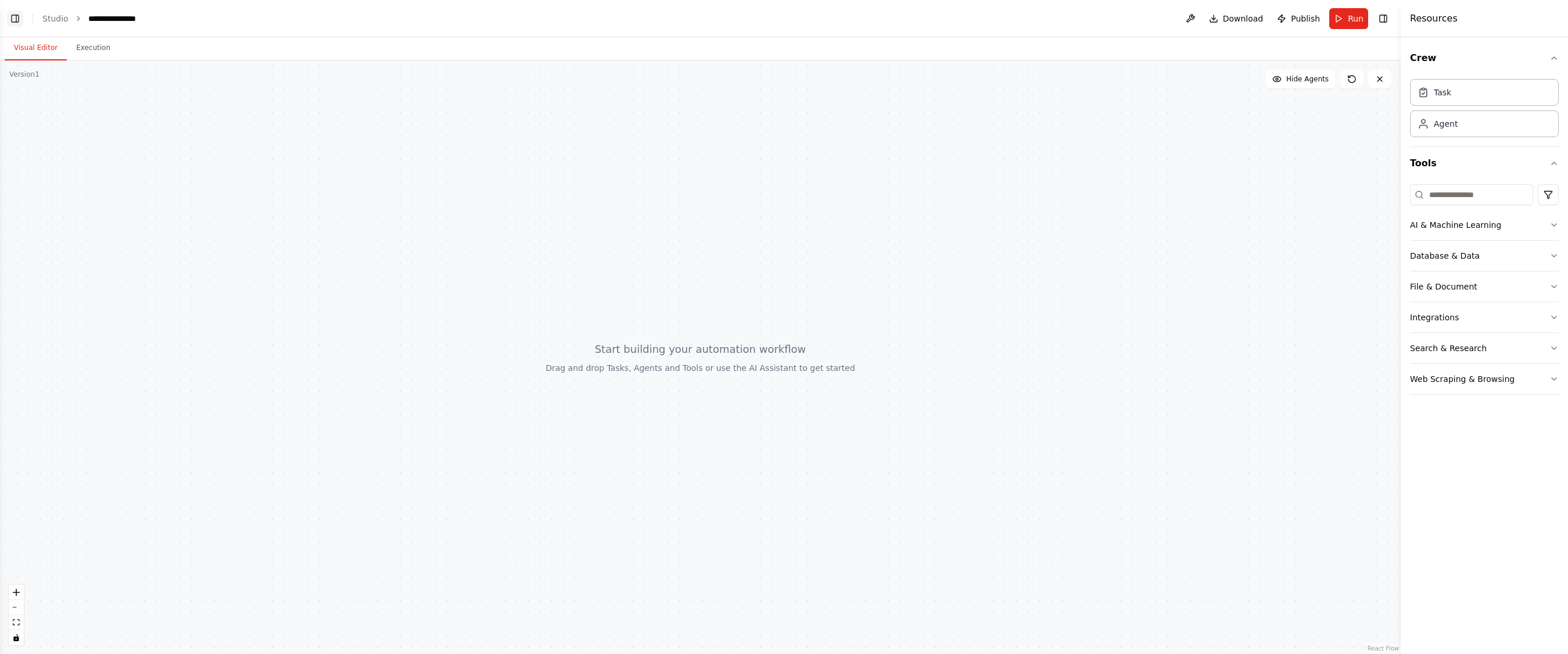
click at [17, 21] on button "Toggle Left Sidebar" at bounding box center [15, 19] width 16 height 16
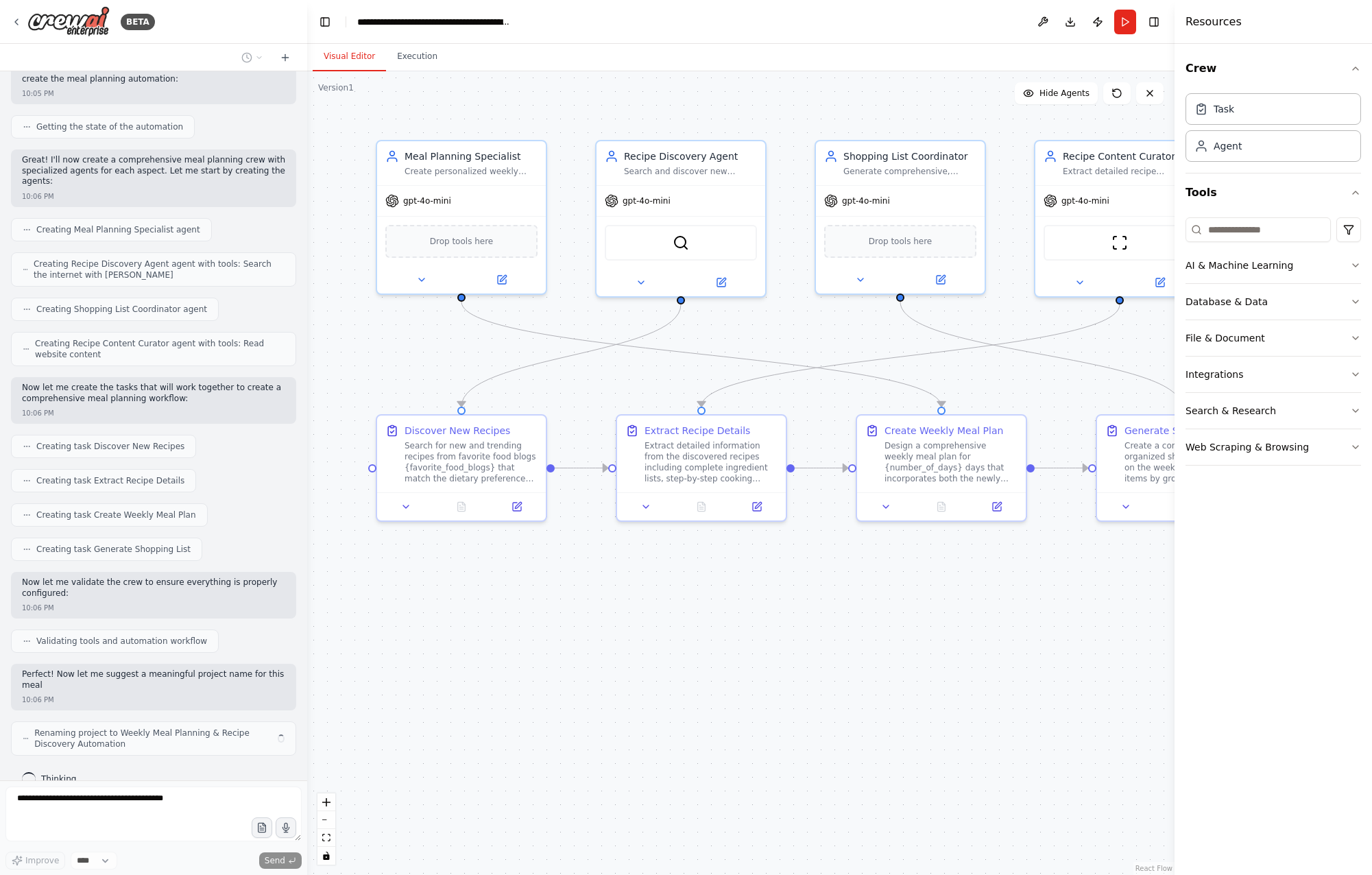
scroll to position [414, 0]
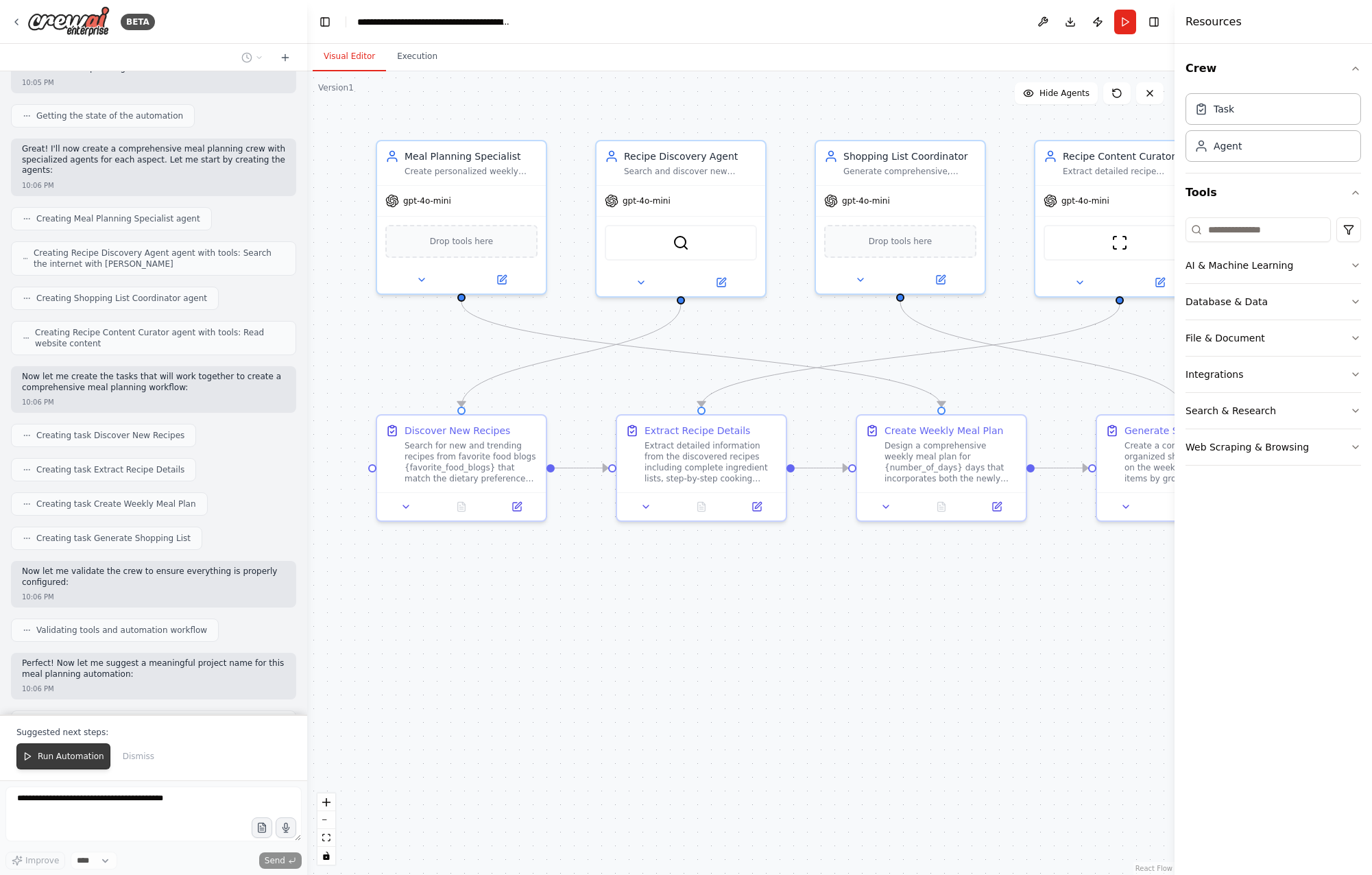
click at [84, 761] on span "Run Automation" at bounding box center [71, 756] width 67 height 11
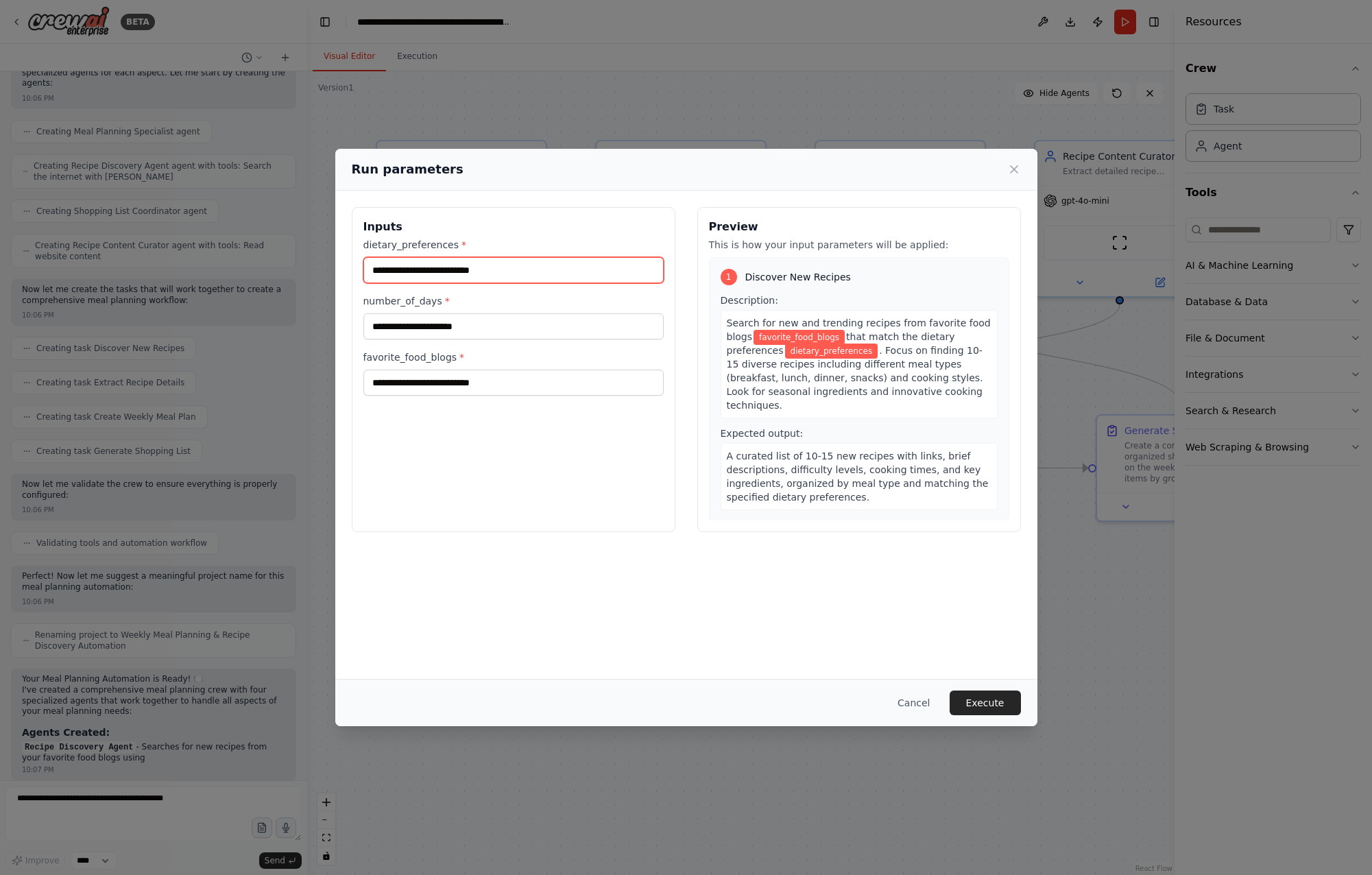
click at [490, 273] on input "dietary_preferences *" at bounding box center [513, 269] width 300 height 26
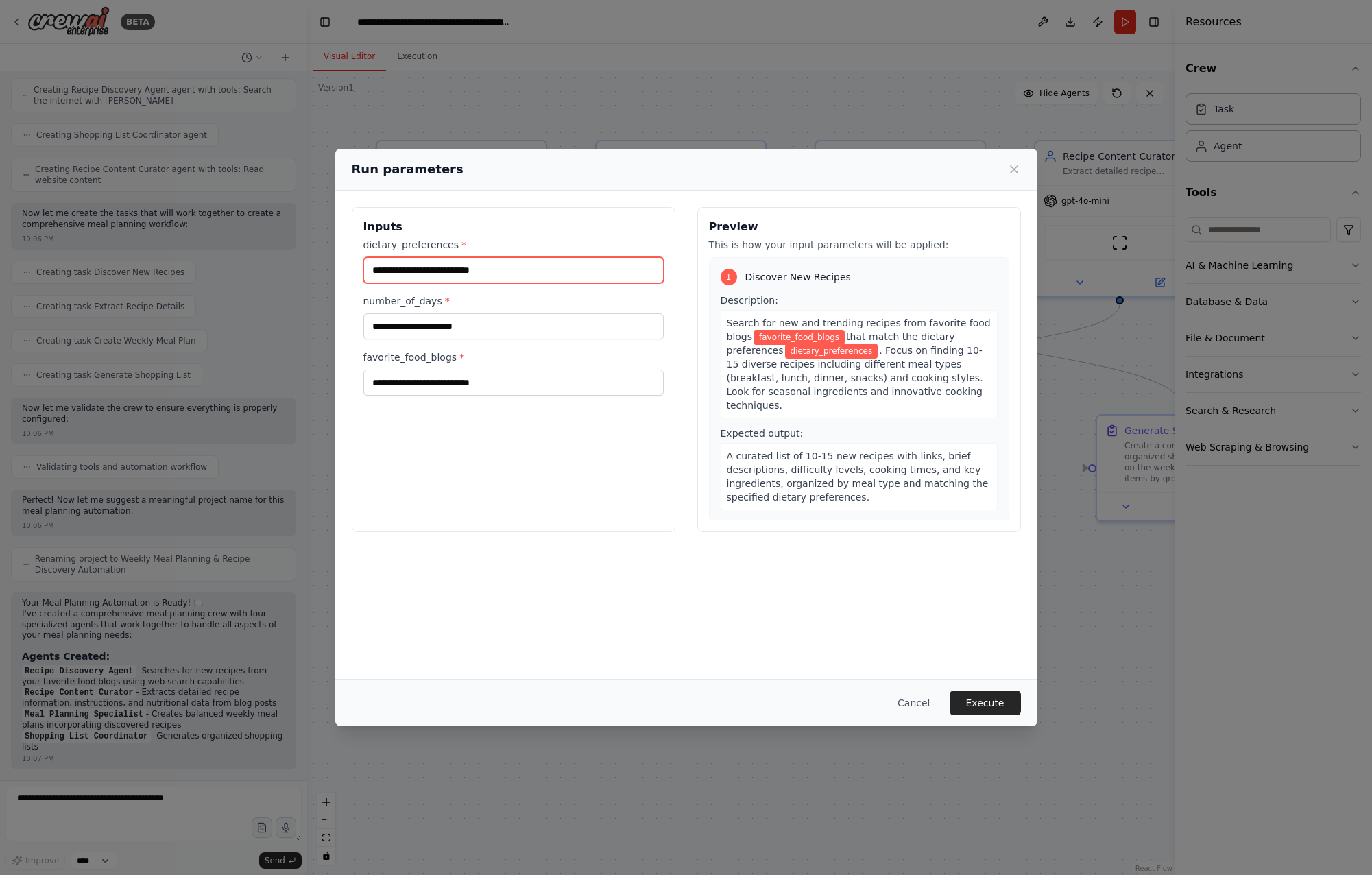
type input "*"
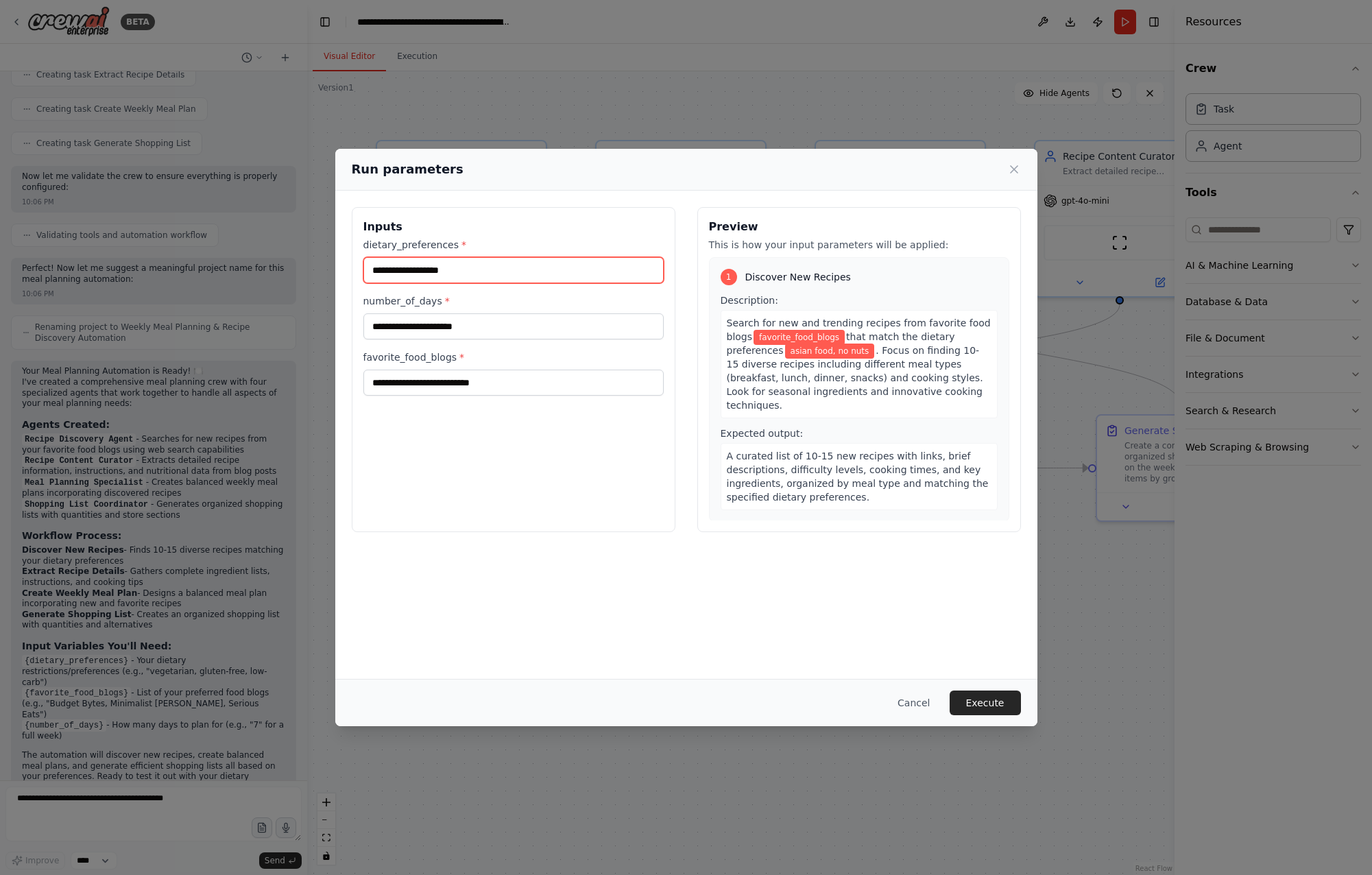
scroll to position [820, 0]
type input "**********"
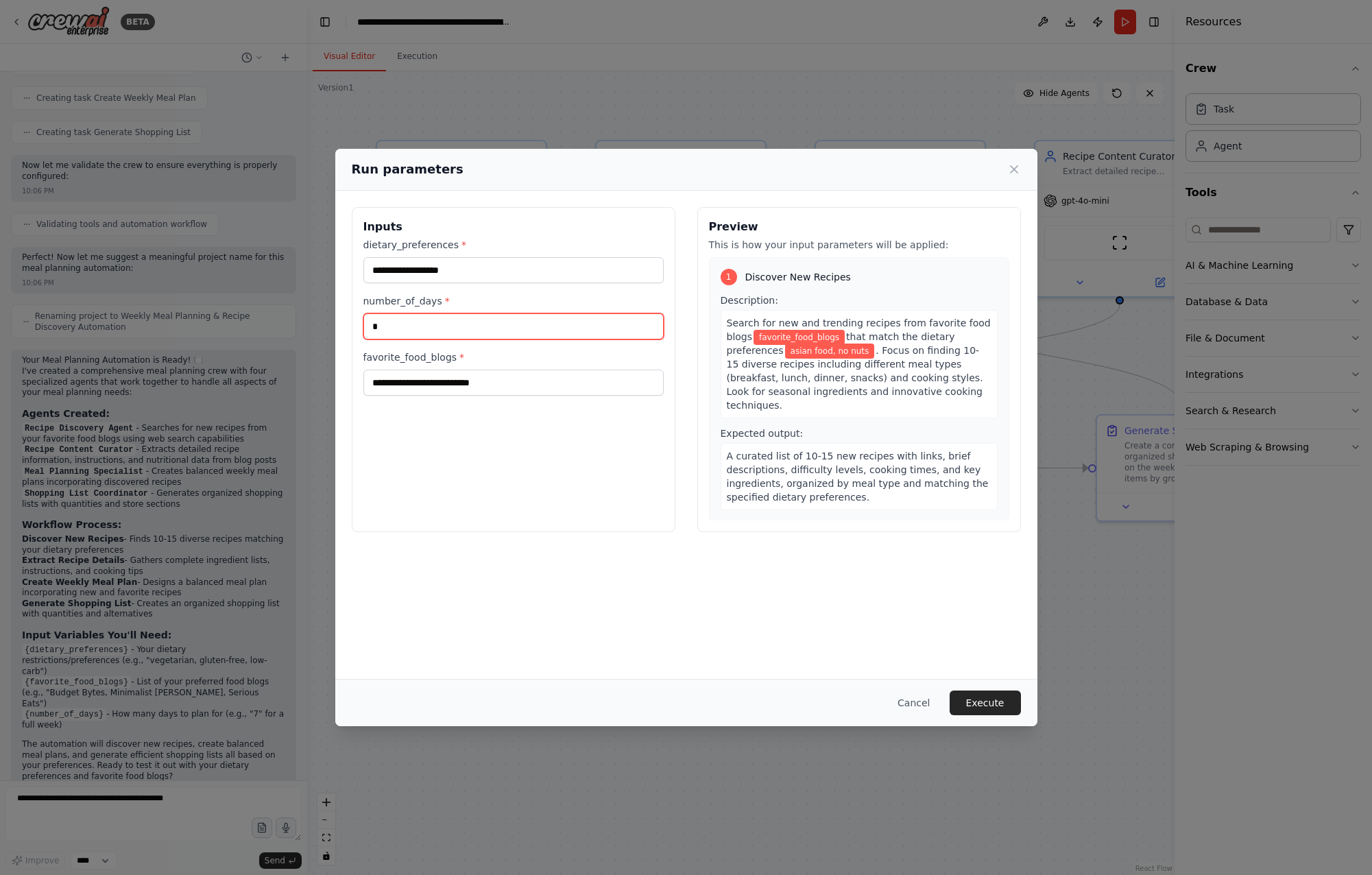
type input "*"
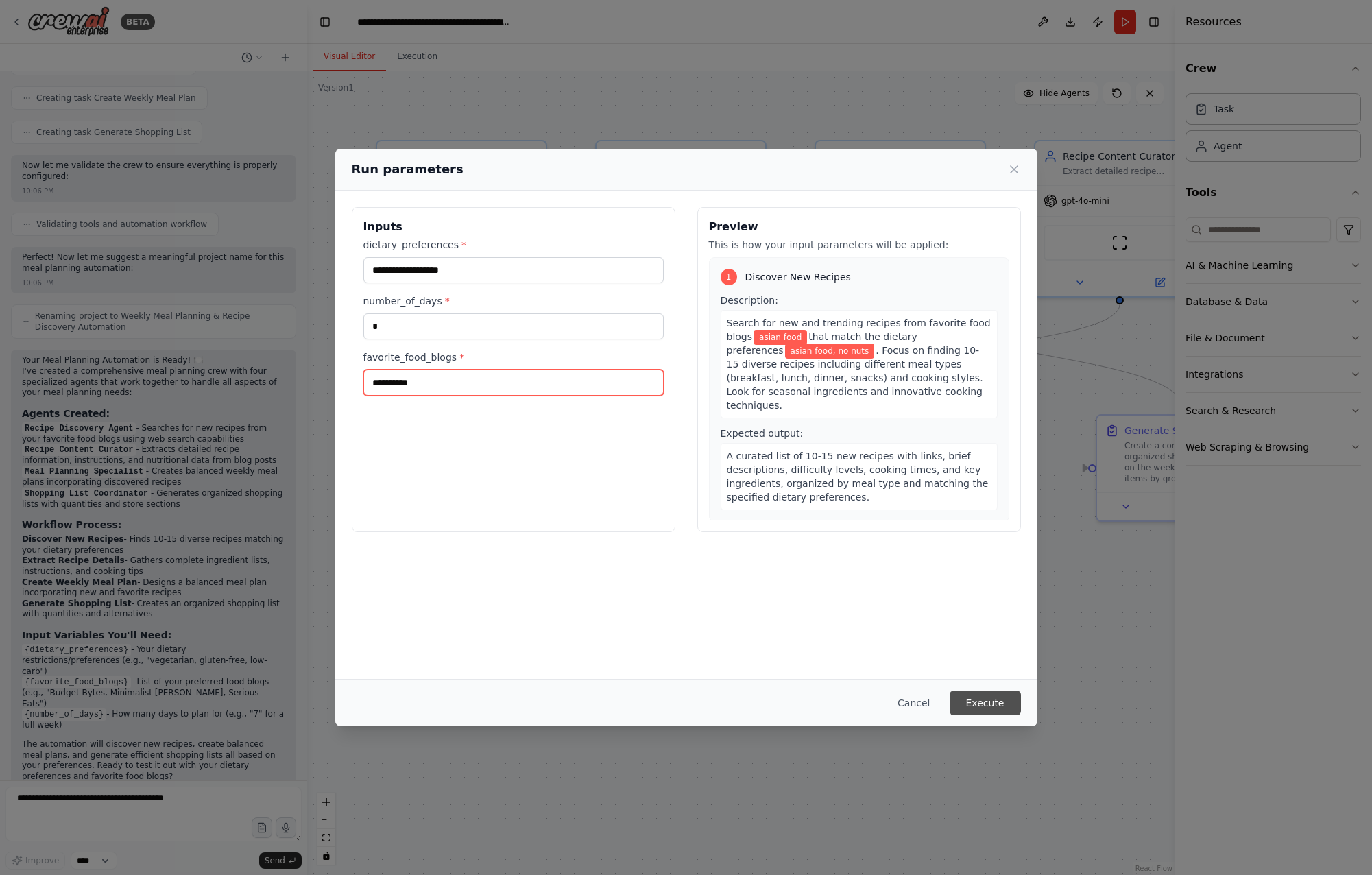
type input "**********"
click at [1000, 694] on button "Execute" at bounding box center [985, 703] width 72 height 25
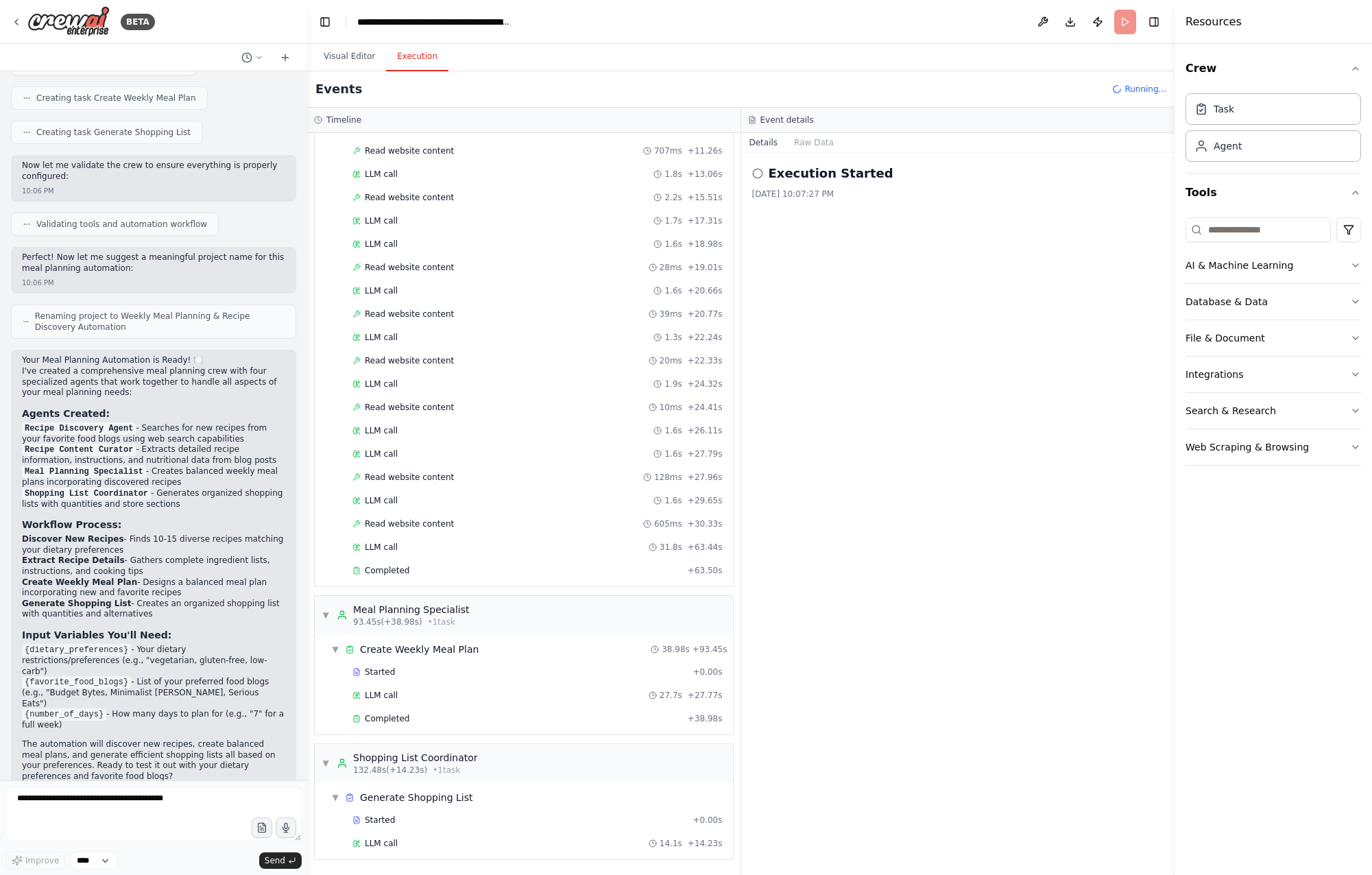
scroll to position [424, 0]
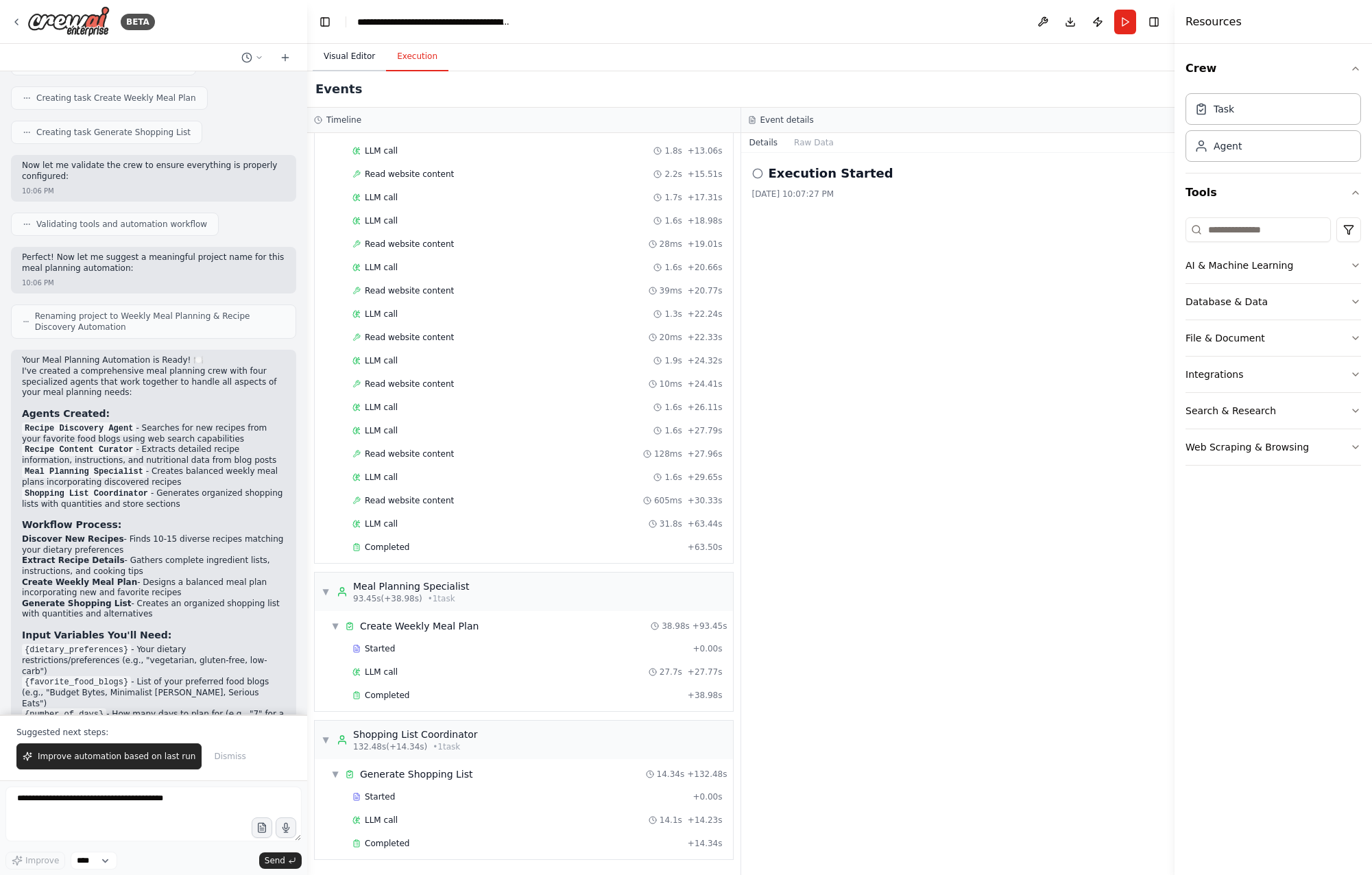
click at [333, 67] on button "Visual Editor" at bounding box center [349, 57] width 74 height 29
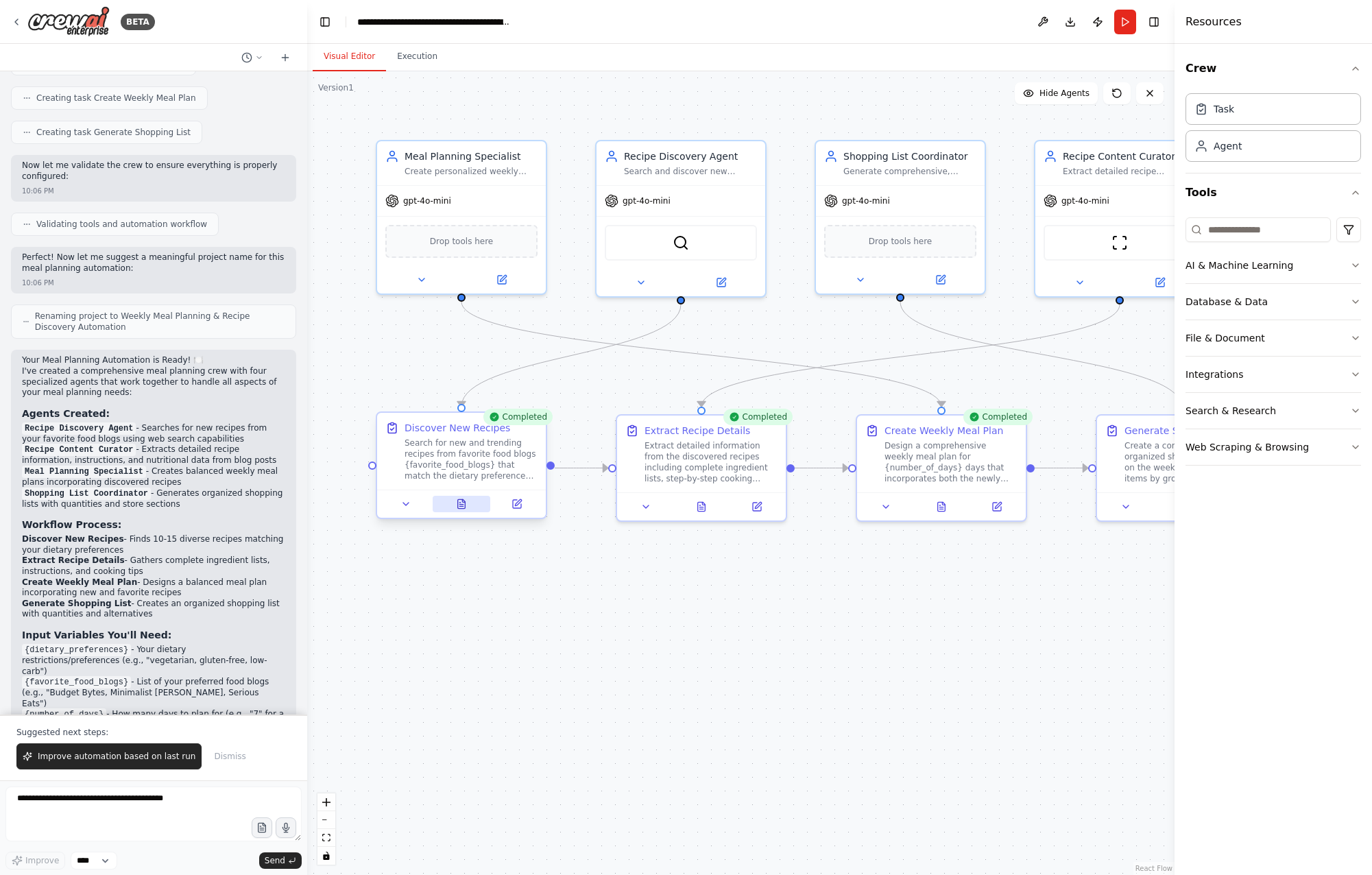
click at [462, 505] on icon at bounding box center [462, 503] width 8 height 9
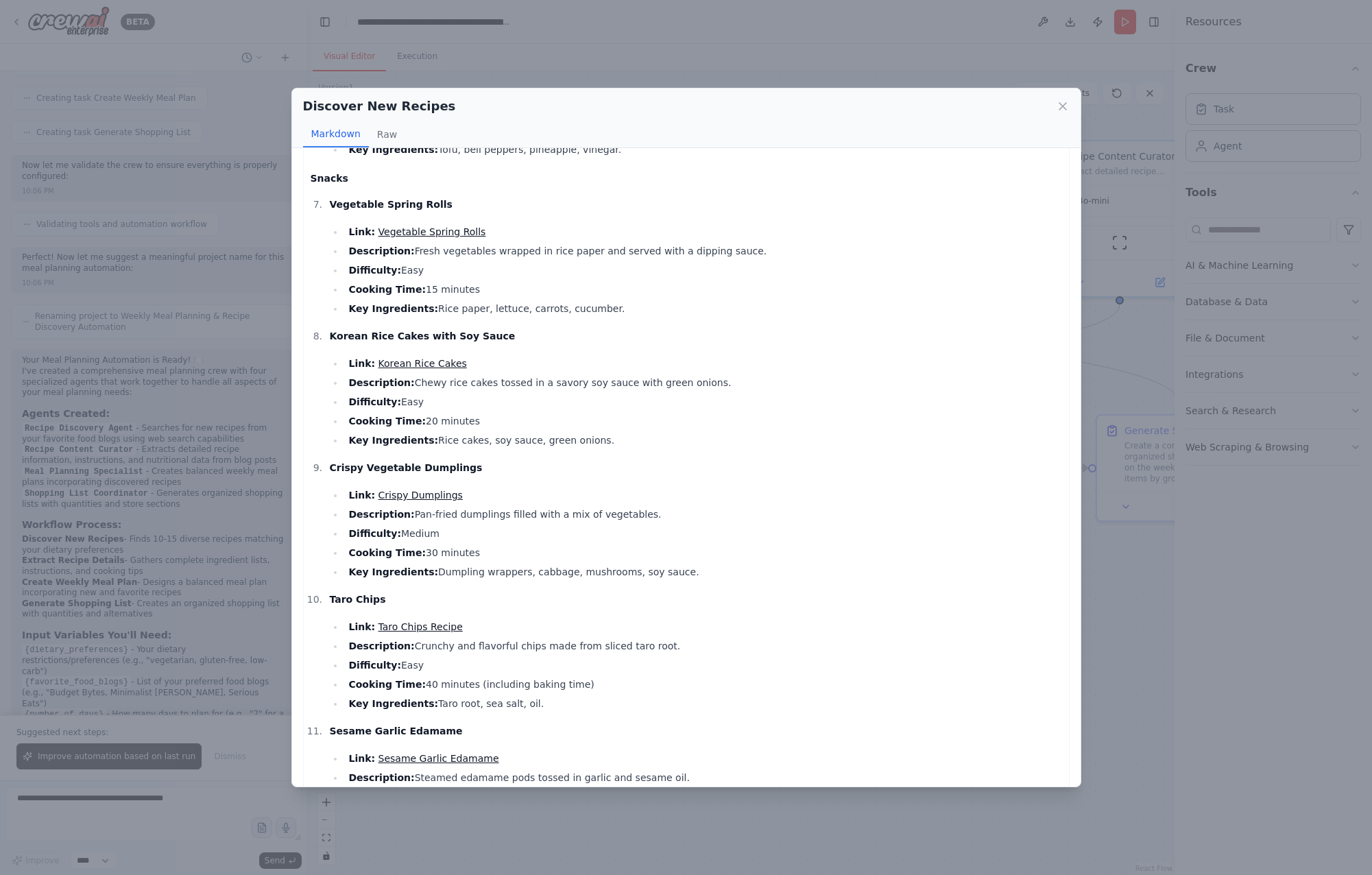
scroll to position [1126, 0]
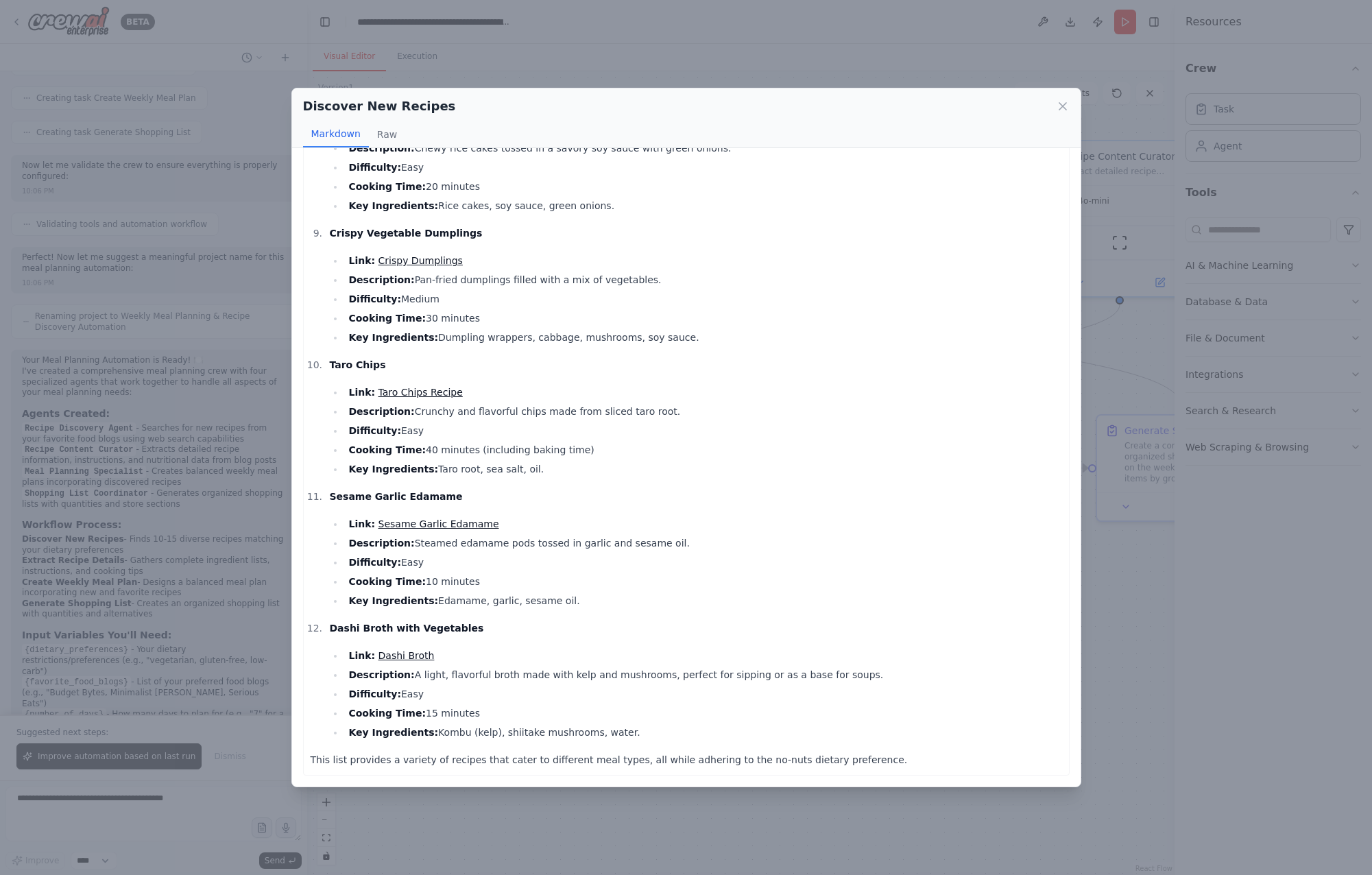
click at [1189, 539] on div "Discover New Recipes Markdown Raw Curated List of Asian Recipes (No Nuts) Break…" at bounding box center [686, 438] width 1372 height 875
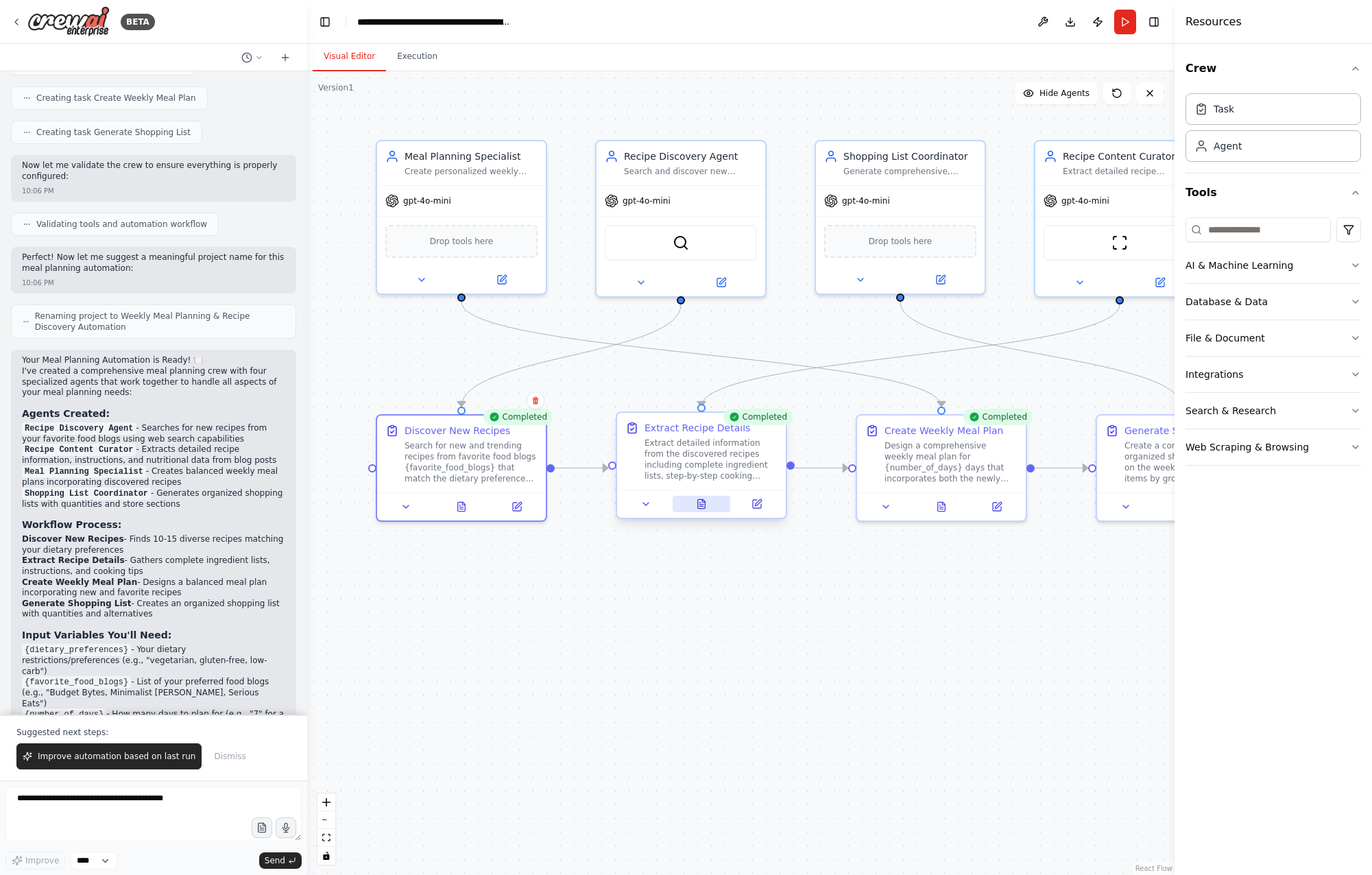
click at [699, 500] on icon at bounding box center [702, 503] width 8 height 9
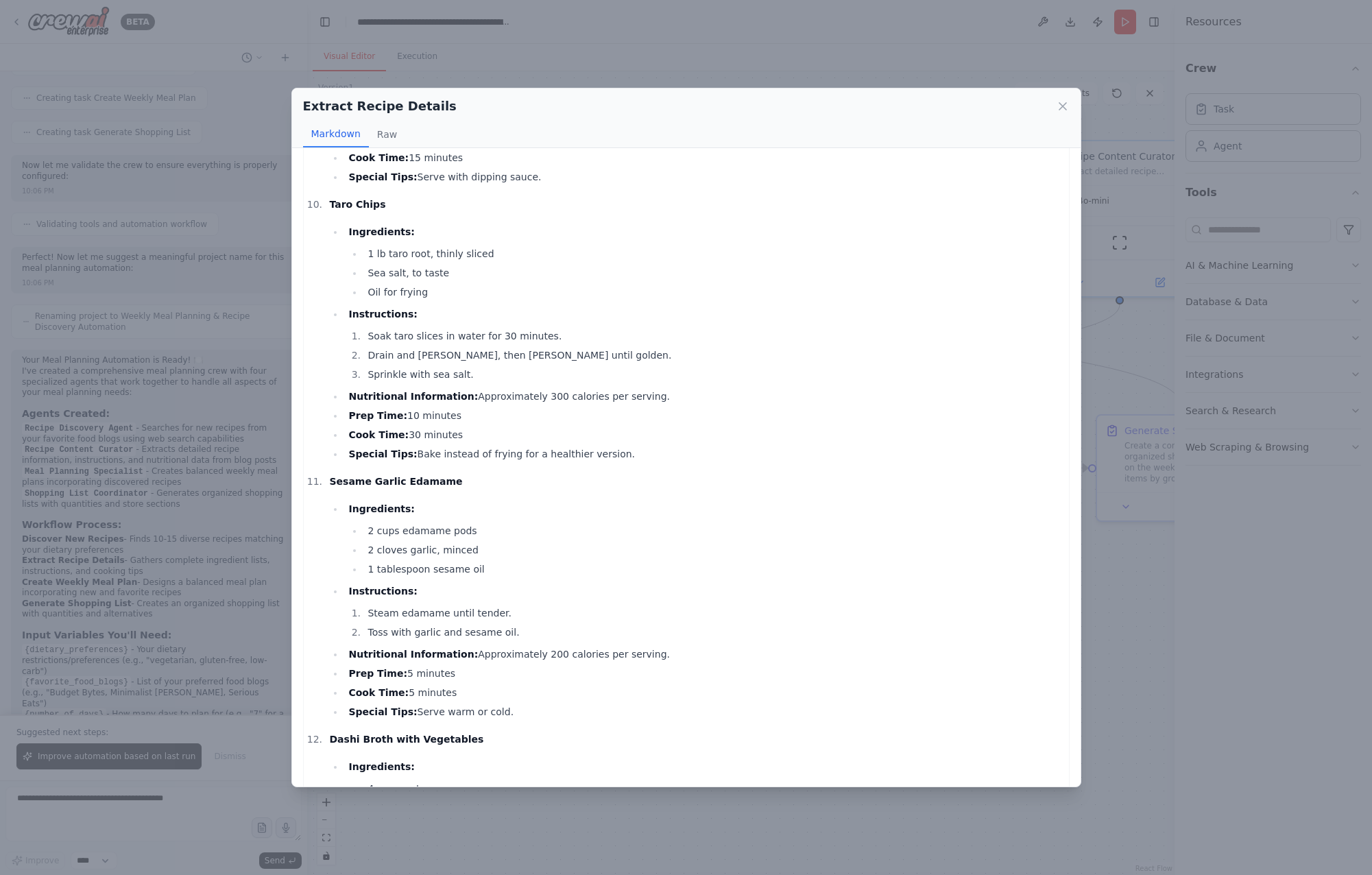
scroll to position [2958, 0]
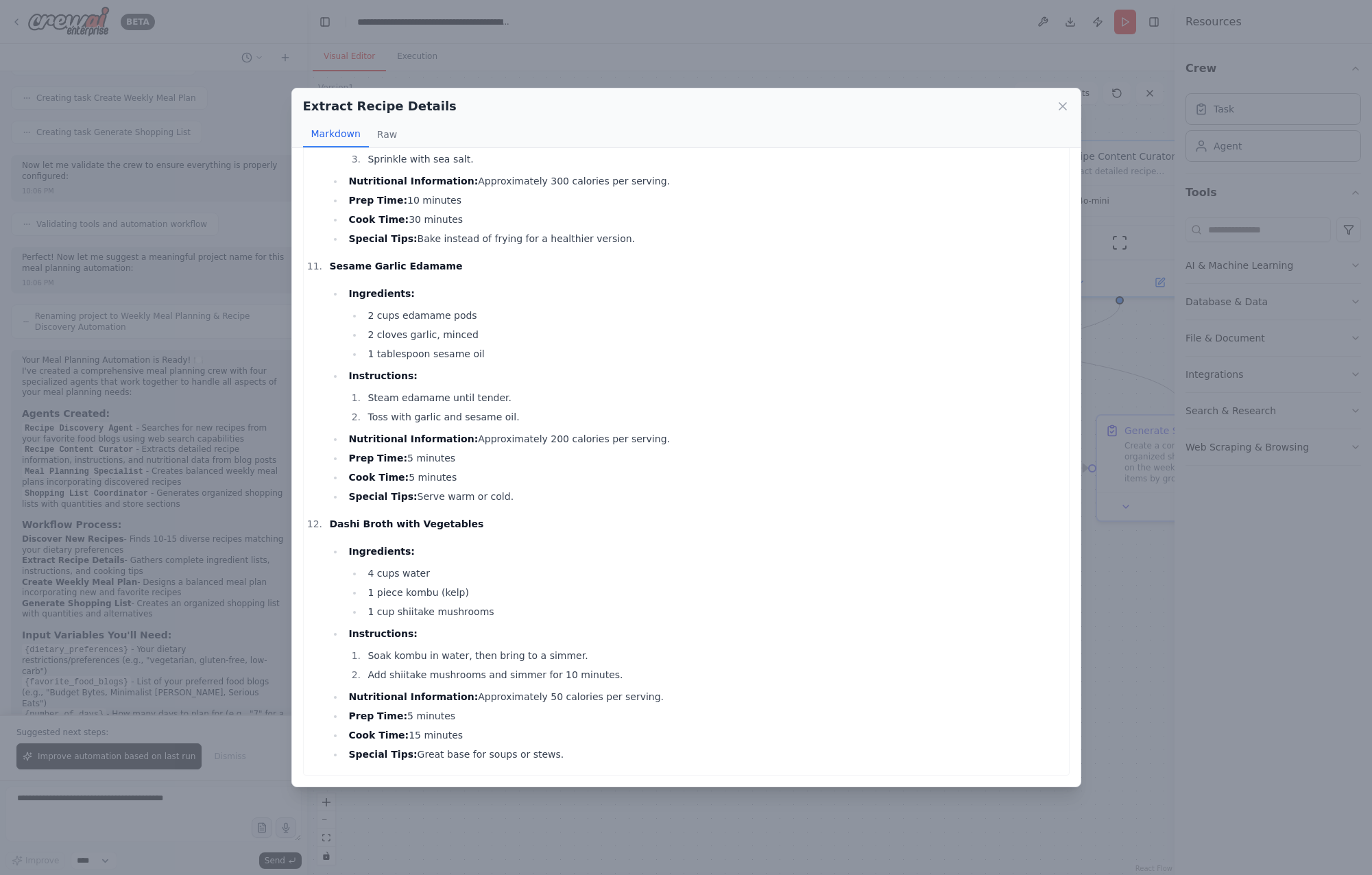
click at [651, 771] on div "Extract Recipe Details Markdown Raw Savory Oatmeal with Asian Greens Ingredient…" at bounding box center [686, 438] width 1372 height 875
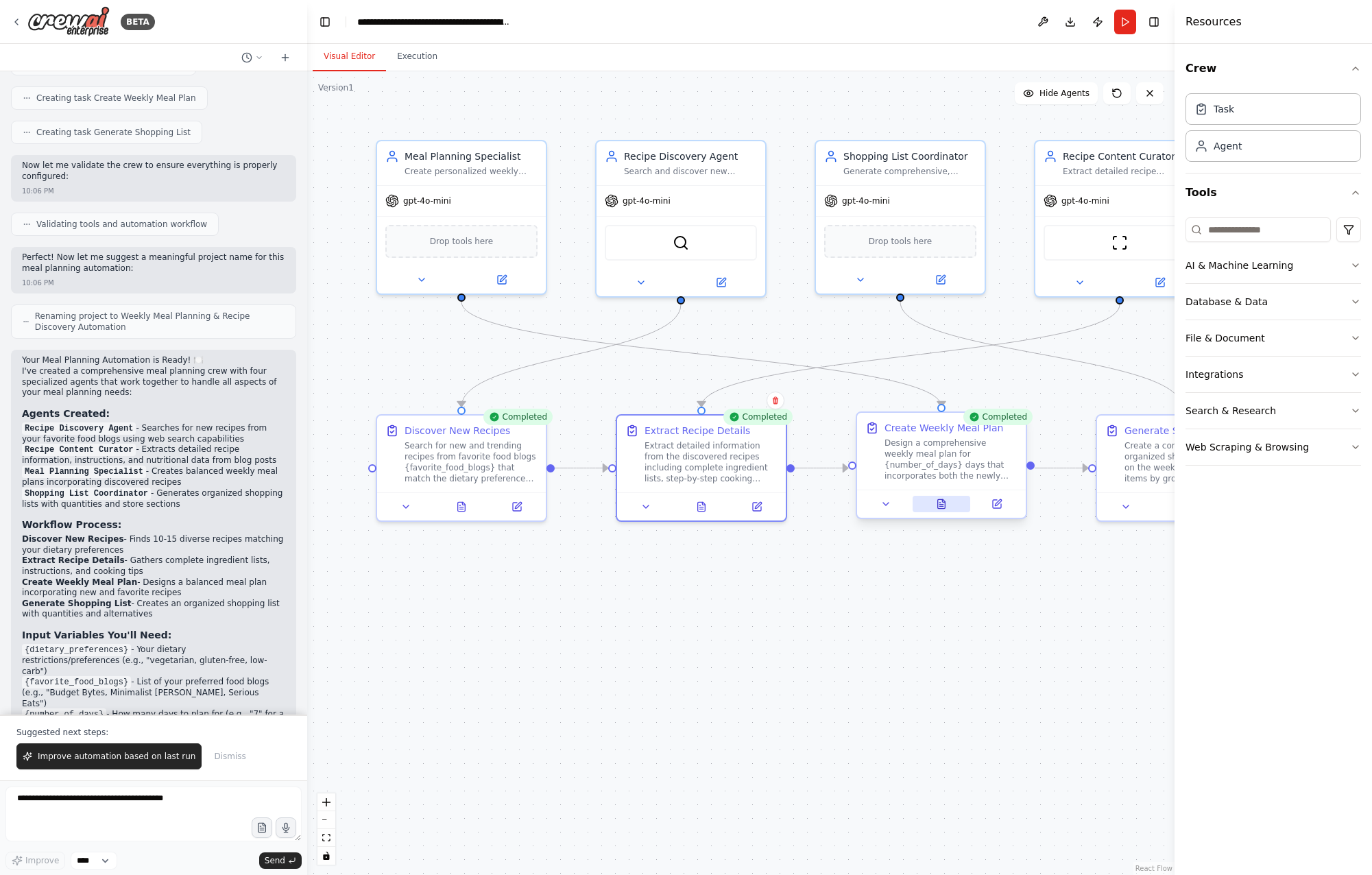
click at [944, 502] on icon at bounding box center [943, 501] width 3 height 3
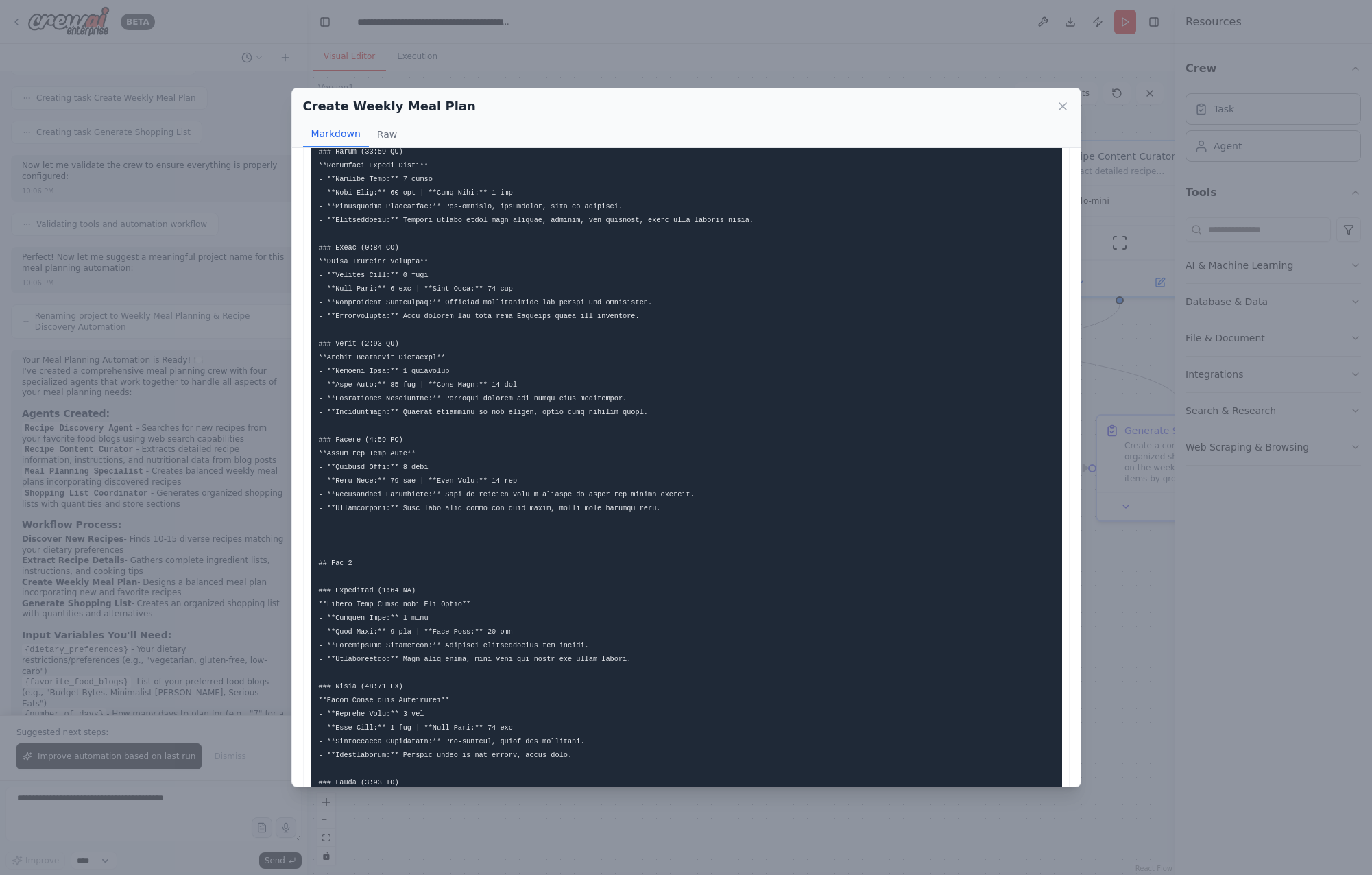
scroll to position [1213, 0]
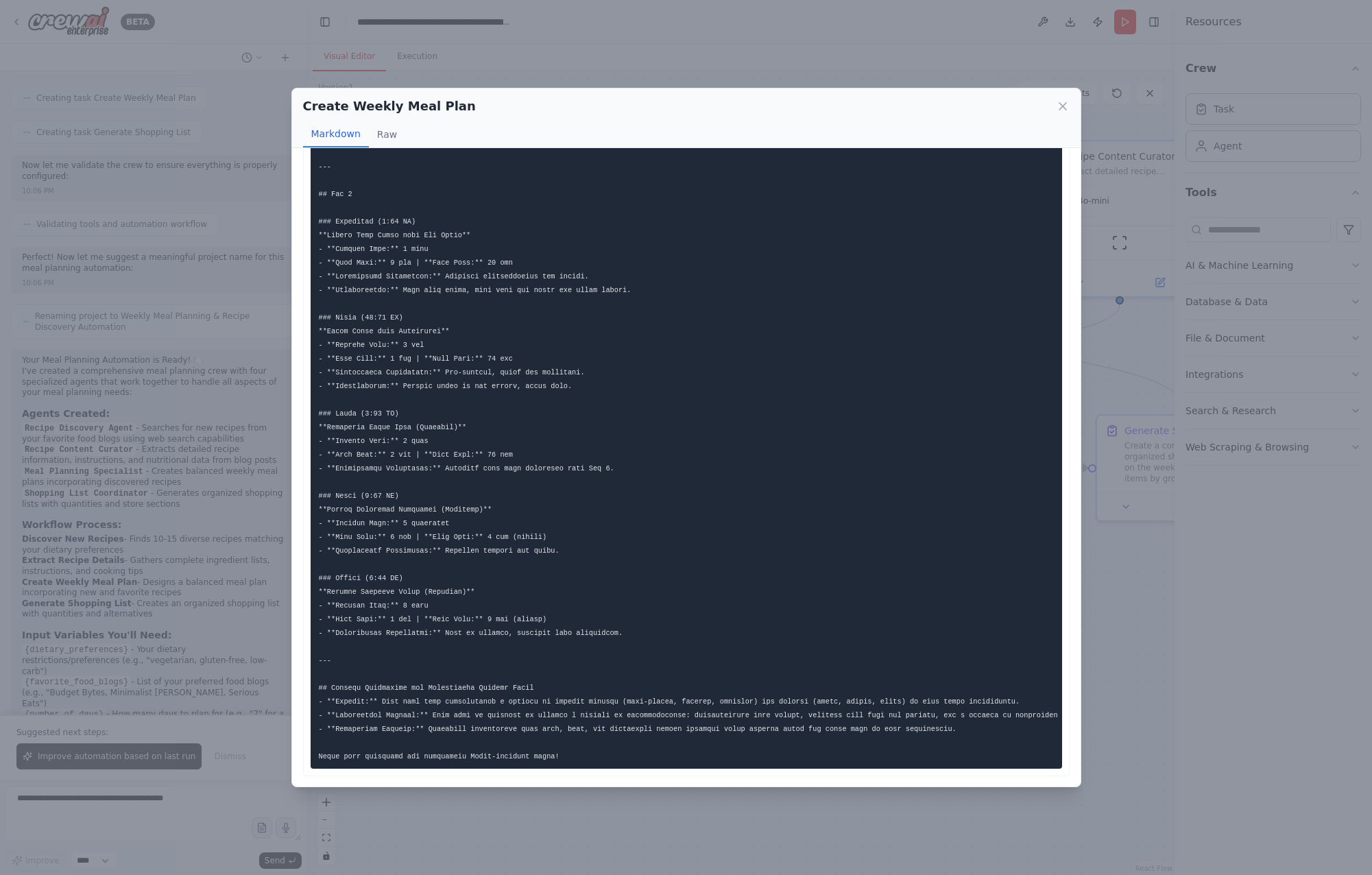
click at [871, 771] on div "Create Weekly Meal Plan Markdown Raw ... Show more Not valid JSON" at bounding box center [686, 438] width 1372 height 875
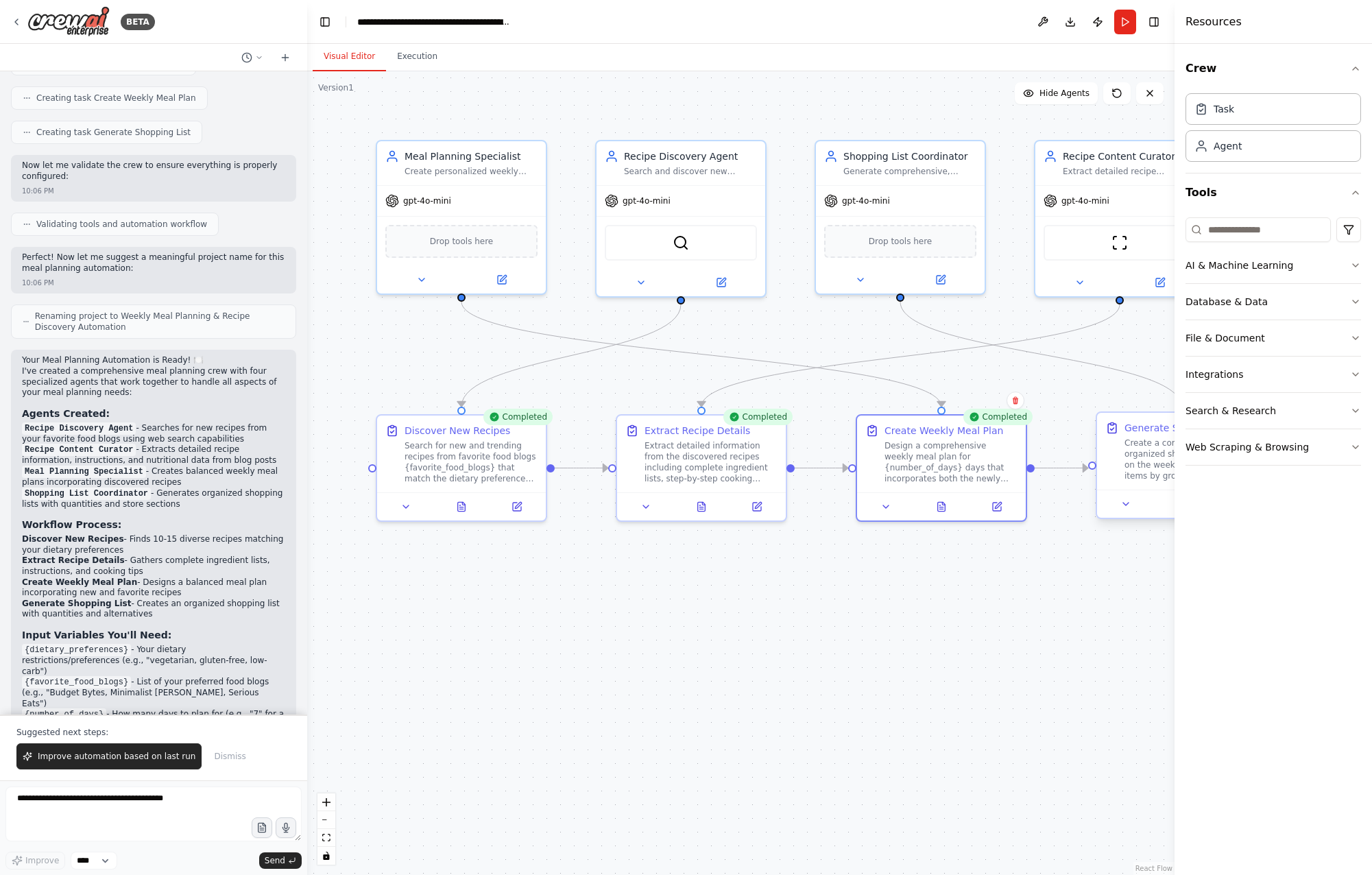
click at [1130, 514] on div at bounding box center [1182, 503] width 169 height 28
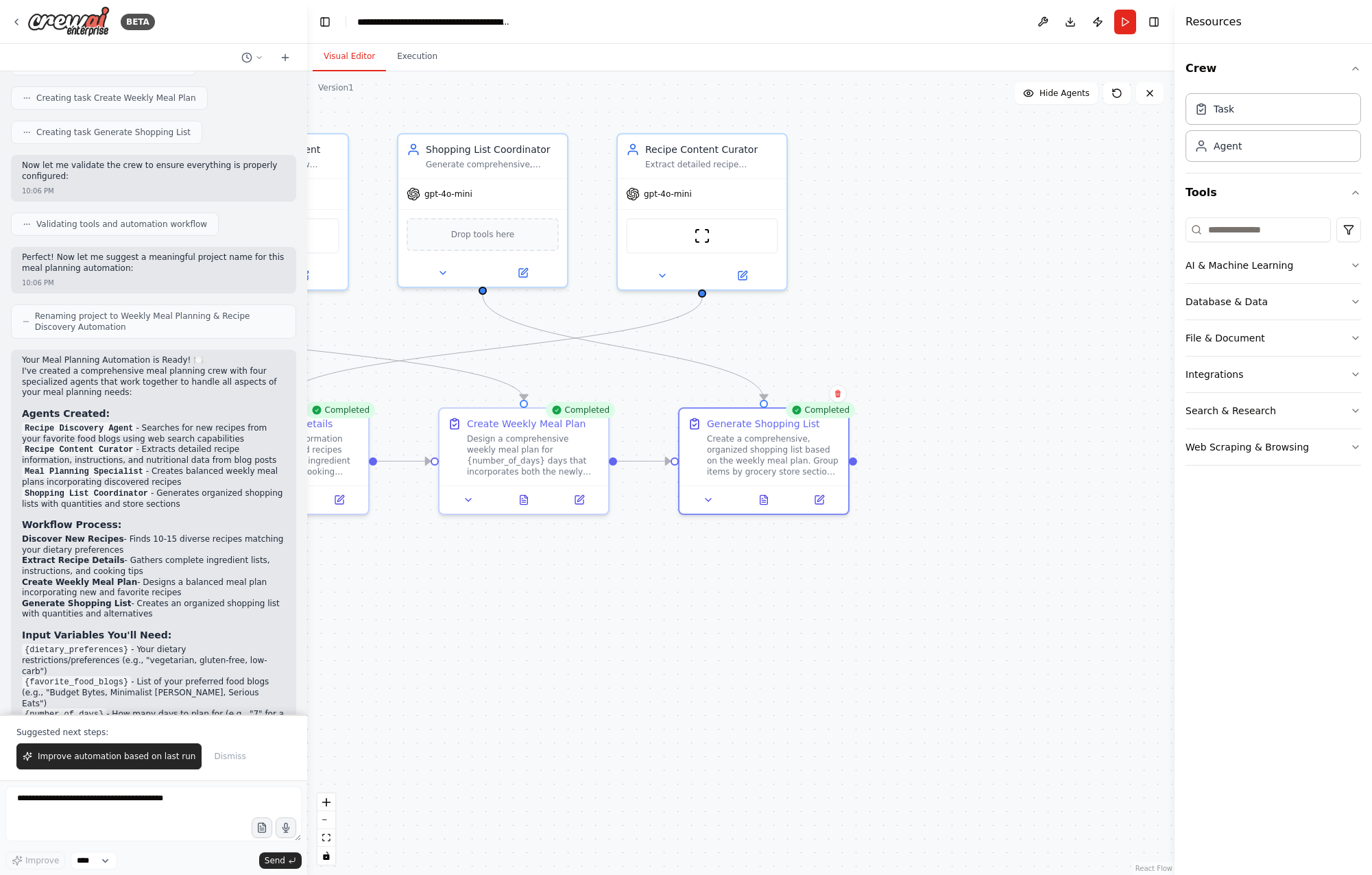
drag, startPoint x: 469, startPoint y: 781, endPoint x: 276, endPoint y: 735, distance: 198.4
click at [54, 771] on div "BETA Develop a crew that creates weekly meal plans based on your dietary prefer…" at bounding box center [686, 438] width 1372 height 875
click at [762, 506] on div at bounding box center [766, 493] width 169 height 28
click at [768, 496] on icon at bounding box center [766, 496] width 4 height 0
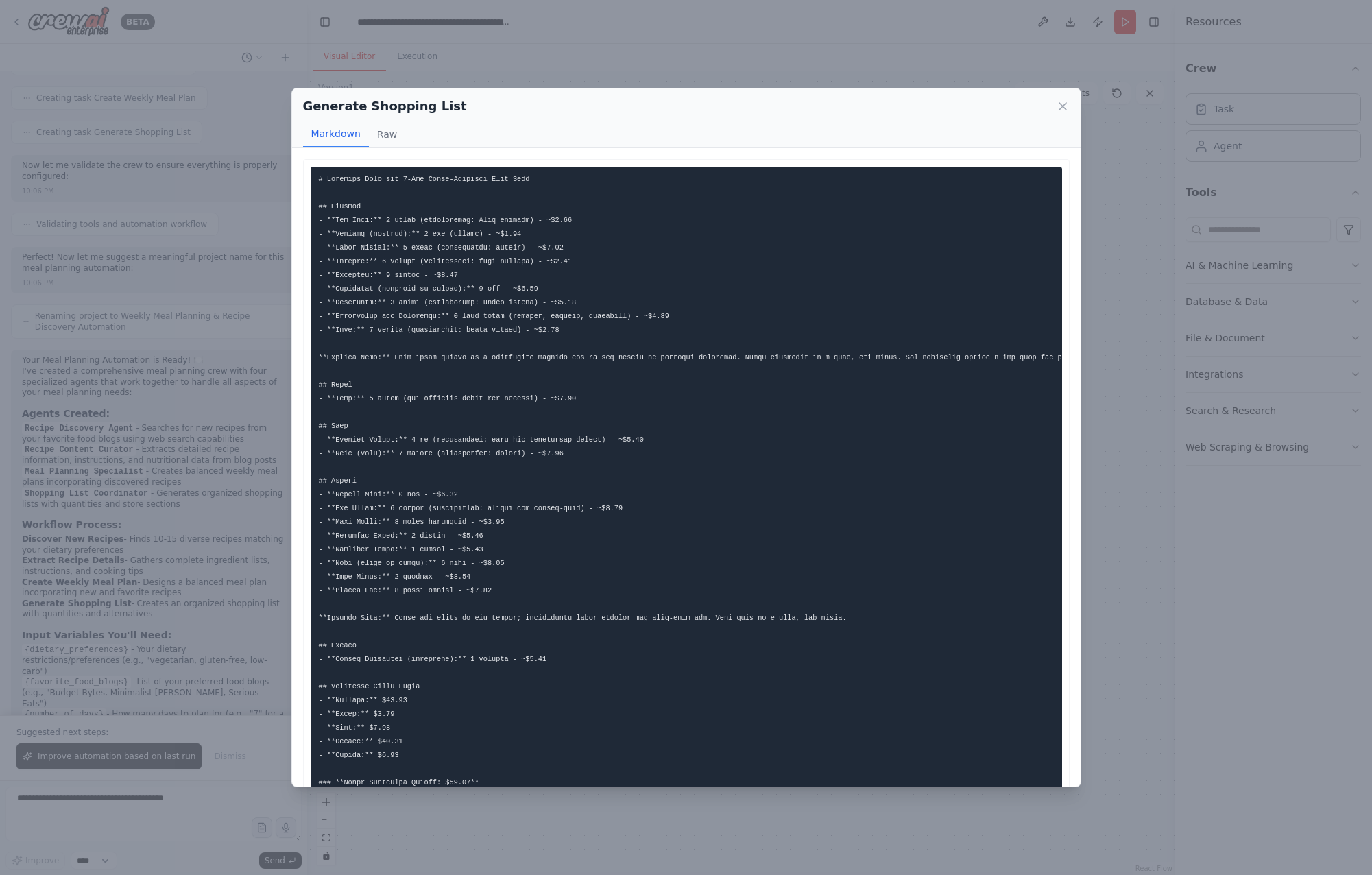
scroll to position [181, 0]
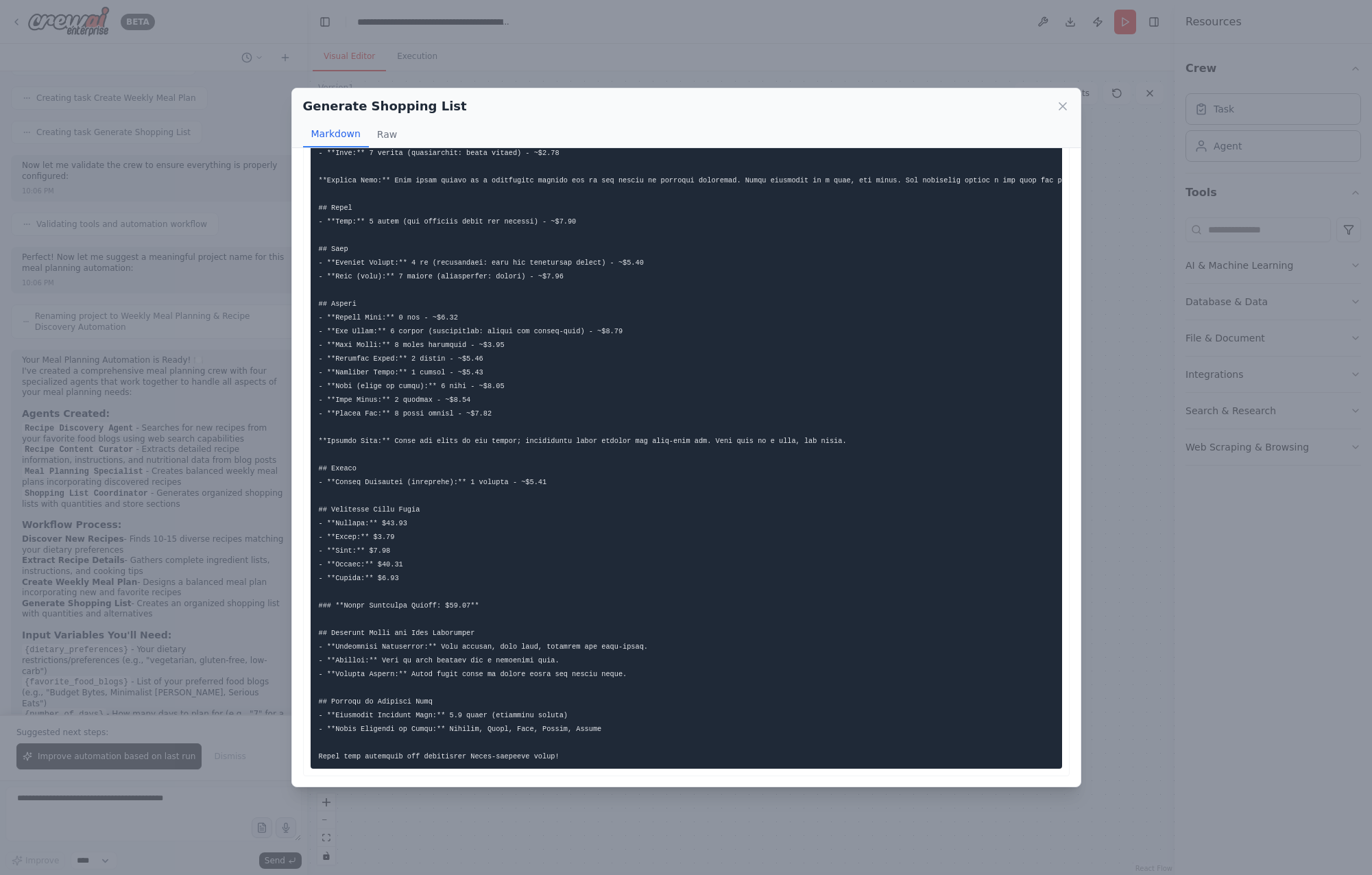
click at [725, 771] on div "Generate Shopping List Markdown Raw ... Show more Not valid JSON" at bounding box center [686, 438] width 1372 height 875
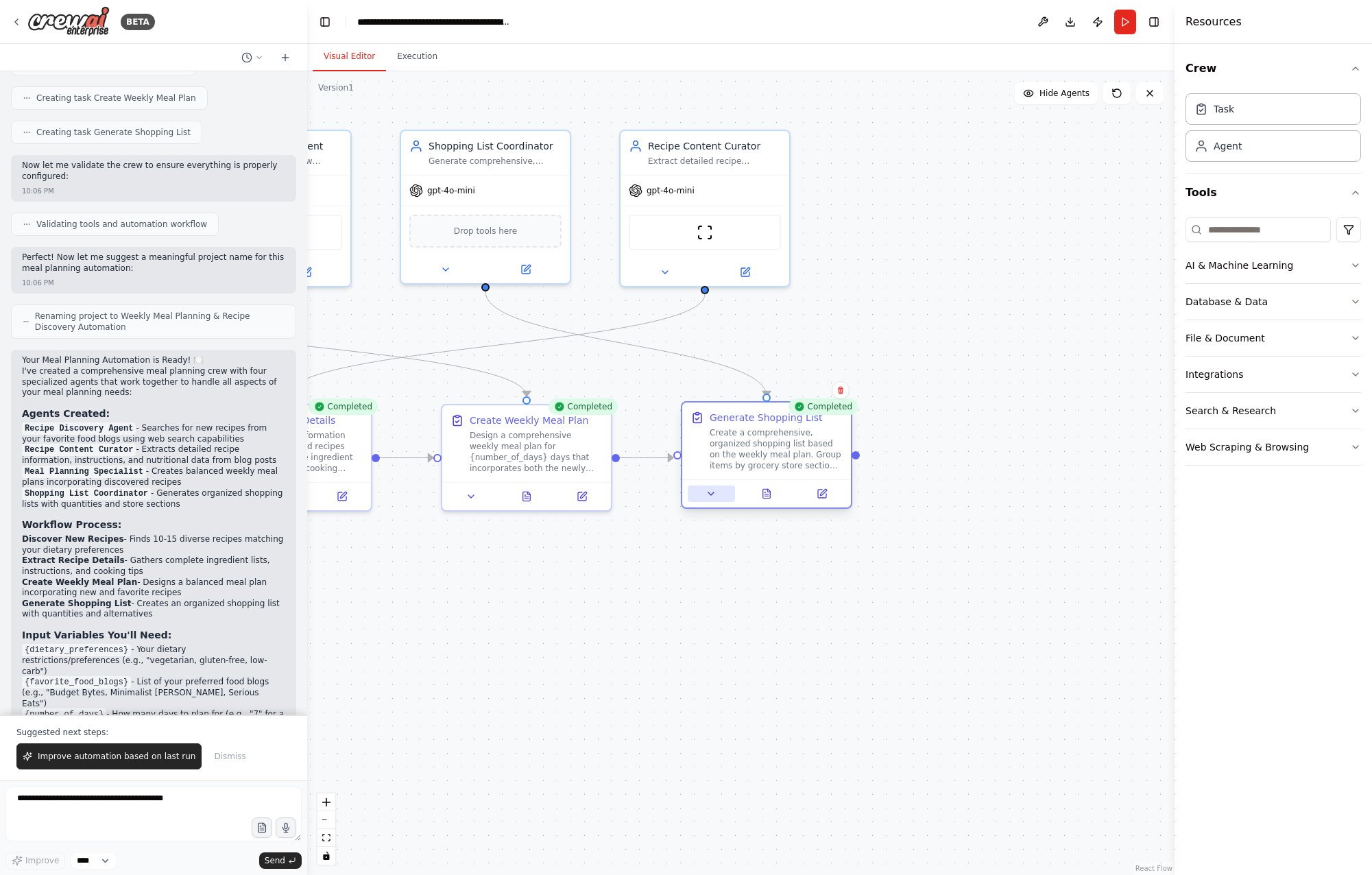
click at [704, 490] on button at bounding box center [712, 493] width 48 height 16
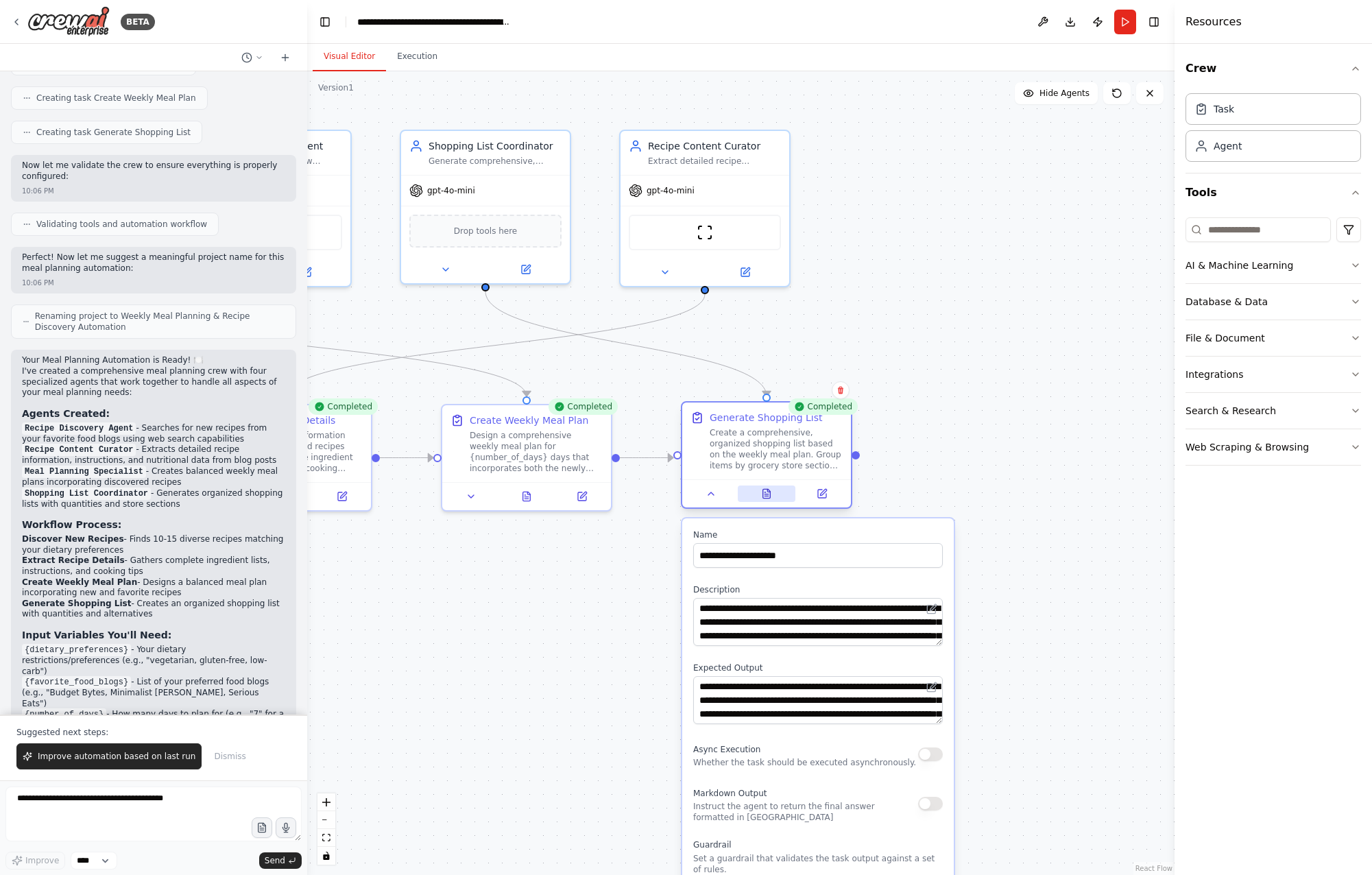
click at [780, 501] on button at bounding box center [766, 493] width 58 height 16
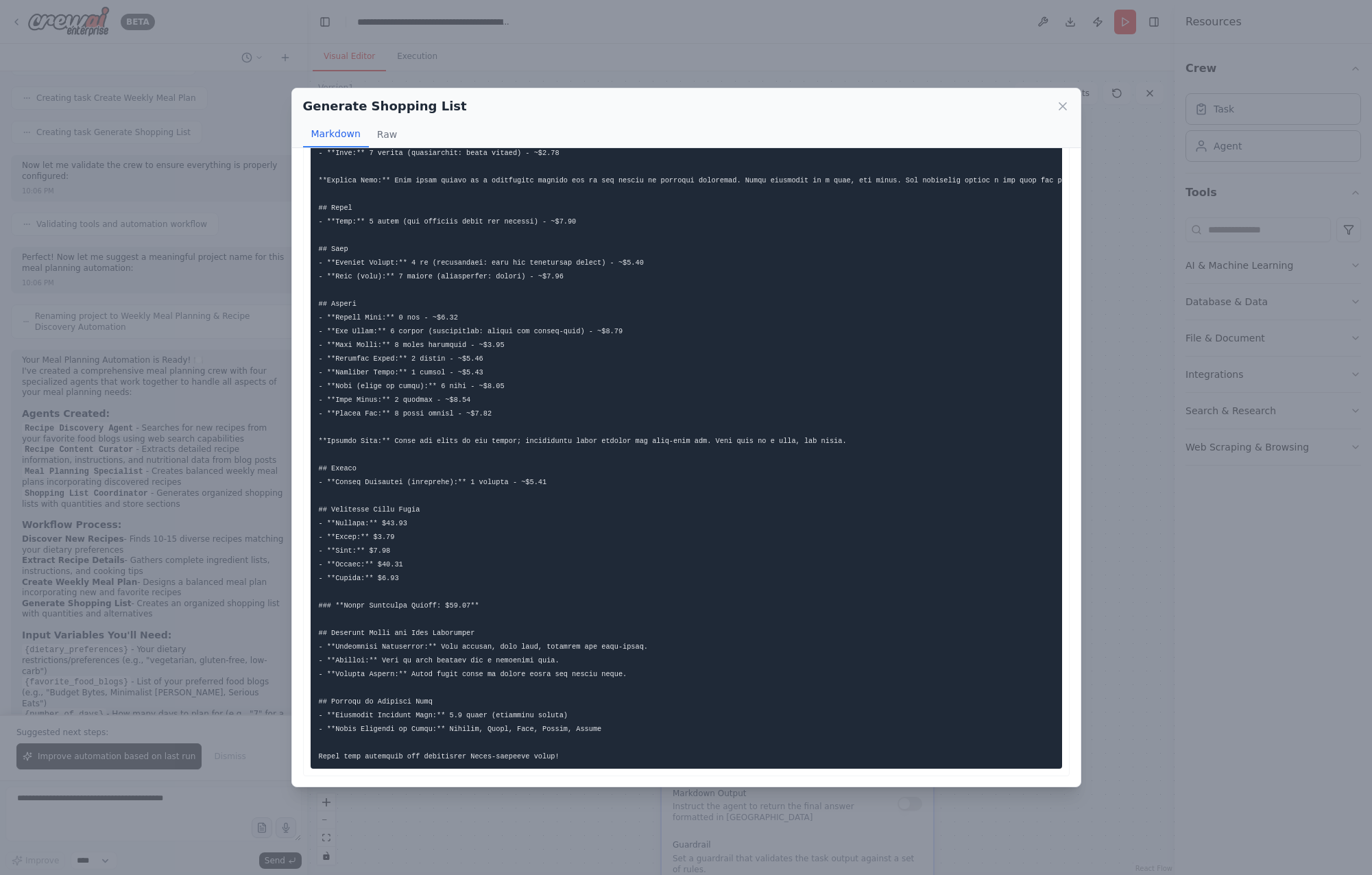
click at [495, 73] on div "Generate Shopping List Markdown Raw ... Show more Not valid JSON" at bounding box center [686, 438] width 1372 height 875
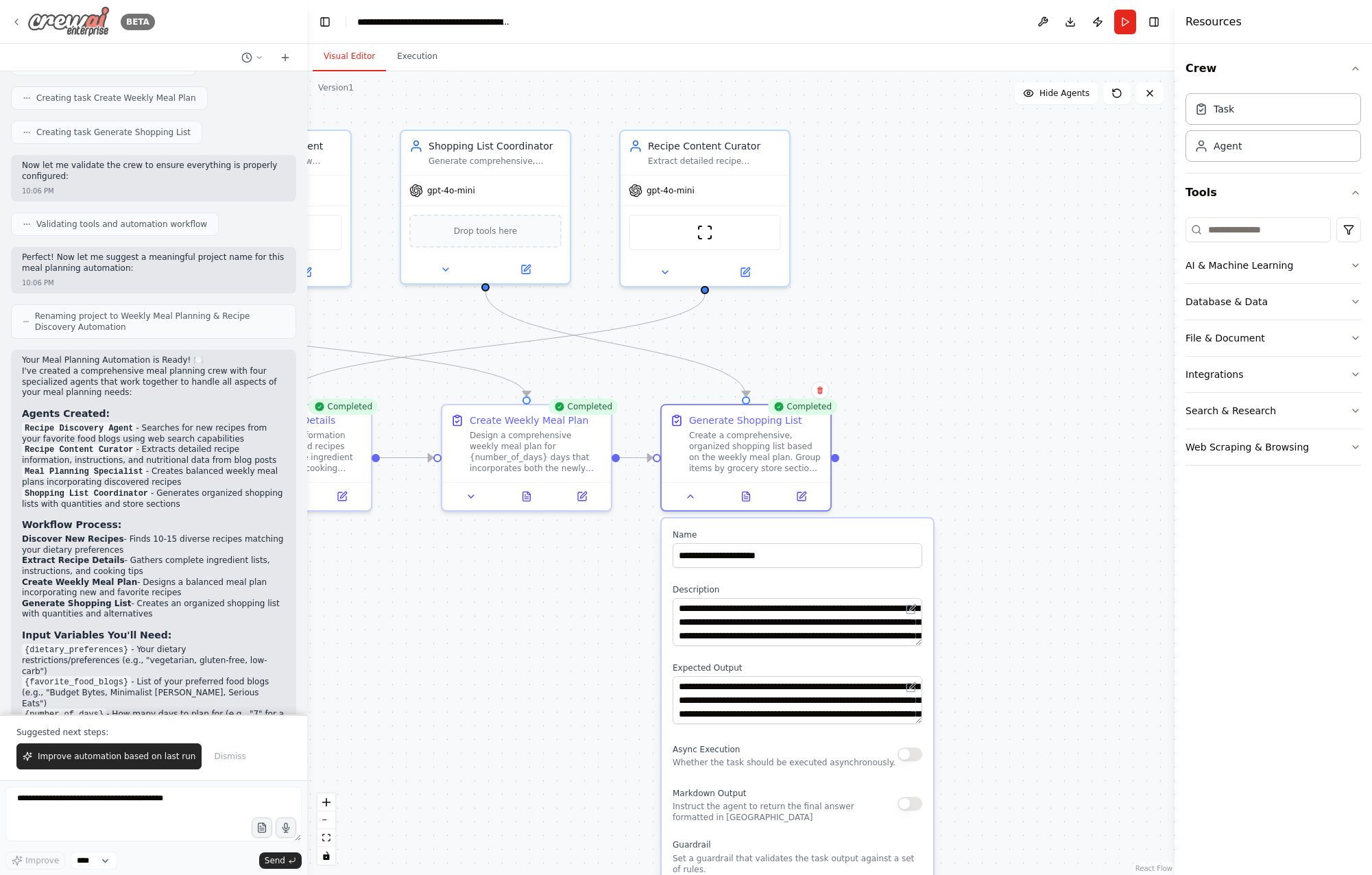
click at [78, 18] on img at bounding box center [69, 21] width 82 height 31
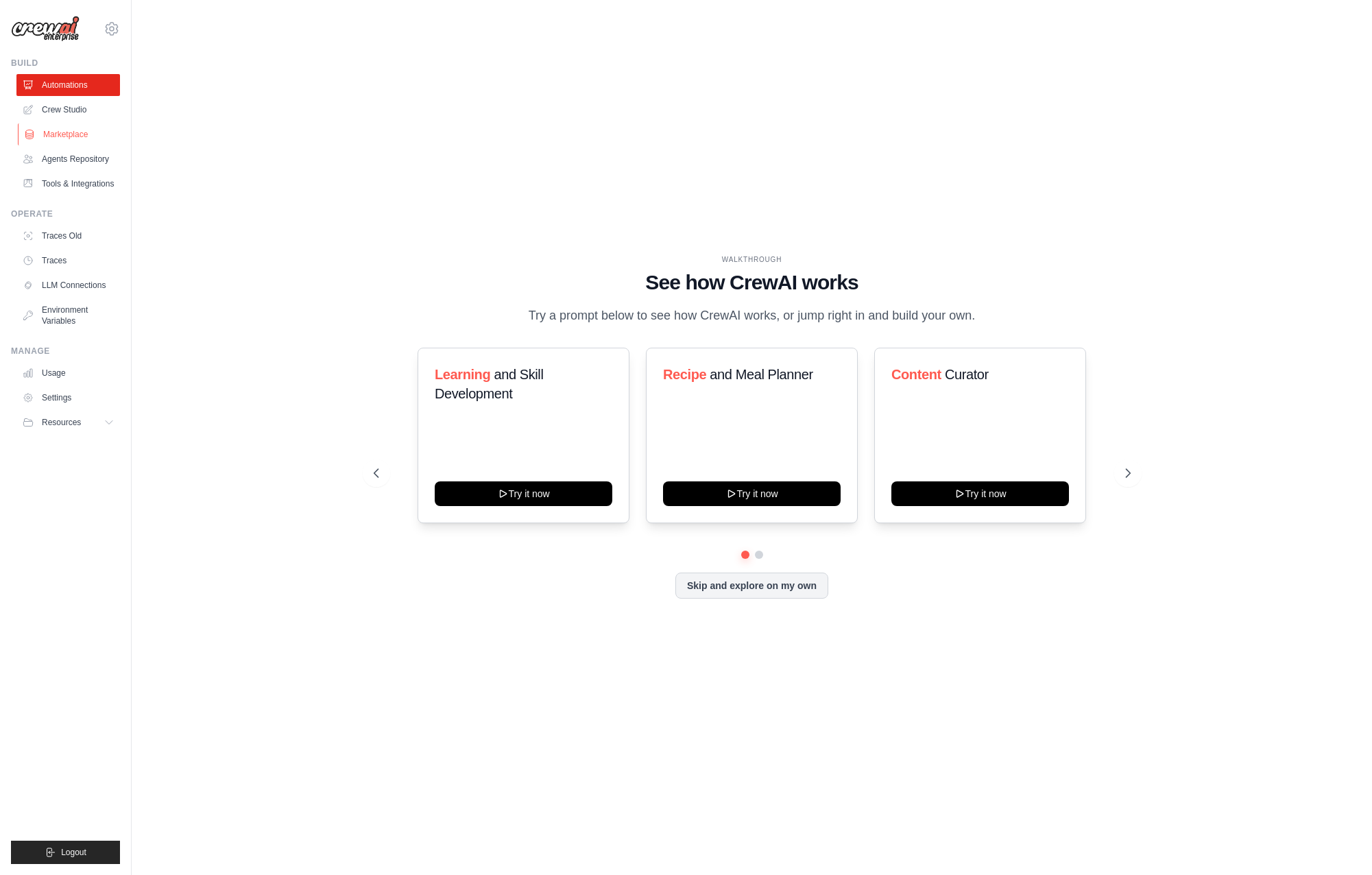
click at [72, 128] on link "Marketplace" at bounding box center [70, 134] width 103 height 22
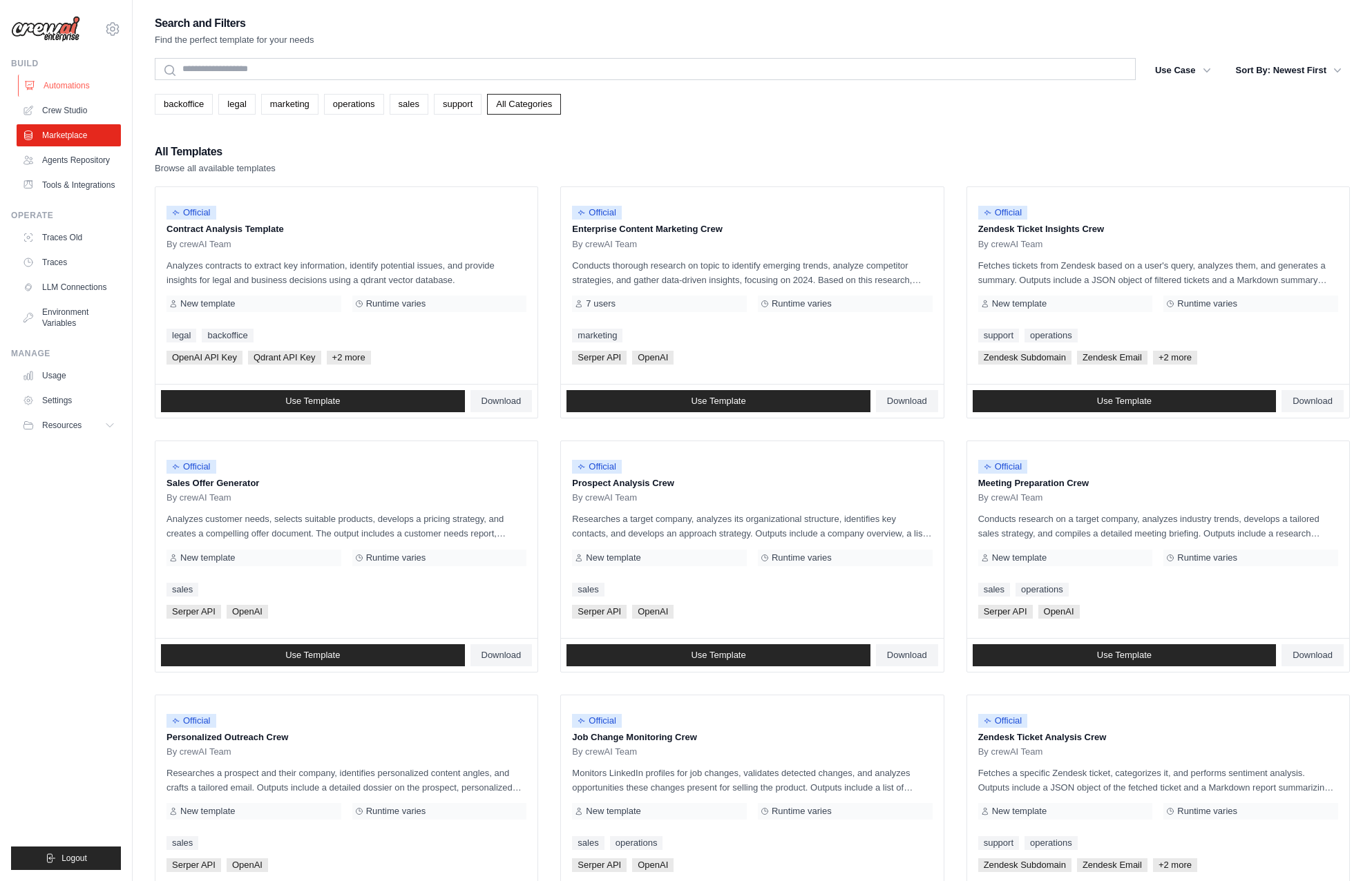
click at [84, 88] on link "Automations" at bounding box center [70, 86] width 104 height 22
